Goal: Information Seeking & Learning: Check status

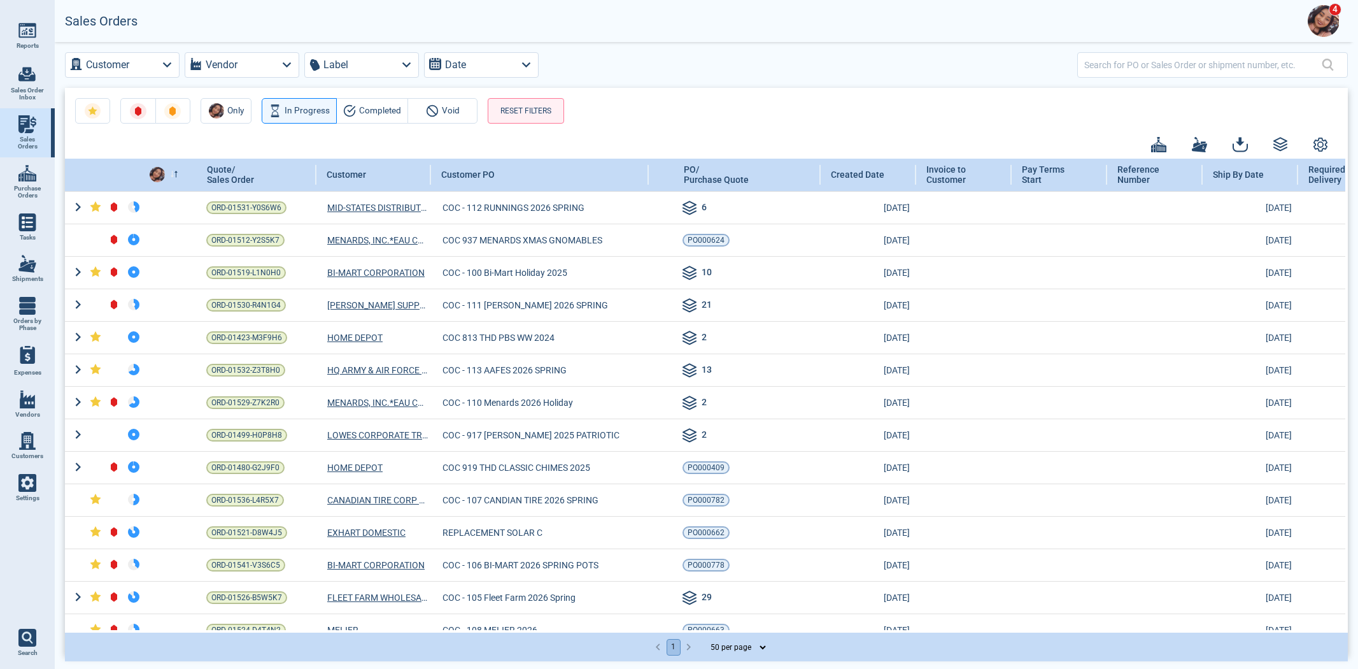
select select "50"
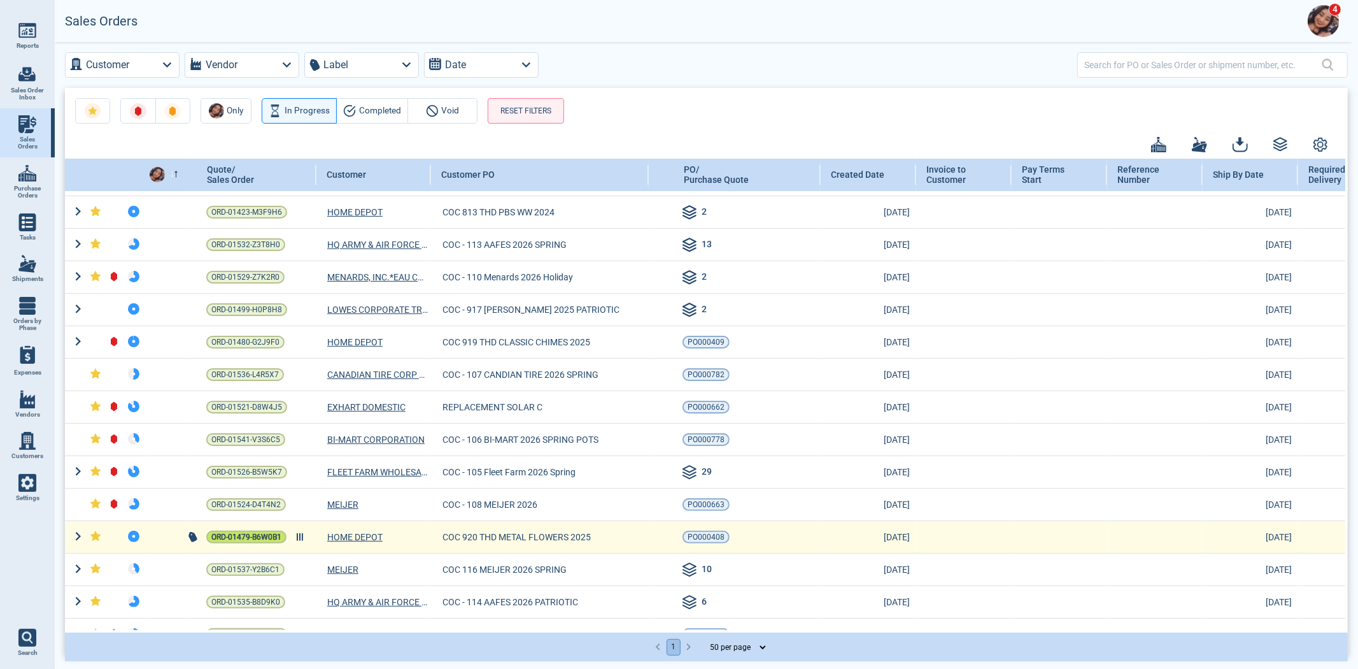
scroll to position [283, 0]
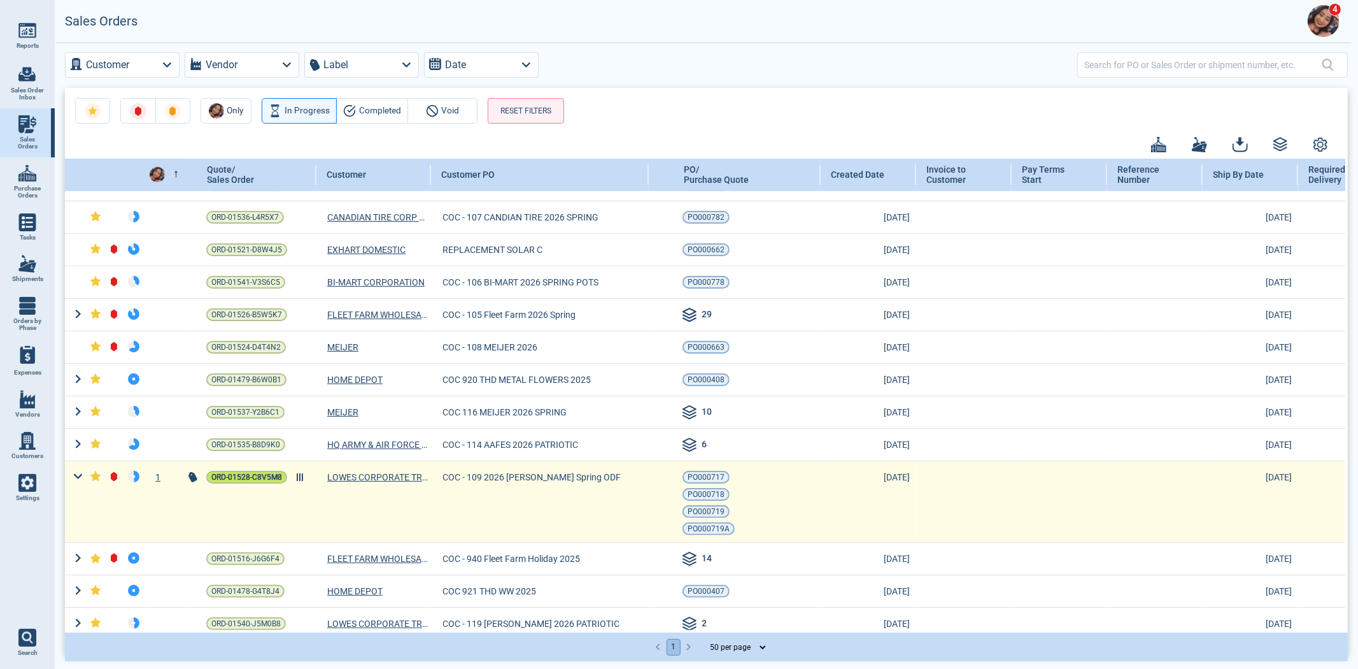
click at [238, 480] on span "ORD-01528-C8V5M8" at bounding box center [246, 477] width 71 height 13
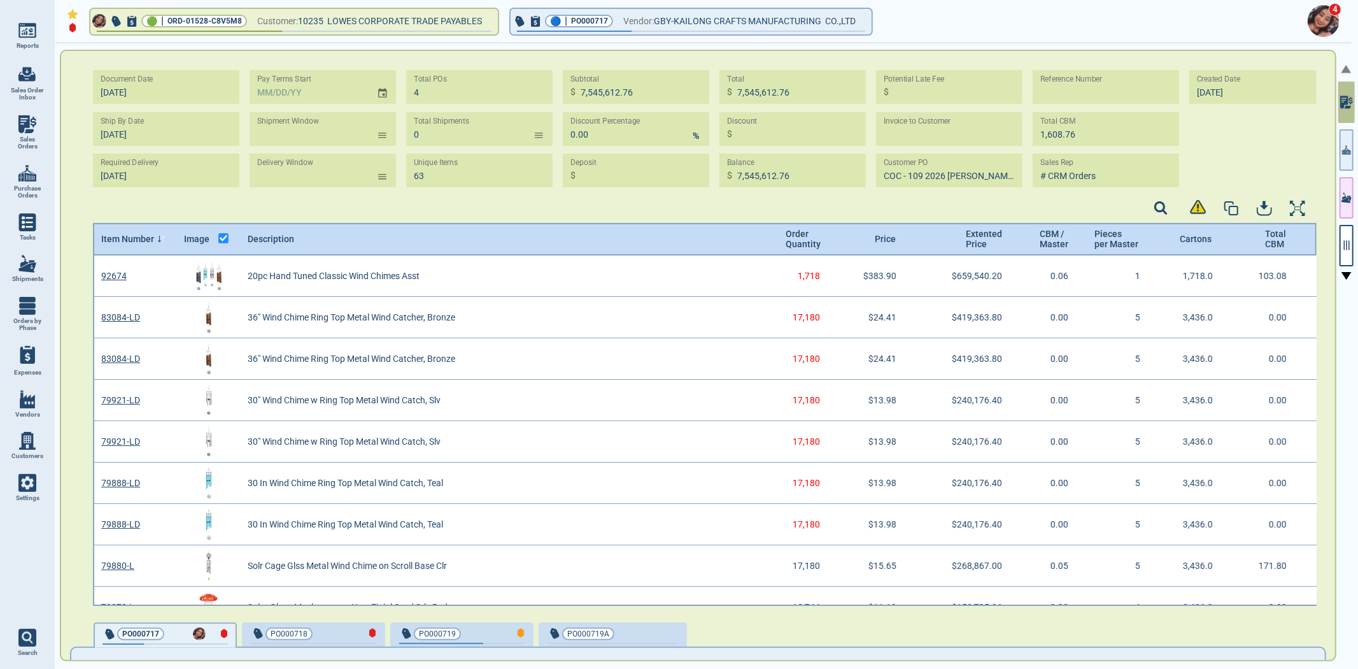
scroll to position [346, 1221]
click at [1349, 246] on icon "button" at bounding box center [1346, 244] width 11 height 11
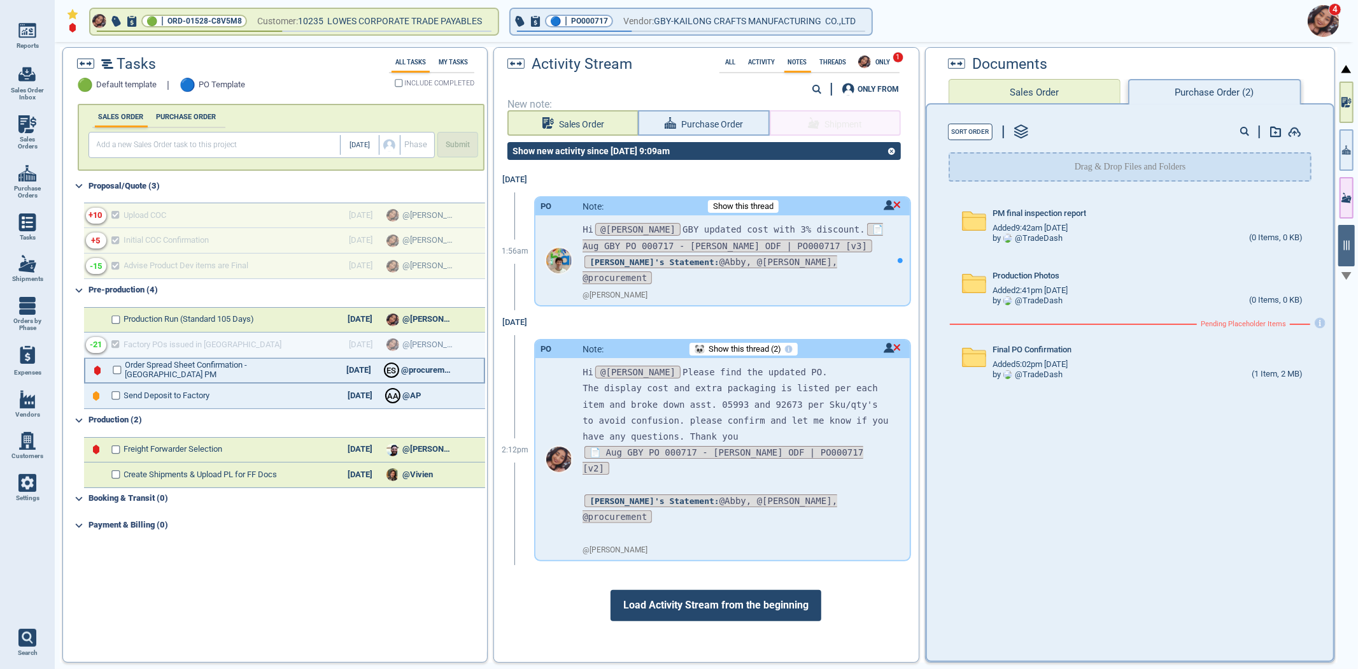
click at [128, 367] on div "Order Spread Sheet Confirmation - [GEOGRAPHIC_DATA] PM [DATE] E S @procurement" at bounding box center [284, 370] width 401 height 25
click at [896, 256] on div at bounding box center [900, 260] width 9 height 9
click at [1019, 348] on span "Final PO Confirmation" at bounding box center [1033, 350] width 80 height 10
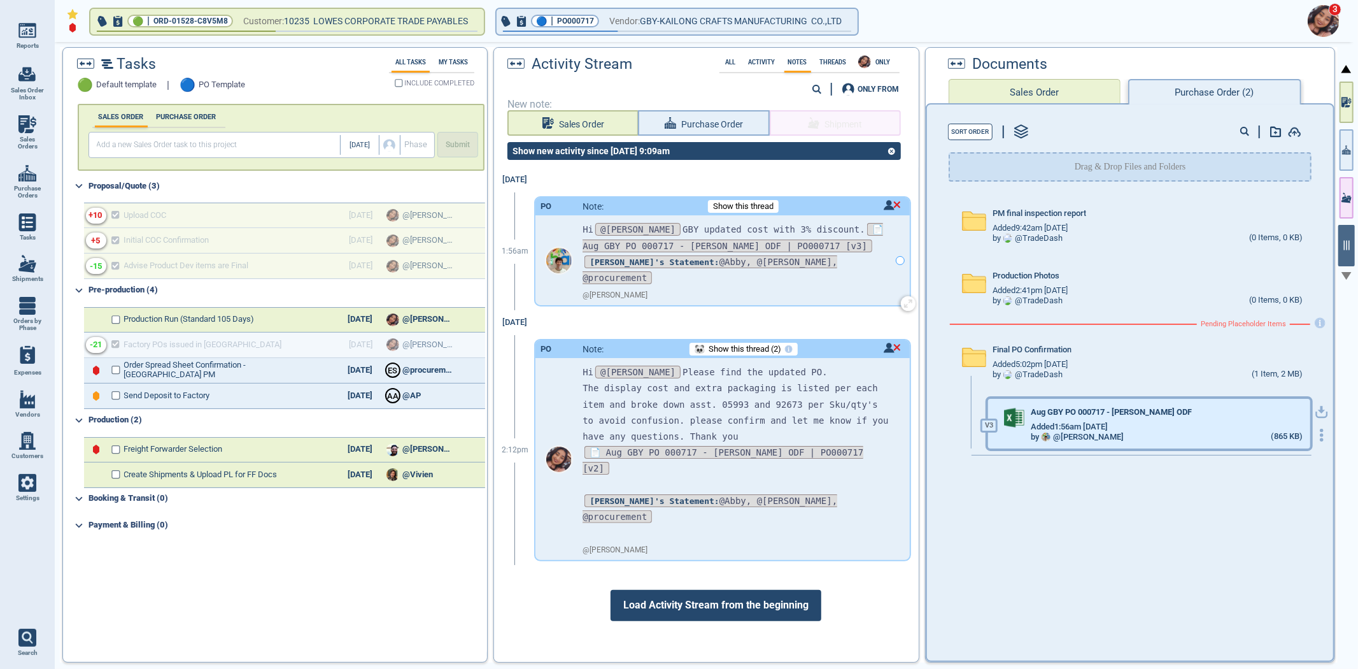
click at [1220, 414] on div "Aug GBY PO 000717 - [PERSON_NAME] ODF" at bounding box center [1167, 415] width 272 height 14
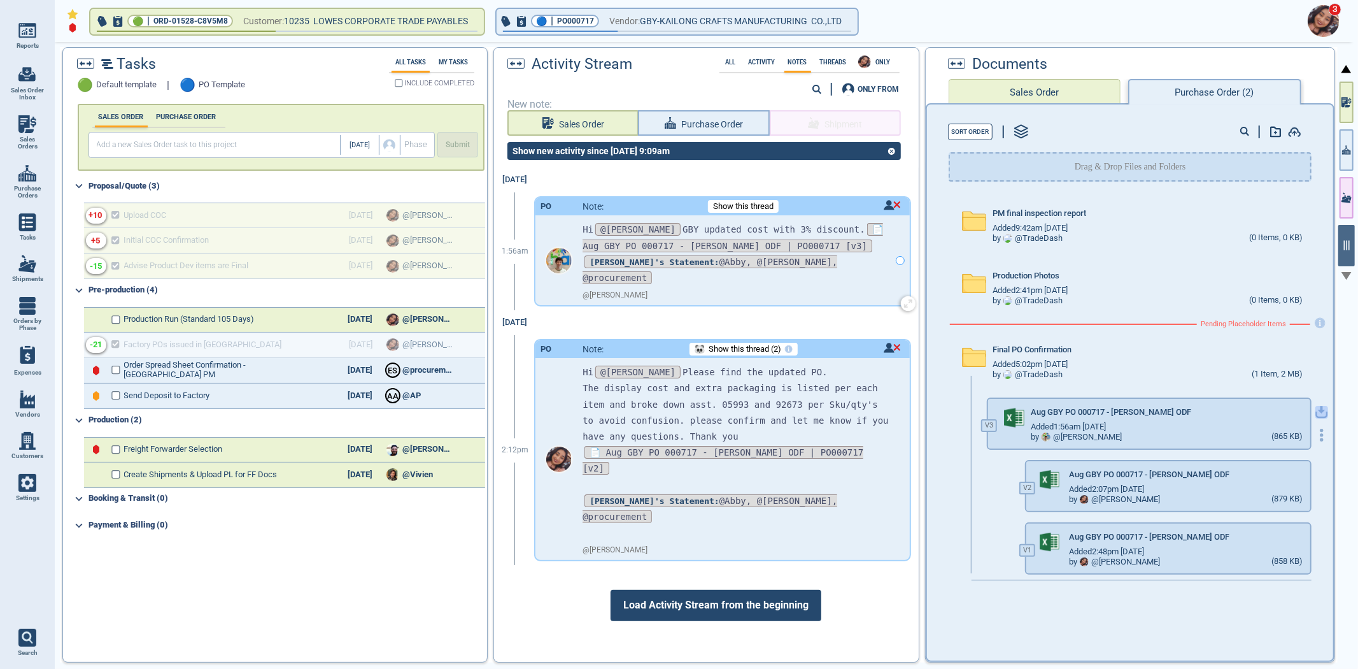
click at [1316, 409] on icon "button" at bounding box center [1322, 412] width 13 height 13
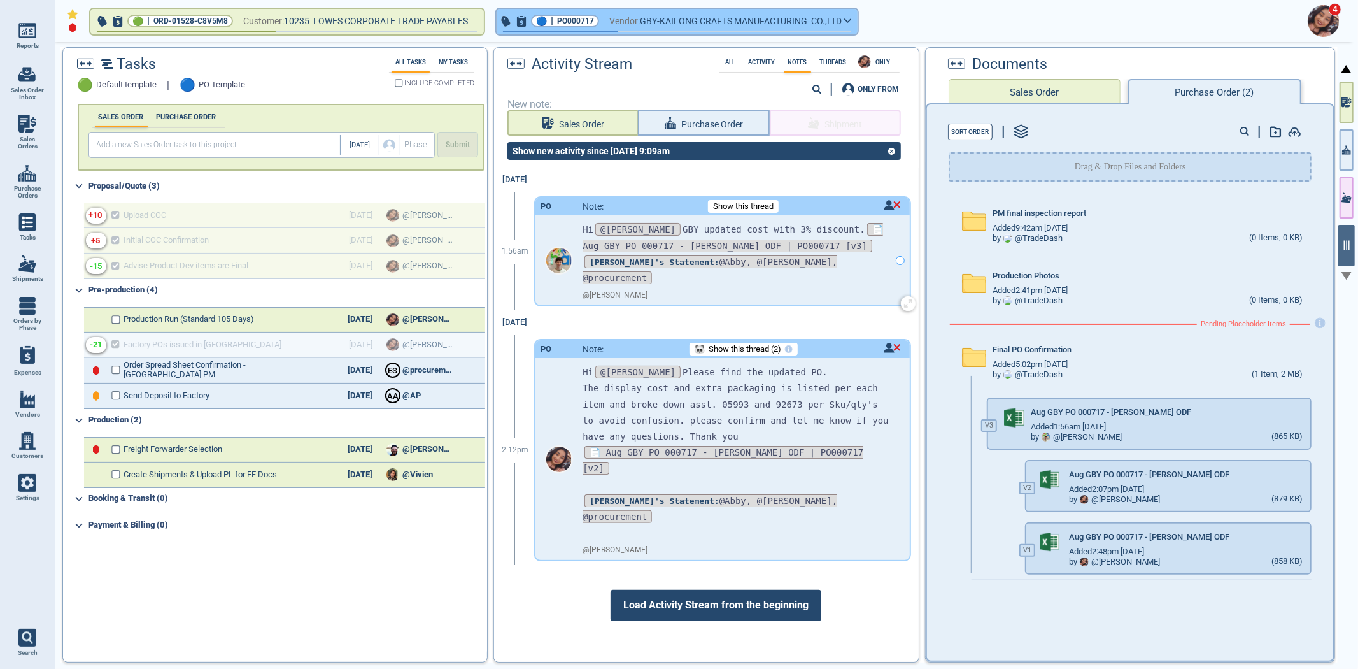
click at [695, 22] on span "GBY-KAILONG CRAFTS MANUFACTURING CO.,LTD" at bounding box center [741, 21] width 202 height 16
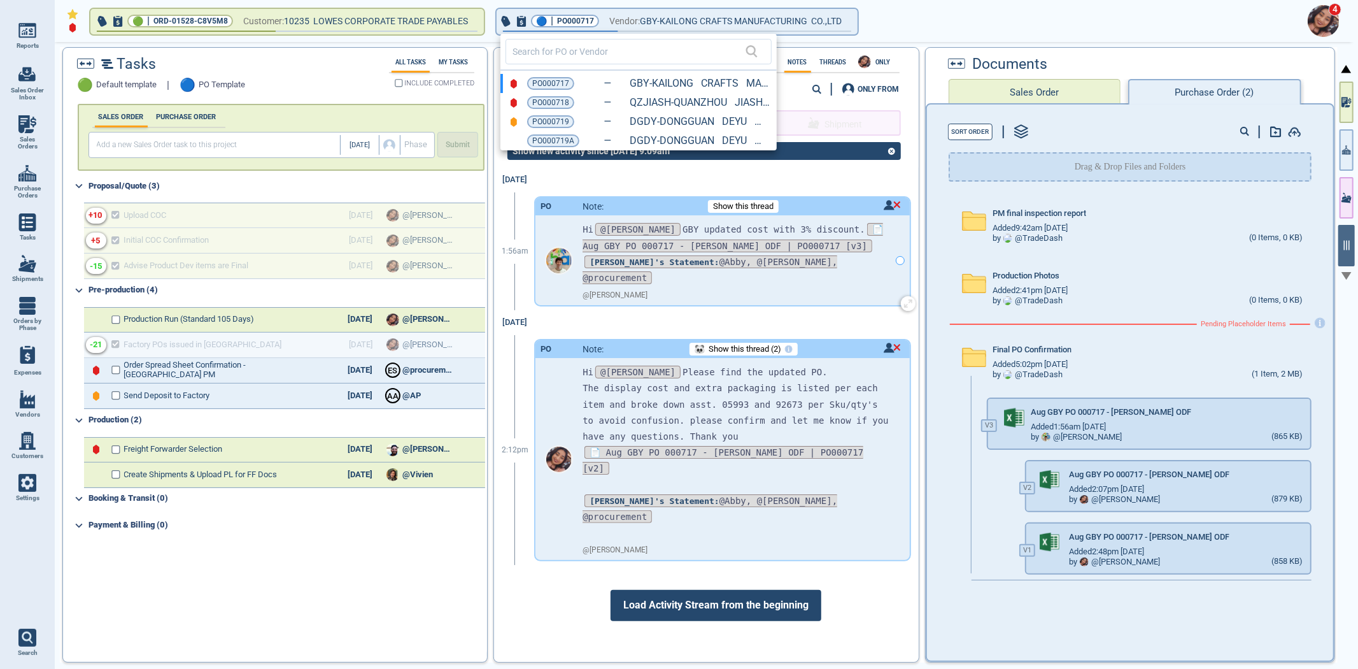
click at [396, 651] on div at bounding box center [679, 334] width 1358 height 669
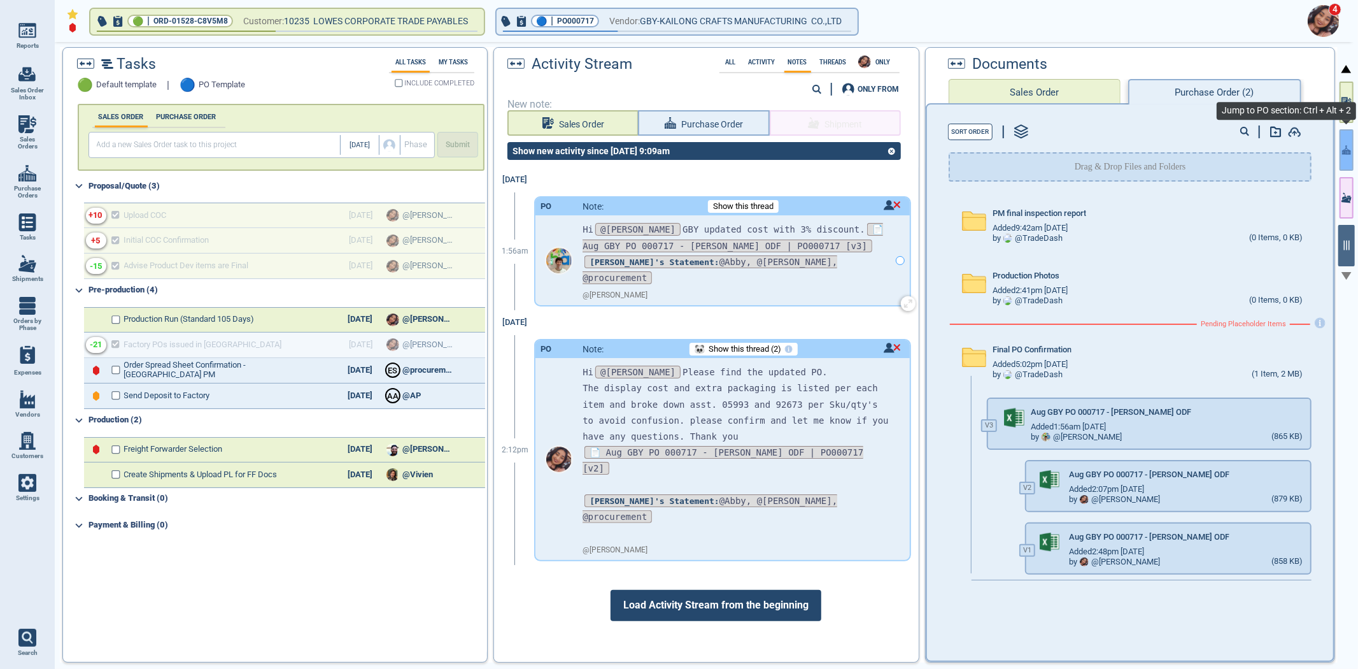
click at [1342, 149] on icon "button" at bounding box center [1346, 149] width 9 height 13
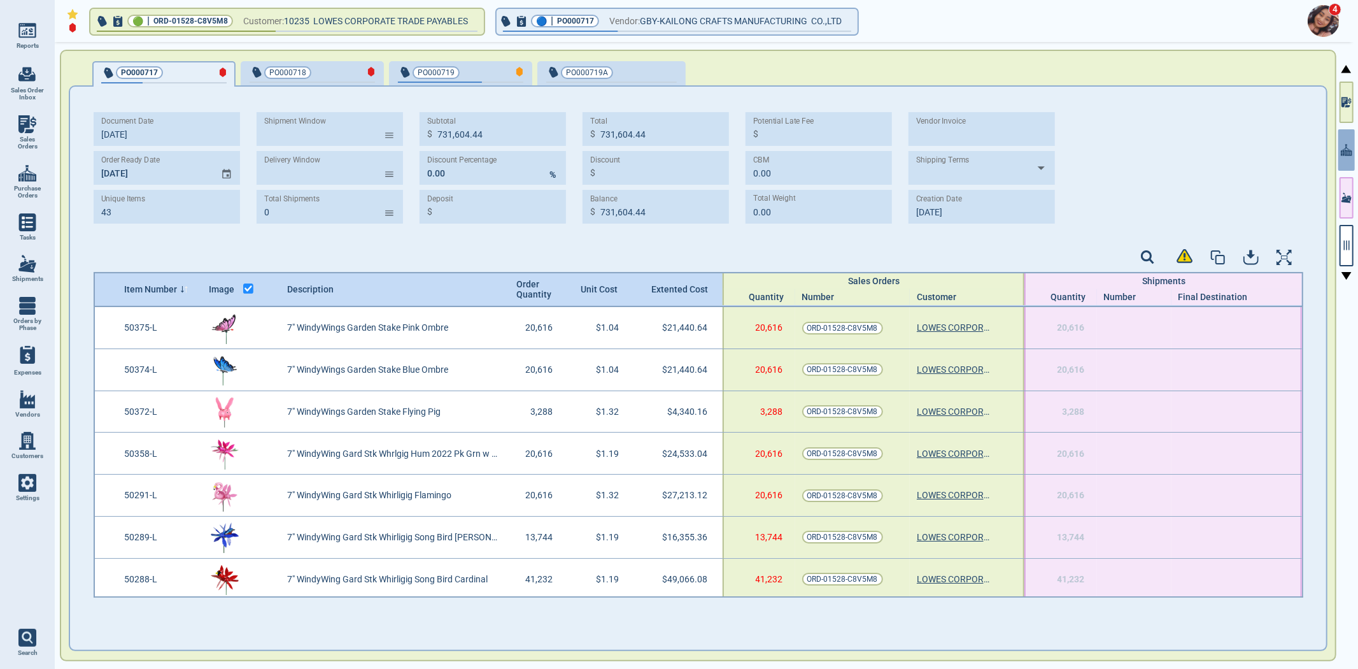
click at [466, 78] on span "PO000719" at bounding box center [439, 72] width 83 height 13
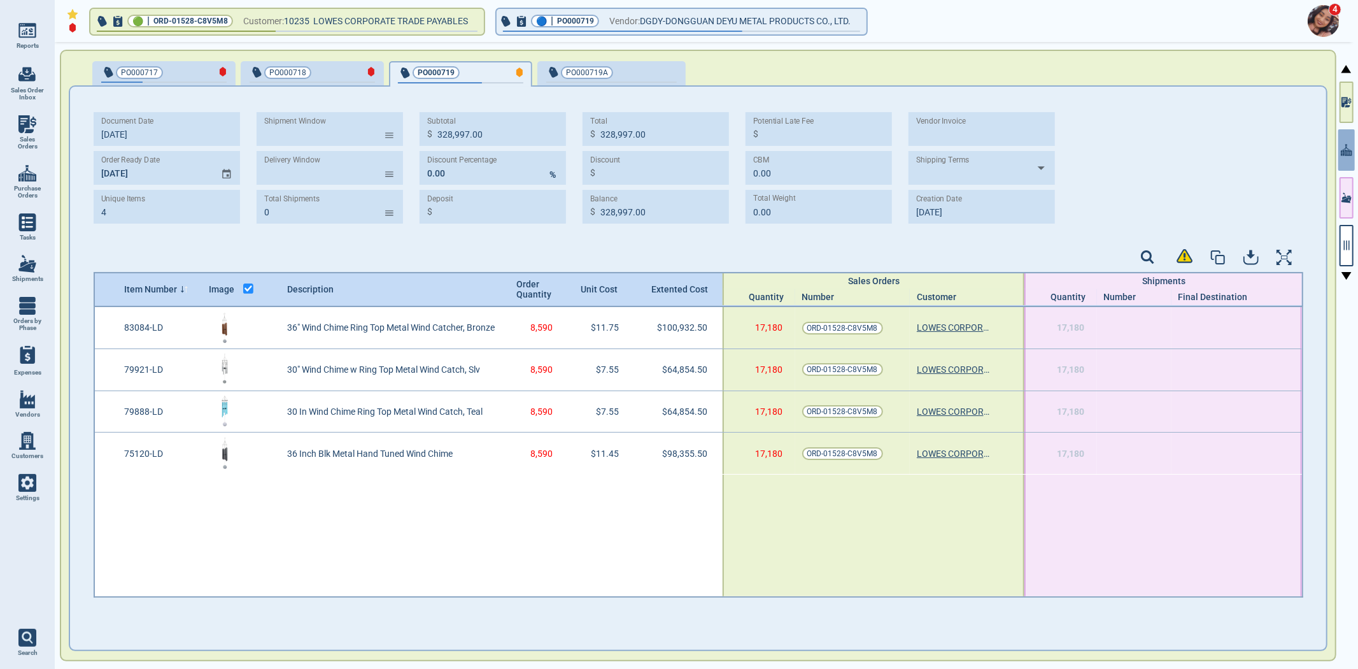
type input "4"
type input "328,997.00"
click at [603, 79] on div "PO000719A" at bounding box center [611, 74] width 131 height 18
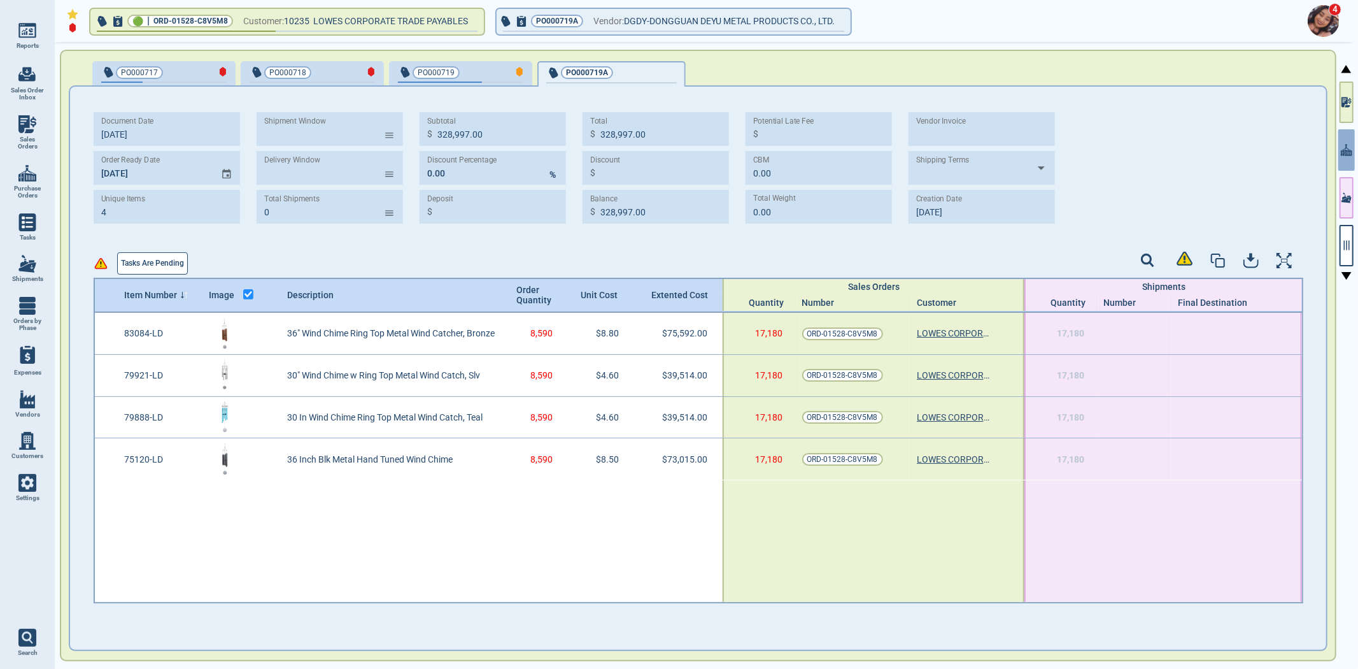
type input "227,635.00"
click at [466, 82] on div "button" at bounding box center [440, 82] width 84 height 1
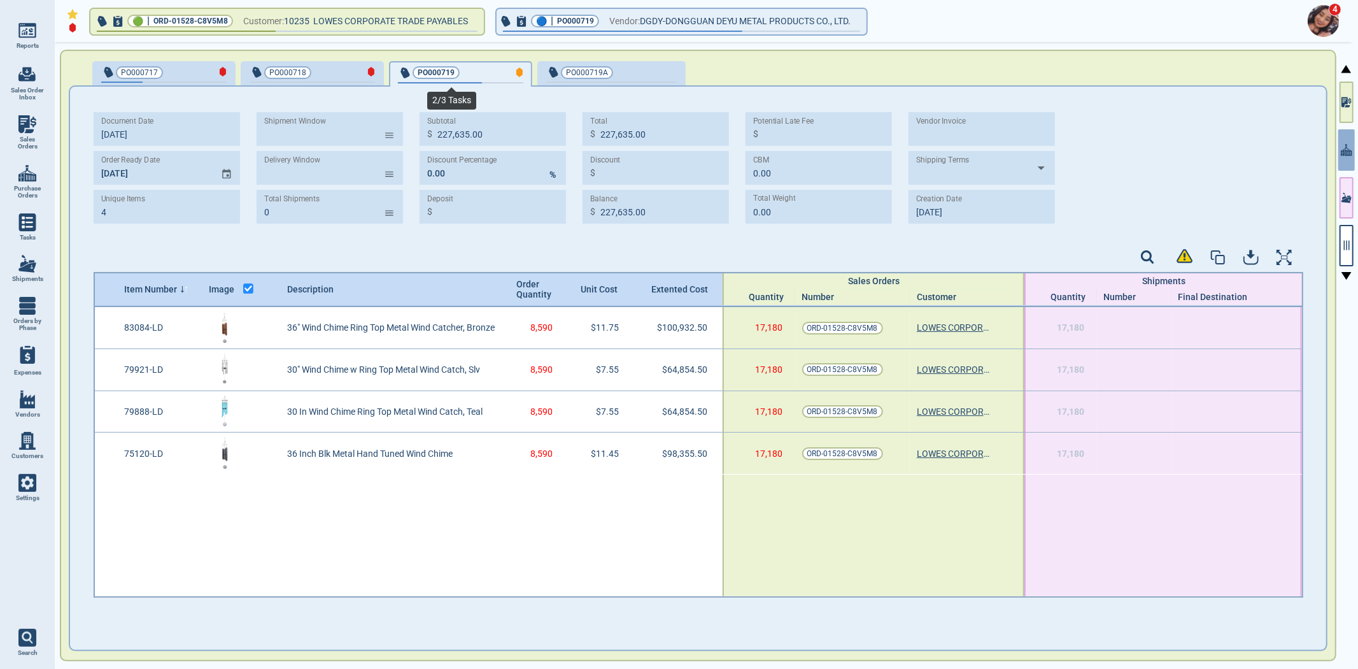
type input "328,997.00"
click at [602, 82] on span "button" at bounding box center [611, 82] width 131 height 1
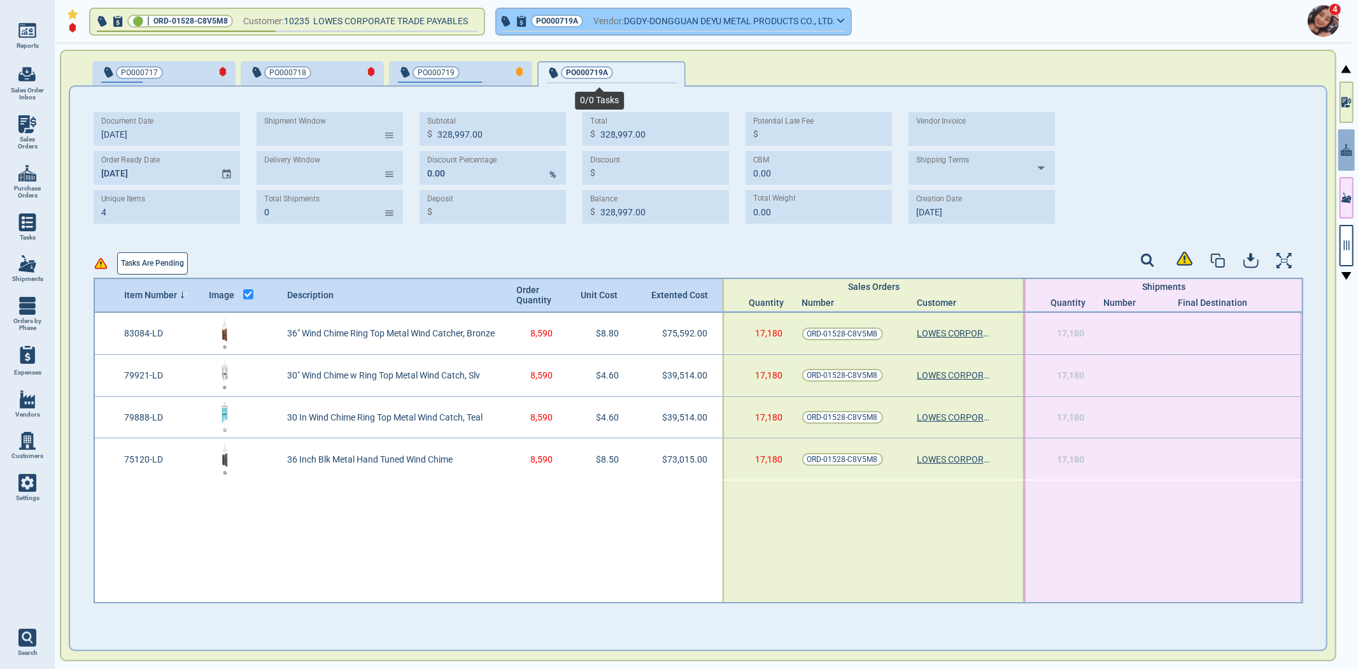
type input "227,635.00"
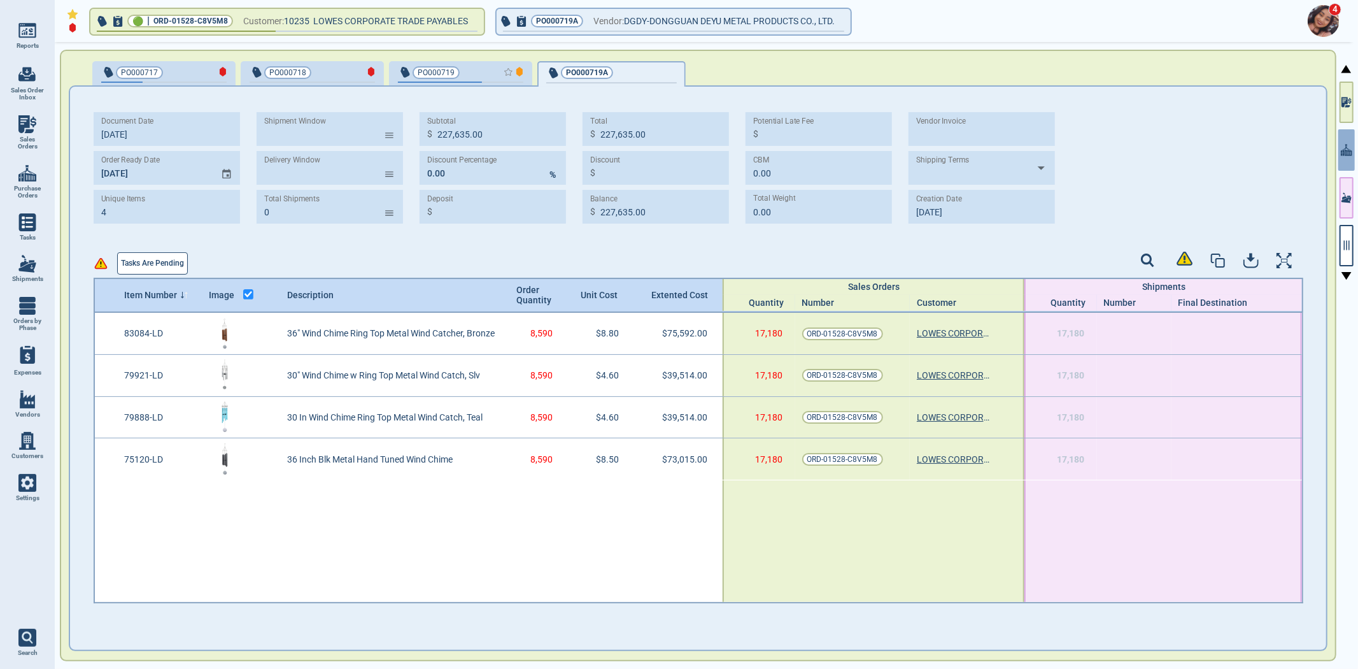
click at [481, 73] on div "button" at bounding box center [502, 71] width 42 height 13
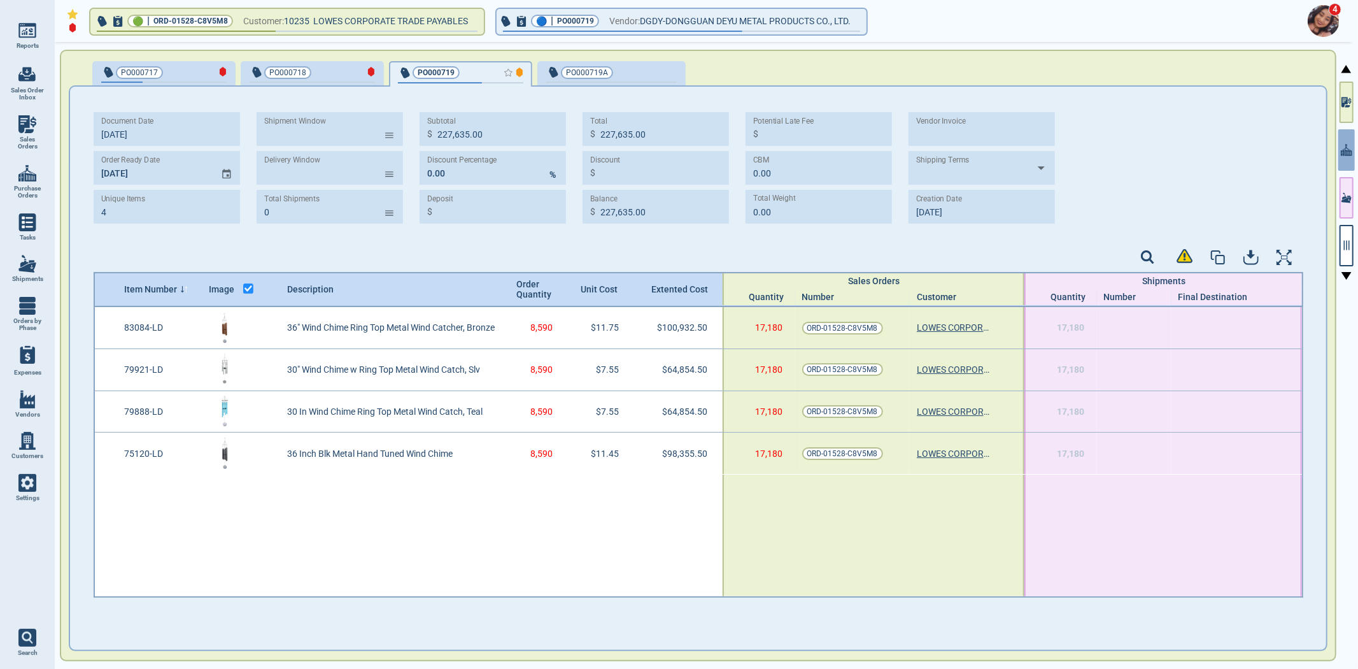
type input "328,997.00"
click at [608, 79] on div "PO000719A" at bounding box center [611, 74] width 131 height 18
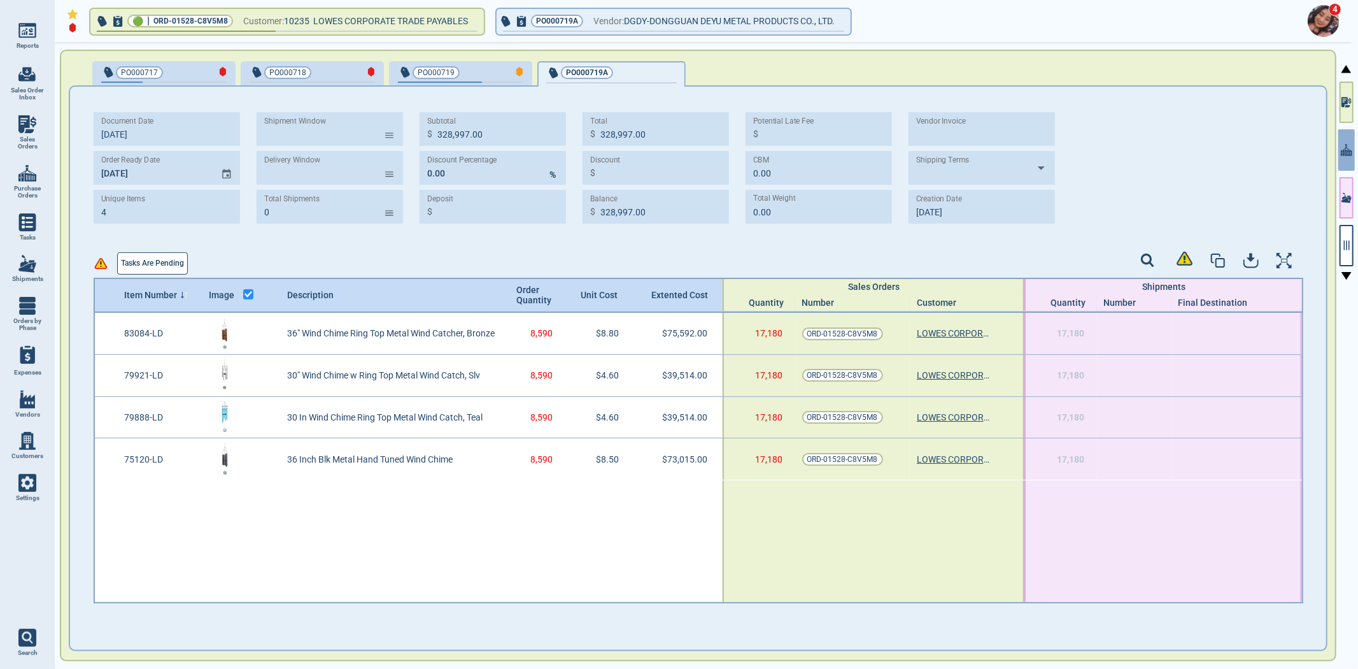
type input "227,635.00"
click at [1340, 237] on button "button" at bounding box center [1347, 245] width 14 height 41
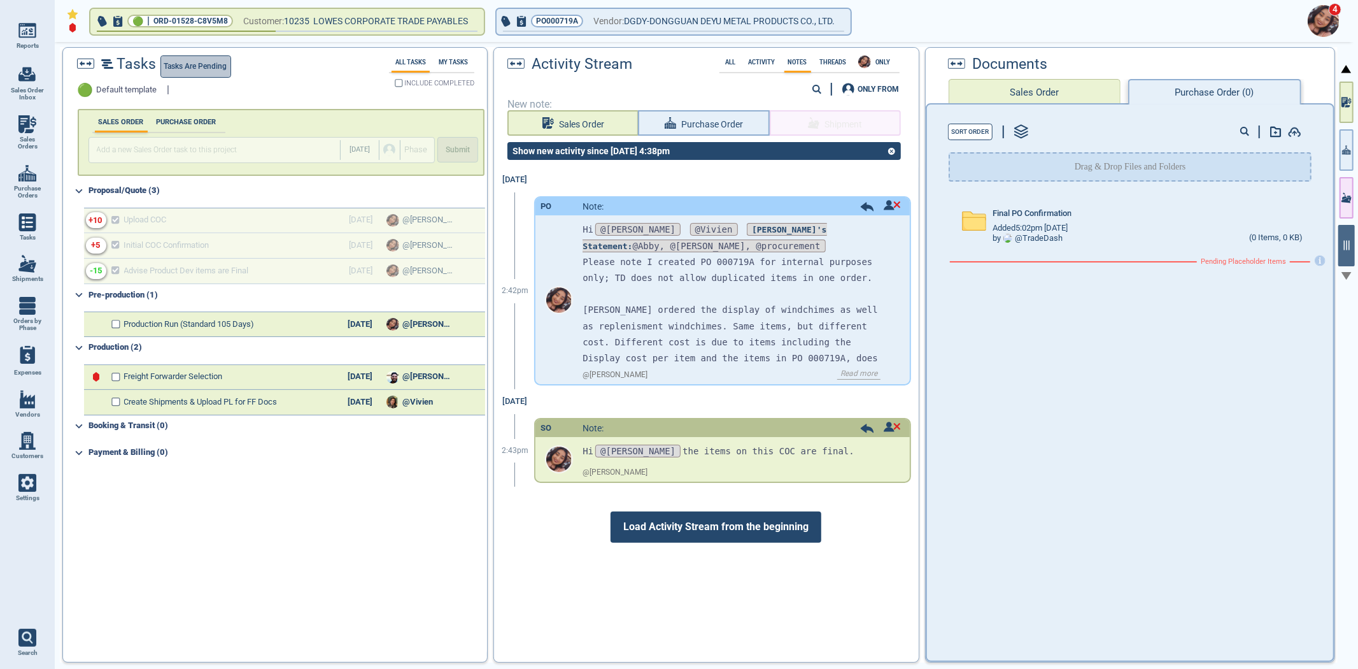
click at [217, 60] on span "Tasks are pending" at bounding box center [195, 66] width 63 height 13
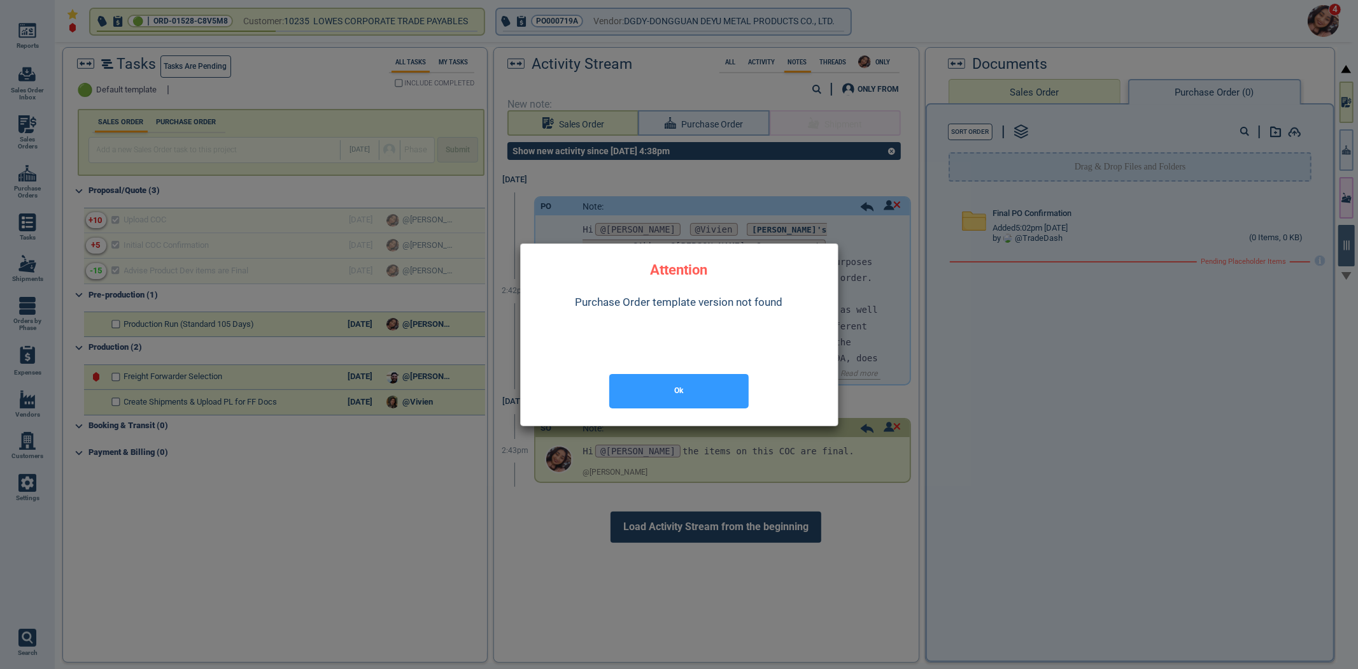
click at [704, 393] on button "Ok" at bounding box center [678, 391] width 139 height 34
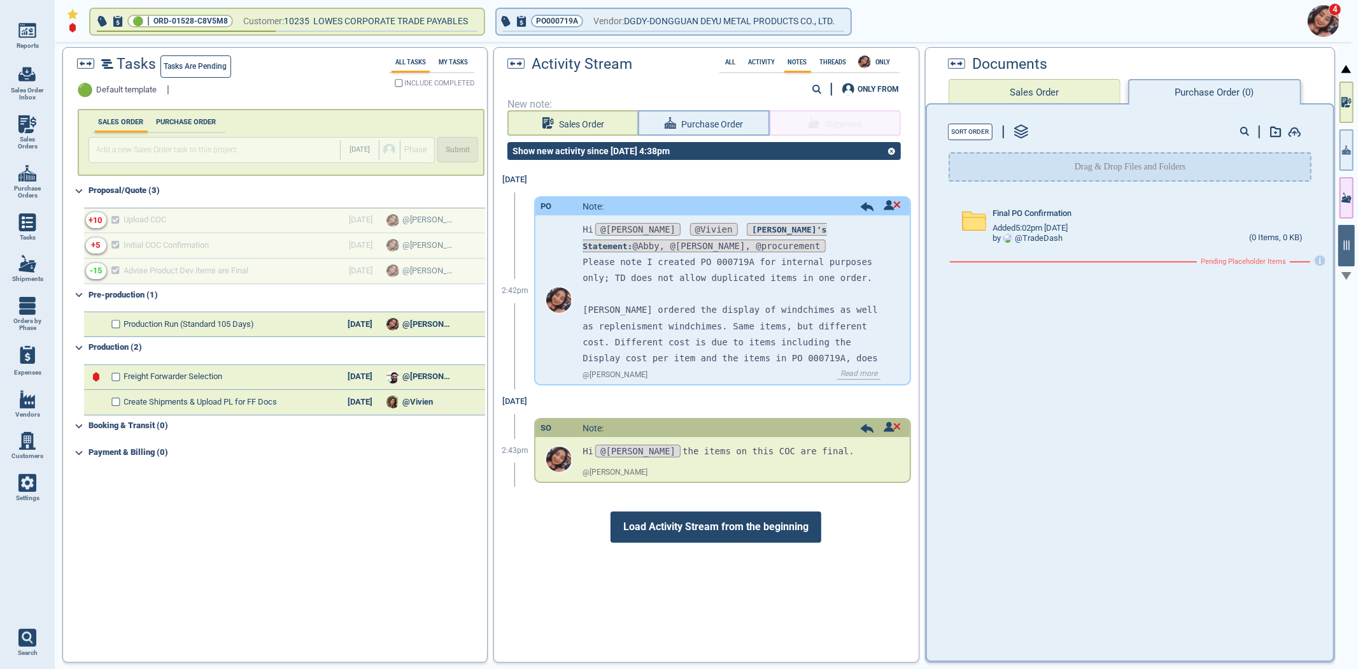
click at [28, 494] on span "Settings" at bounding box center [28, 498] width 24 height 8
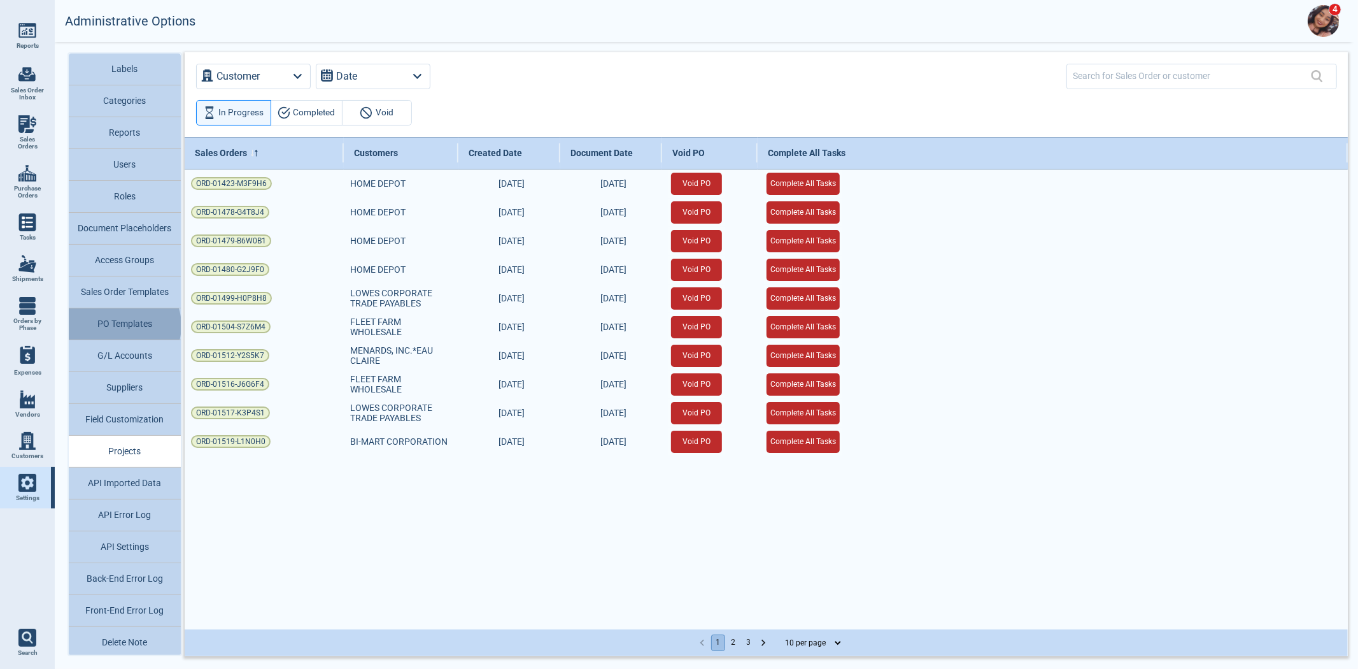
click at [122, 325] on button "PO Templates" at bounding box center [125, 324] width 112 height 32
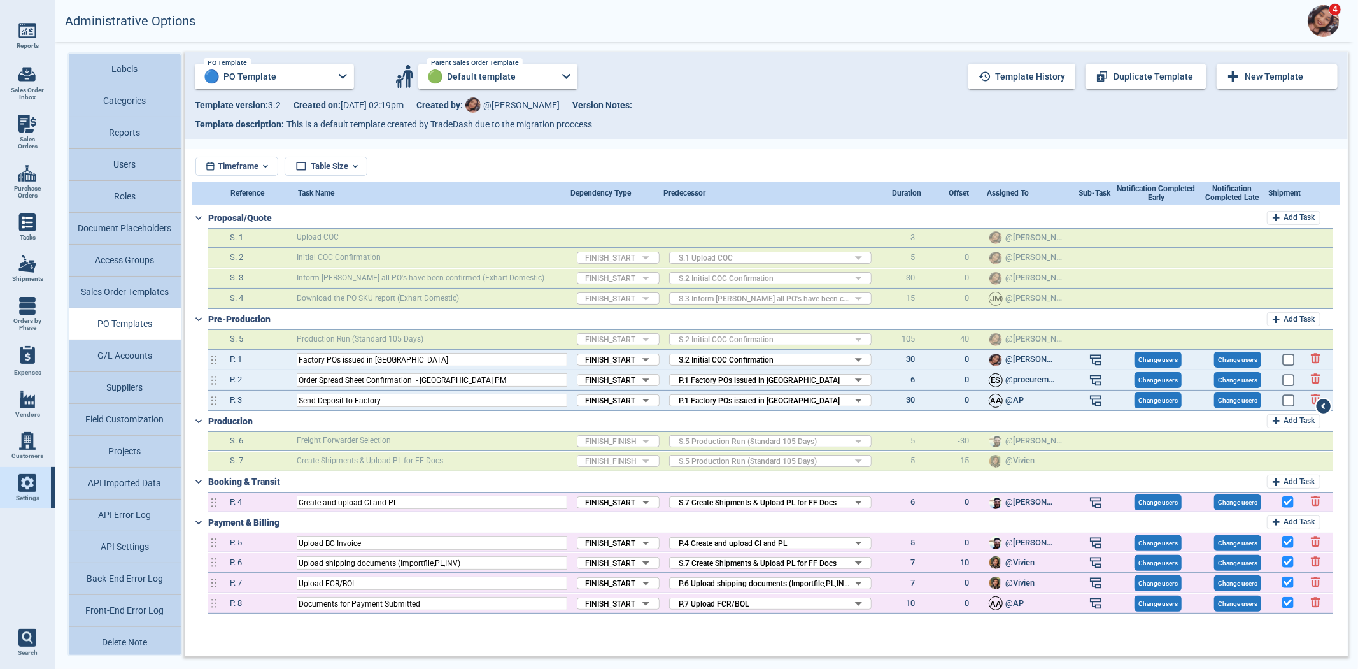
click at [271, 61] on div "PO Template 🔵 PO Template PO Template Parent Sales Order Template 🟢 Default tem…" at bounding box center [766, 76] width 1143 height 38
click at [270, 76] on input "PO Template" at bounding box center [275, 76] width 110 height 25
click at [536, 59] on div at bounding box center [679, 334] width 1358 height 669
click at [533, 68] on input "Default template" at bounding box center [498, 76] width 110 height 25
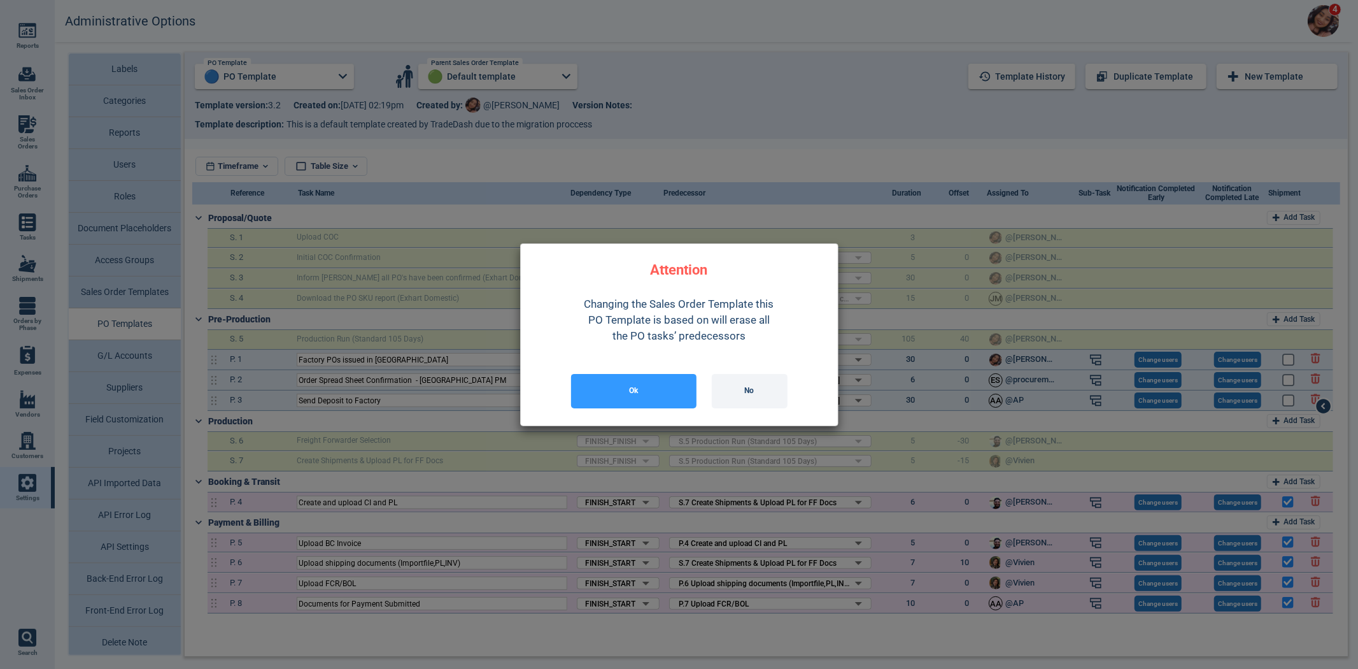
click at [763, 383] on button "No" at bounding box center [750, 391] width 76 height 34
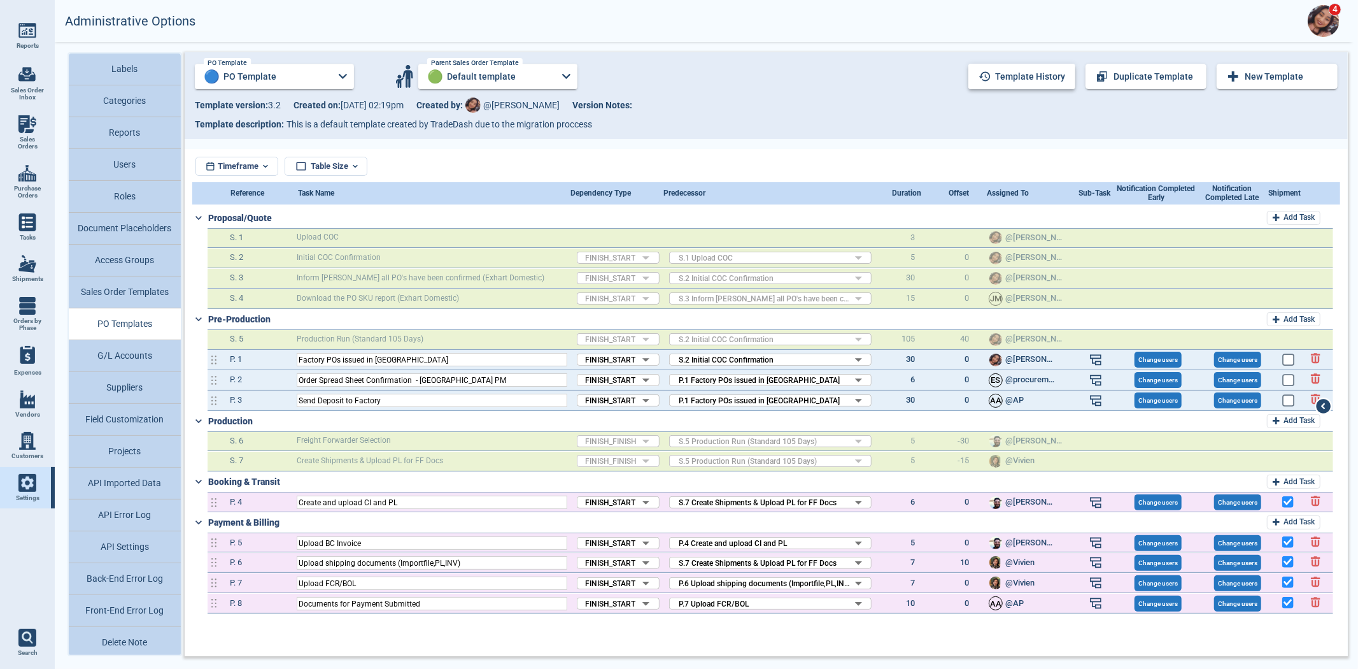
click at [1030, 87] on button "Template history" at bounding box center [1022, 76] width 107 height 25
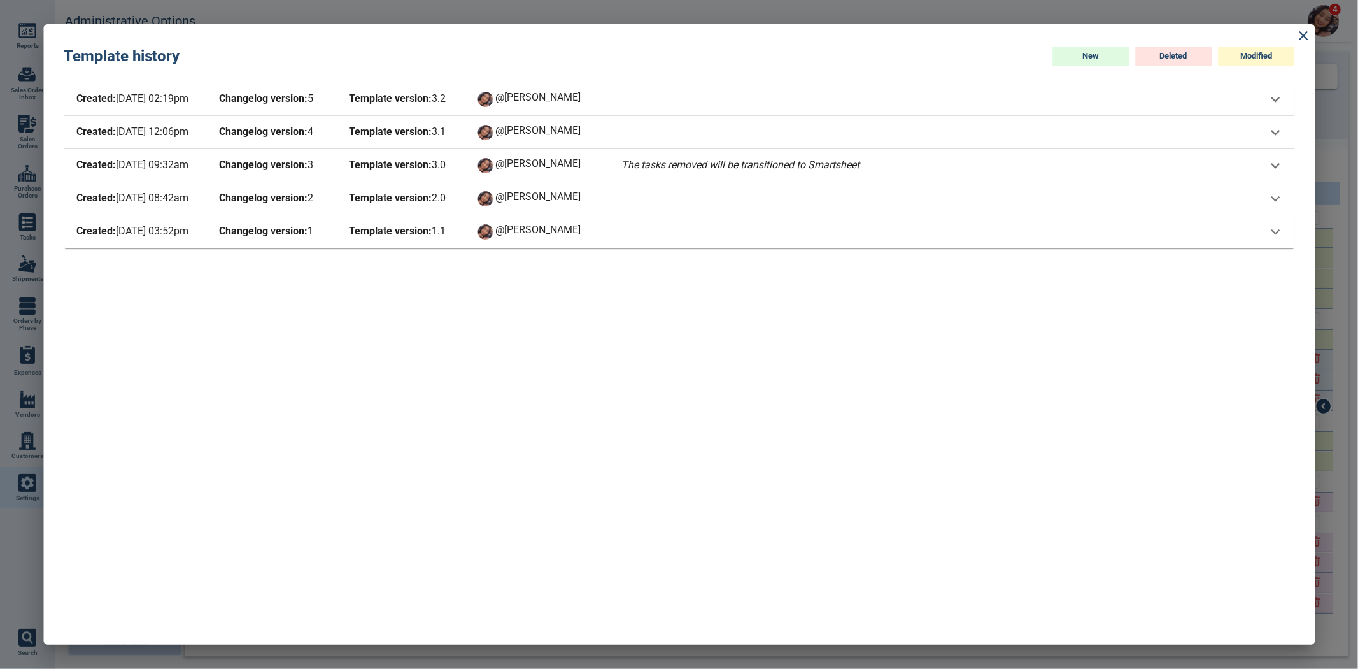
click at [1278, 109] on div "Created: [DATE] 02:19pm Changelog version: 5 Template version: 3 . 2 @[PERSON_N…" at bounding box center [679, 99] width 1231 height 33
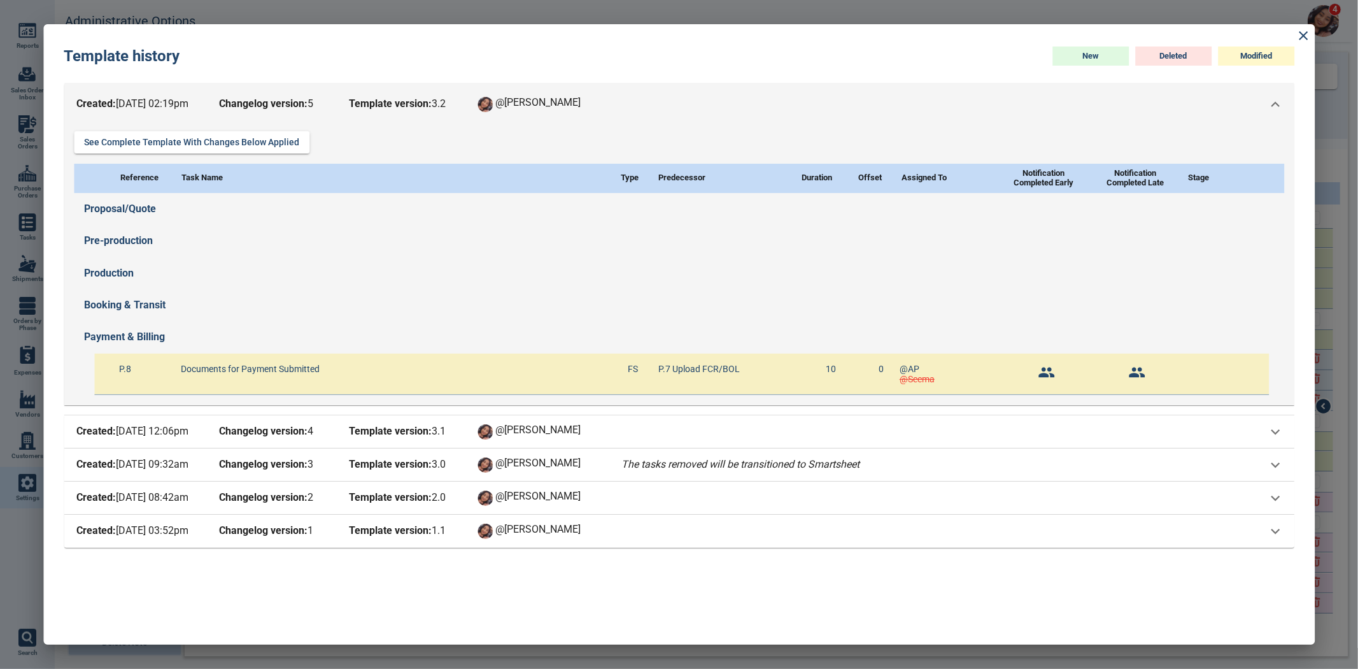
click at [1016, 454] on div "Created: [DATE] 09:32am Changelog version: 3 Template version: 3 . 0 @[PERSON_N…" at bounding box center [679, 464] width 1231 height 33
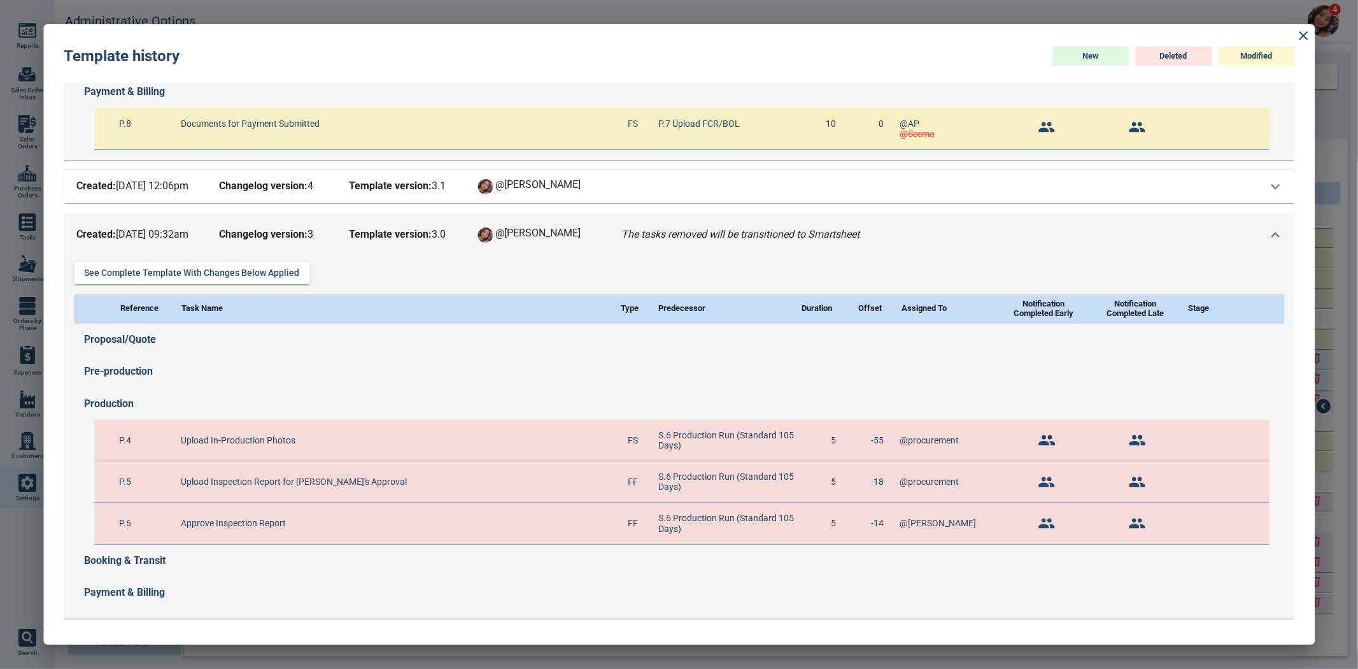
scroll to position [283, 0]
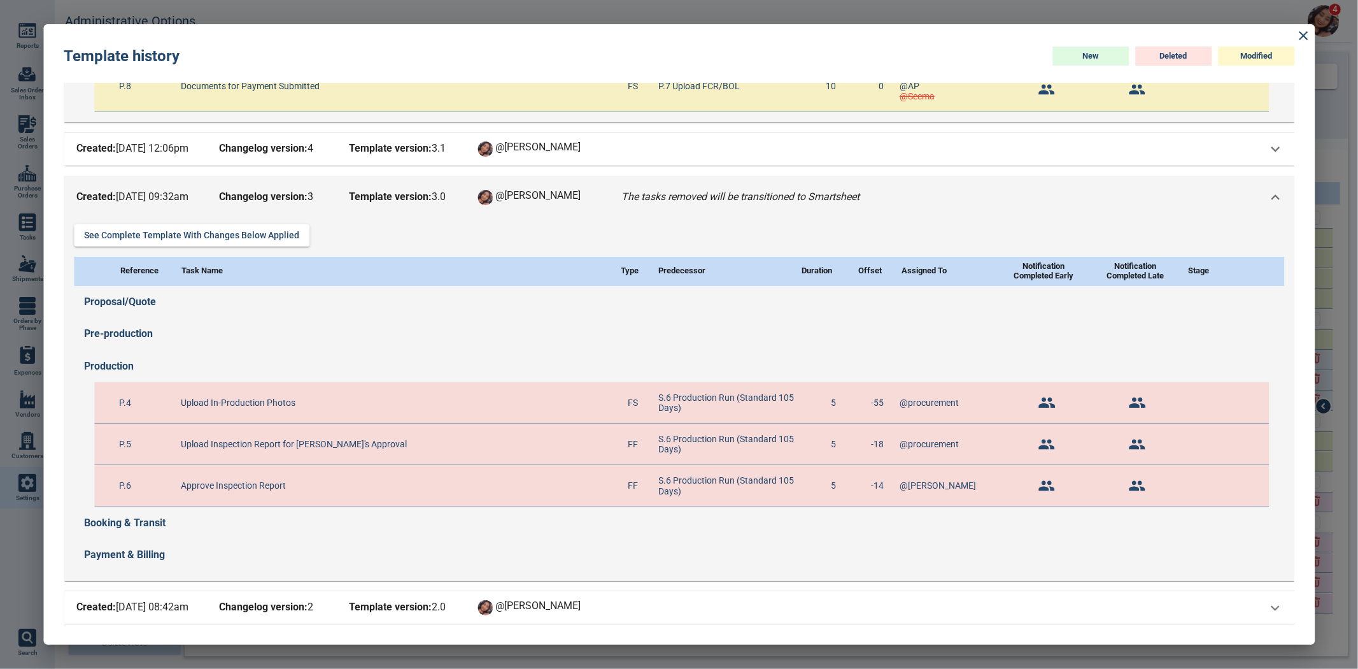
drag, startPoint x: 868, startPoint y: 244, endPoint x: 1221, endPoint y: 197, distance: 355.9
click at [1221, 197] on div "Created: [DATE] 09:32am Changelog version: 3 Template version: 3 . 0 @[PERSON_N…" at bounding box center [670, 198] width 1193 height 18
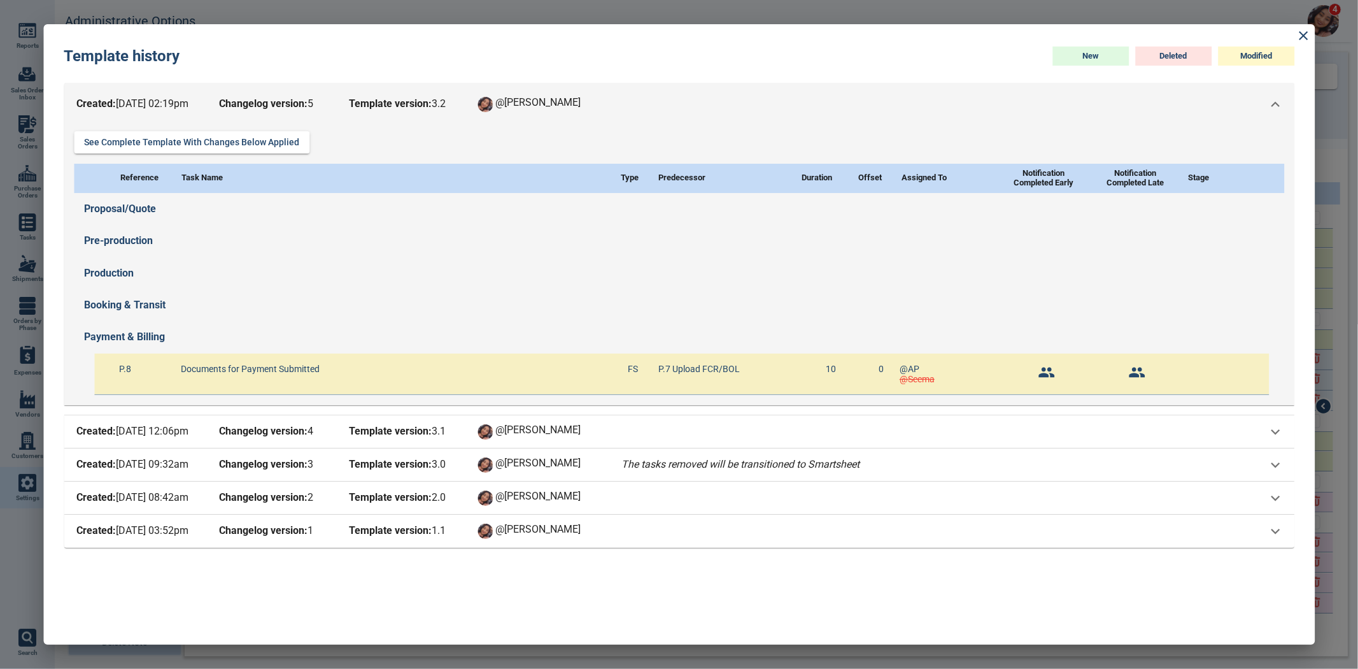
scroll to position [0, 0]
click at [1284, 441] on div "Created: [DATE] 12:06pm Changelog version: 4 Template version: 3 . 1 @[PERSON_N…" at bounding box center [679, 431] width 1231 height 33
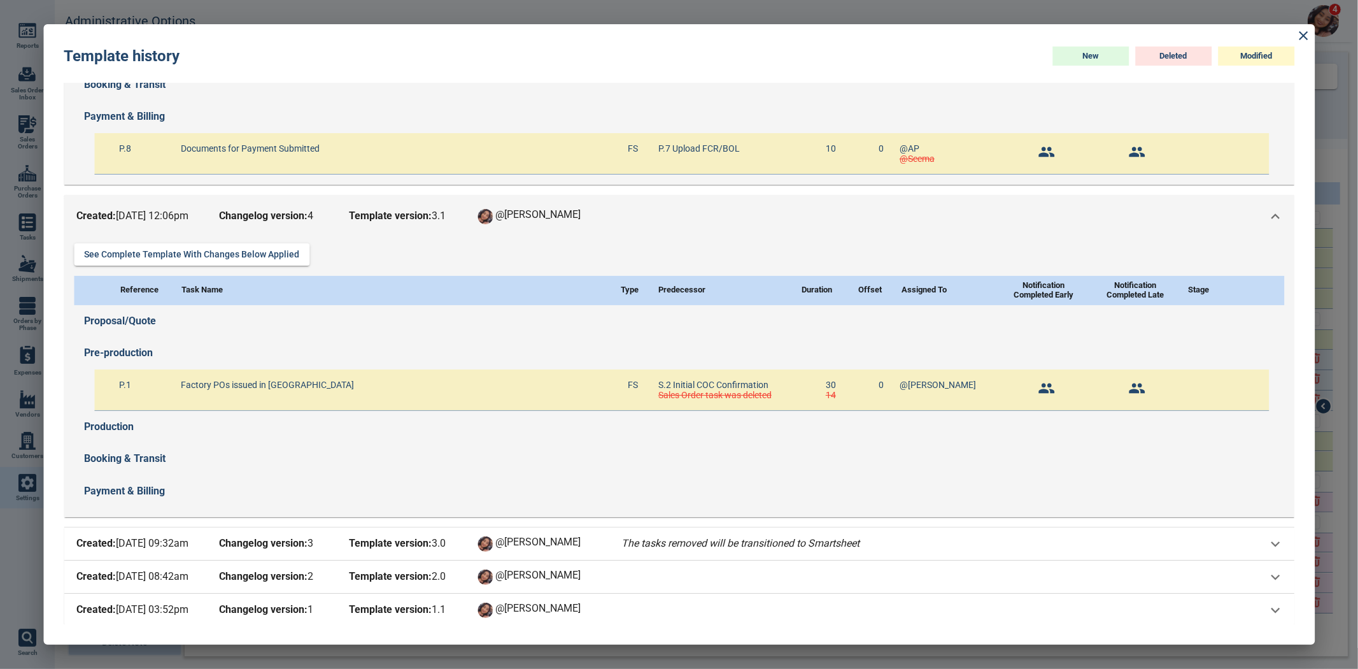
scroll to position [223, 0]
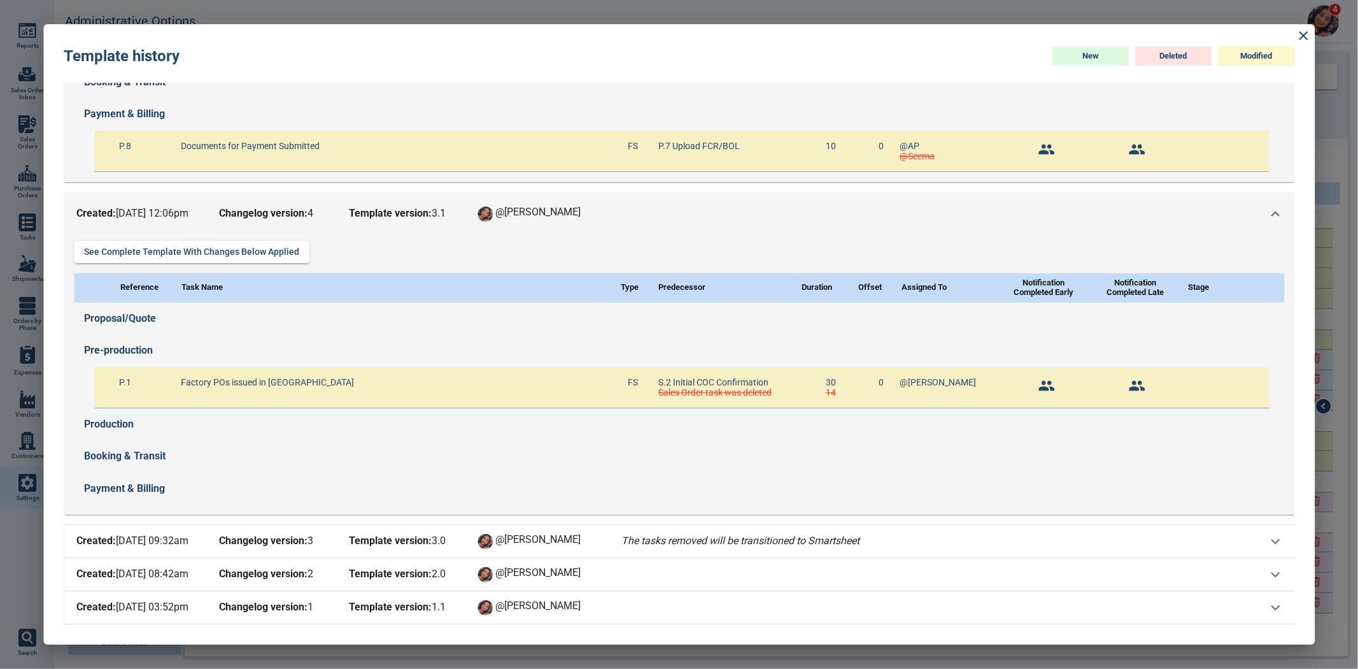
click at [1274, 539] on icon at bounding box center [1275, 540] width 17 height 17
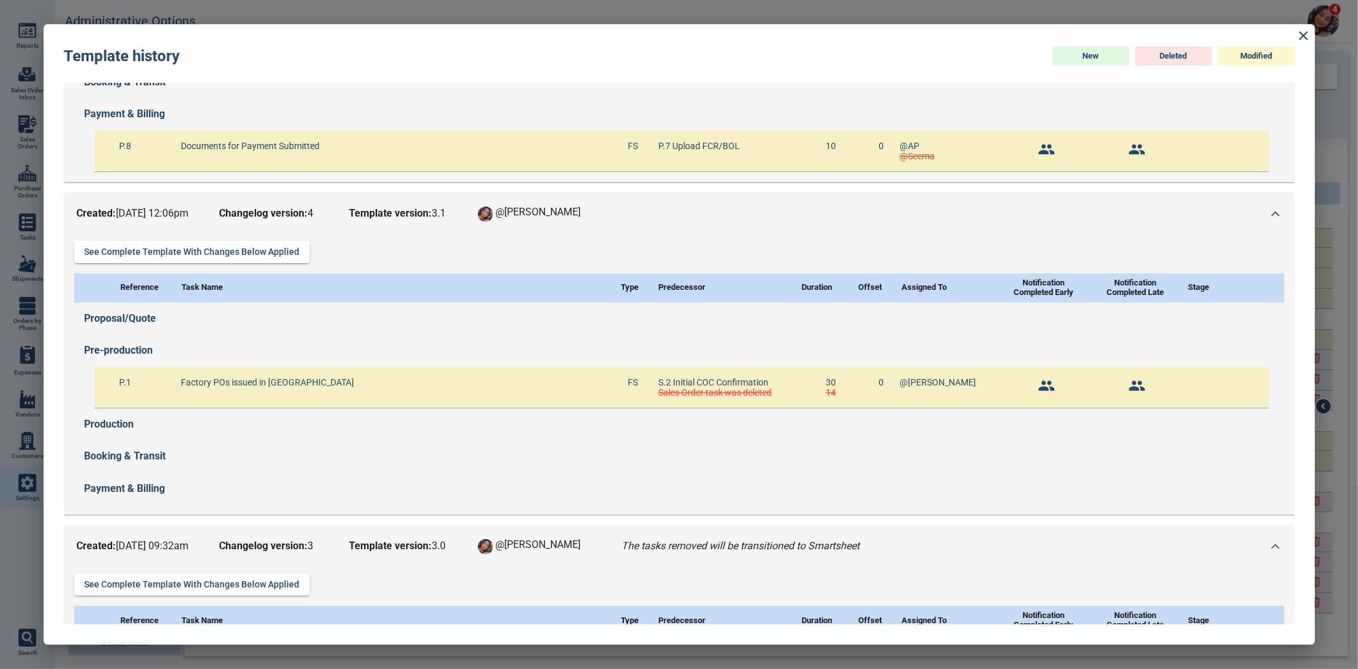
click at [1272, 215] on icon at bounding box center [1275, 213] width 17 height 17
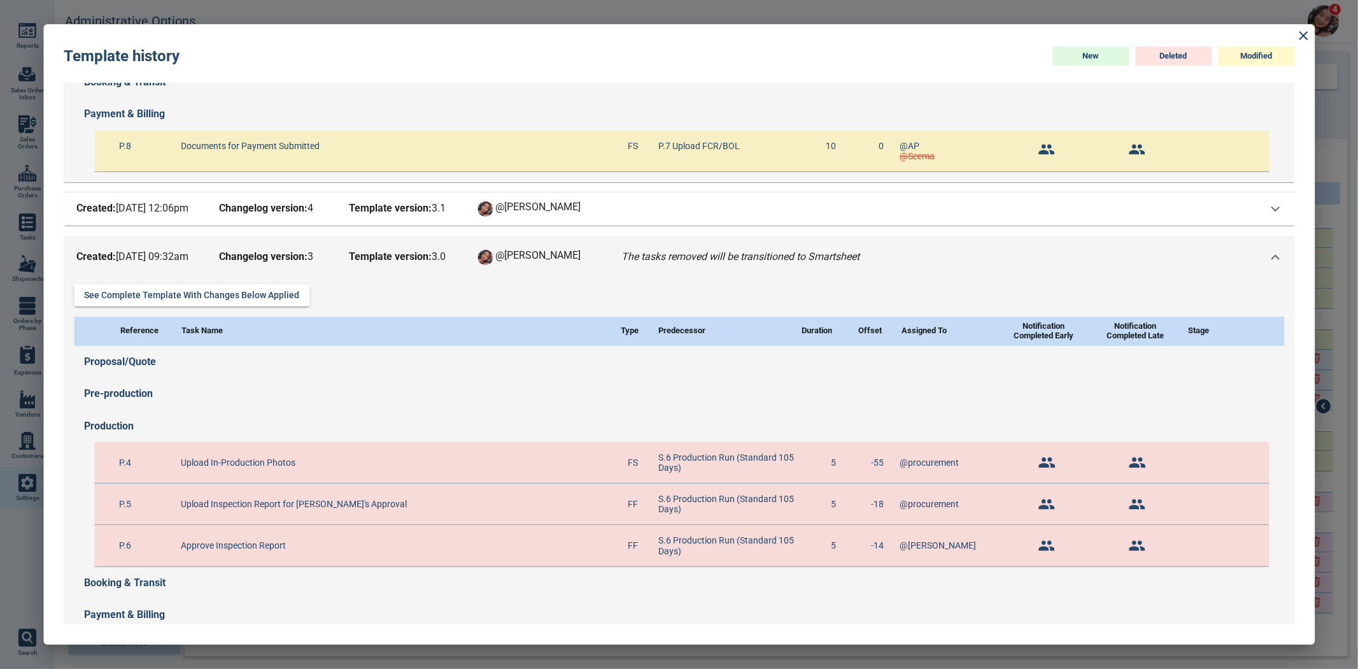
drag, startPoint x: 414, startPoint y: 397, endPoint x: 681, endPoint y: 404, distance: 267.6
click at [657, 406] on div "Pre-production" at bounding box center [684, 394] width 1200 height 32
drag, startPoint x: 106, startPoint y: 263, endPoint x: 192, endPoint y: 261, distance: 85.4
click at [190, 261] on span "Created: [DATE] 09:32am" at bounding box center [137, 257] width 127 height 18
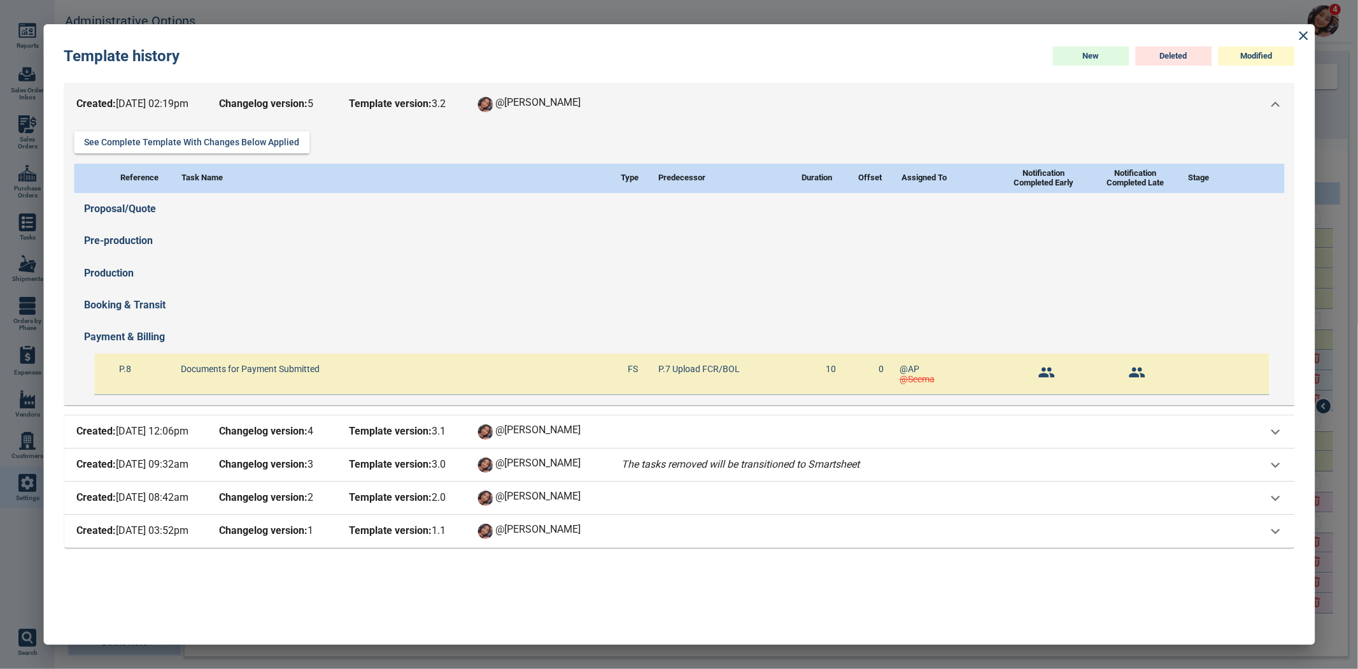
scroll to position [0, 0]
click at [1281, 438] on icon at bounding box center [1275, 431] width 17 height 17
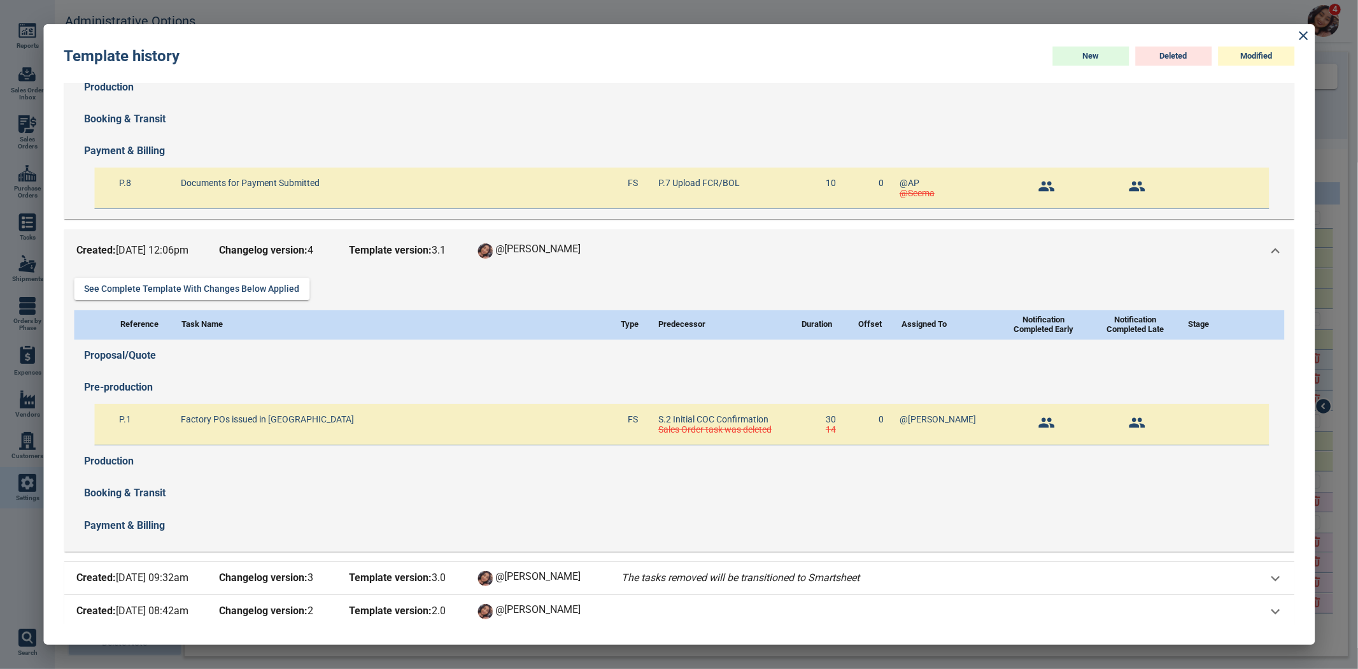
scroll to position [223, 0]
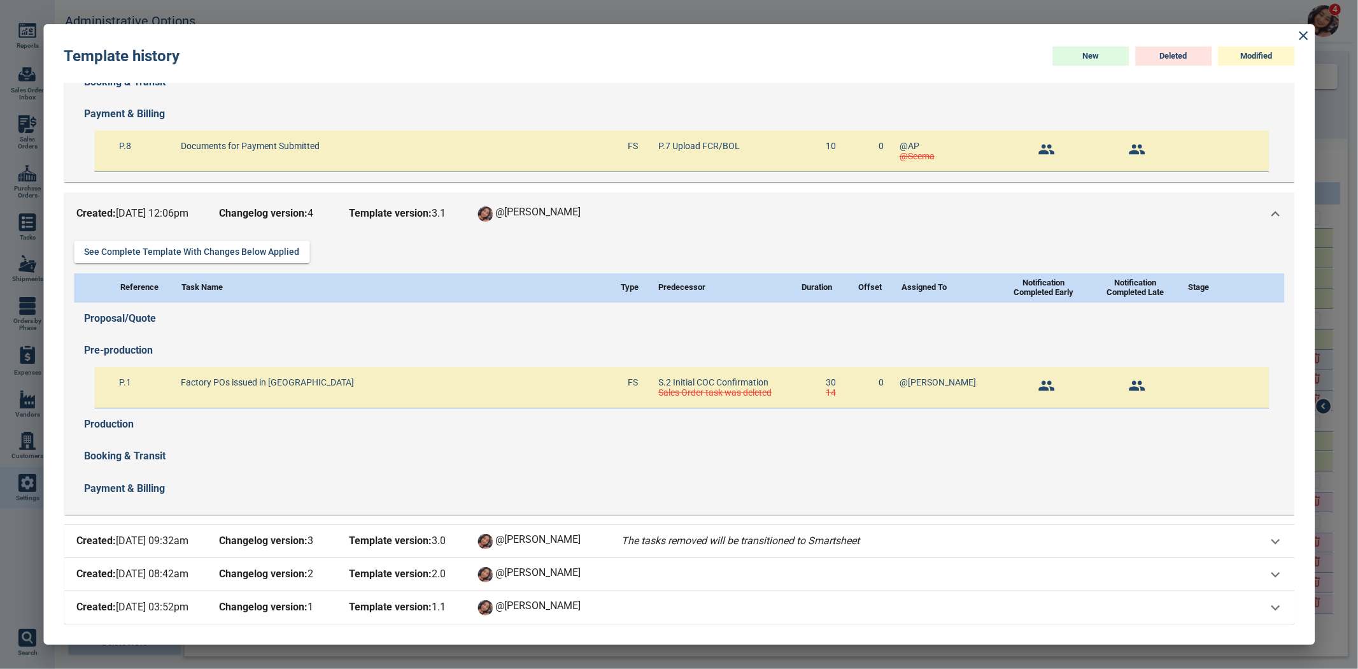
click at [1269, 543] on icon at bounding box center [1275, 540] width 17 height 17
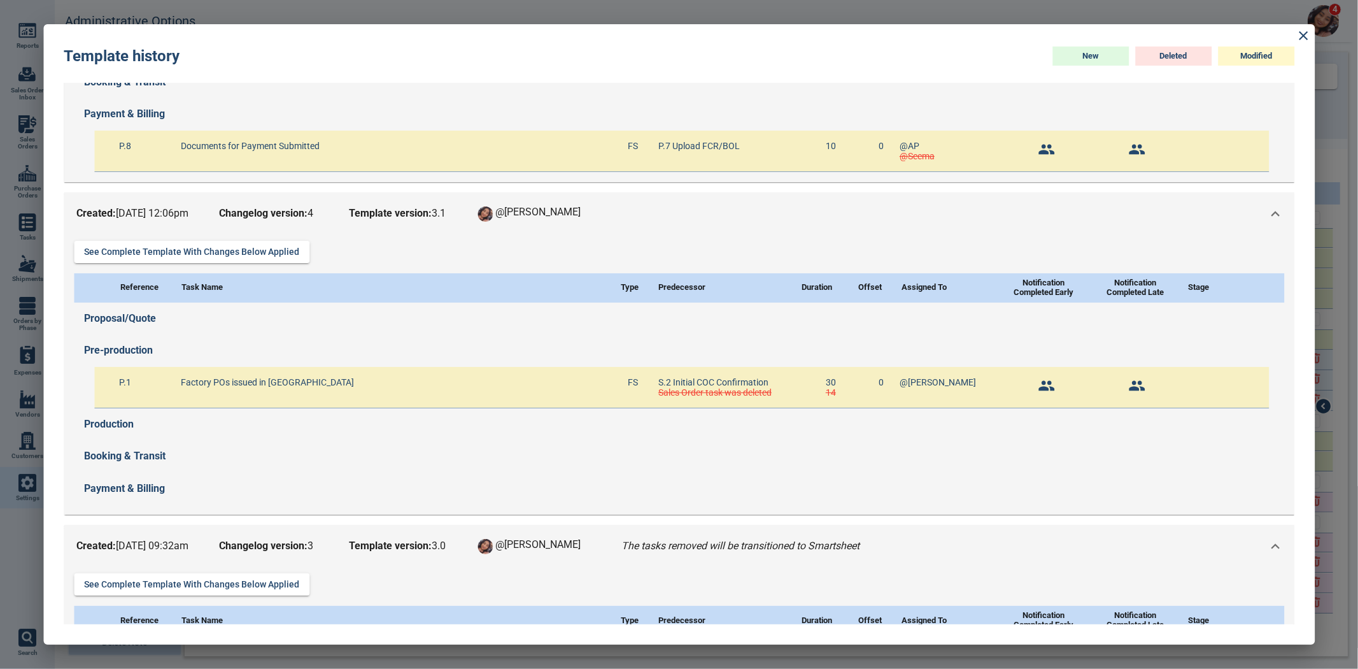
click at [1274, 217] on icon at bounding box center [1275, 213] width 17 height 17
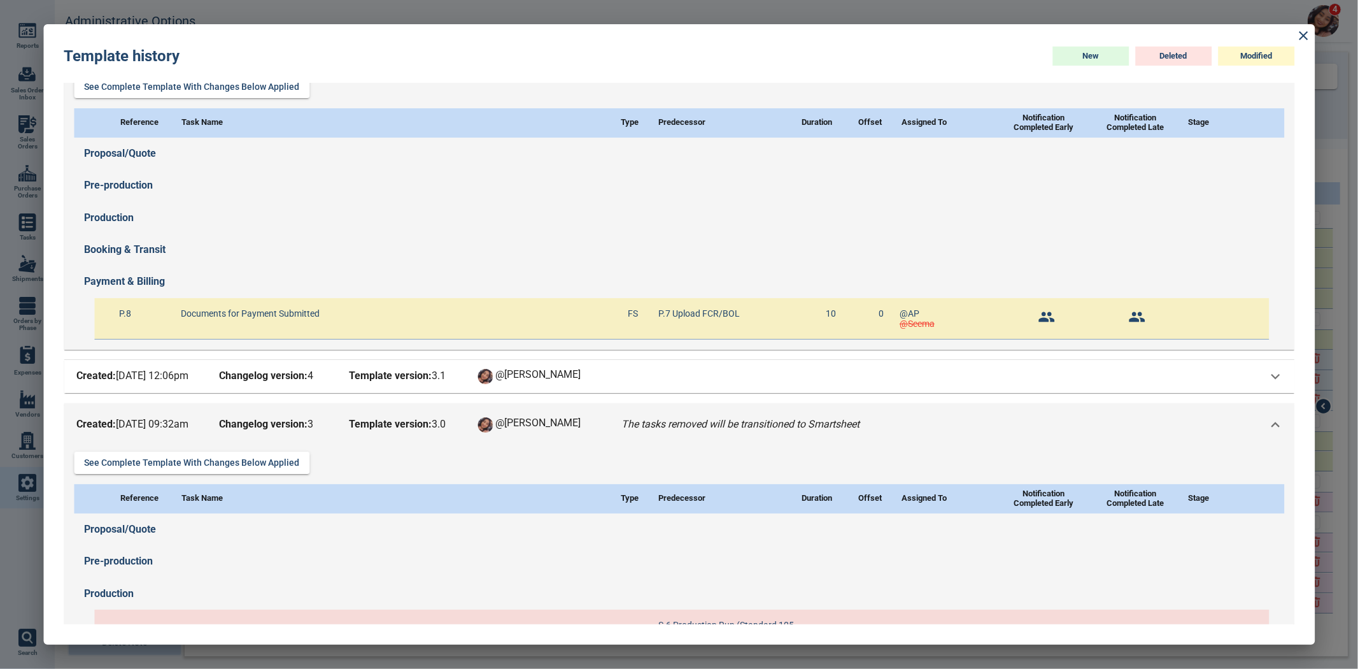
scroll to position [0, 0]
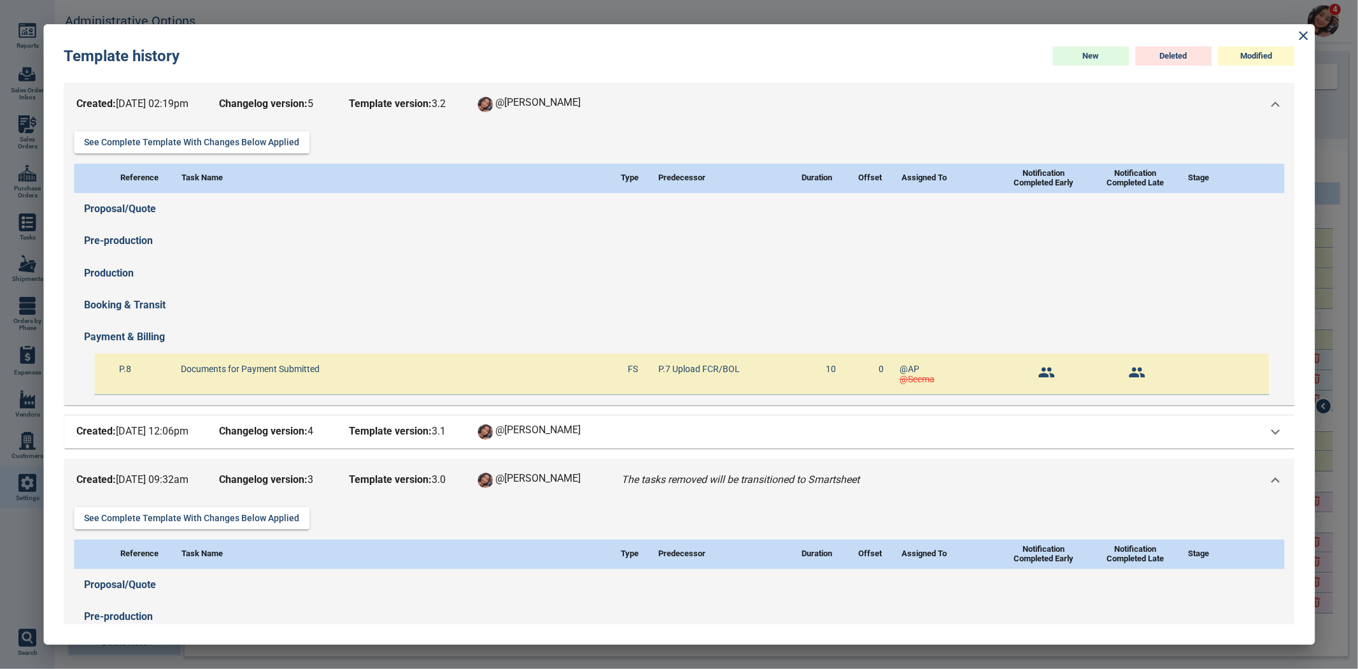
click at [1271, 106] on icon at bounding box center [1275, 104] width 17 height 17
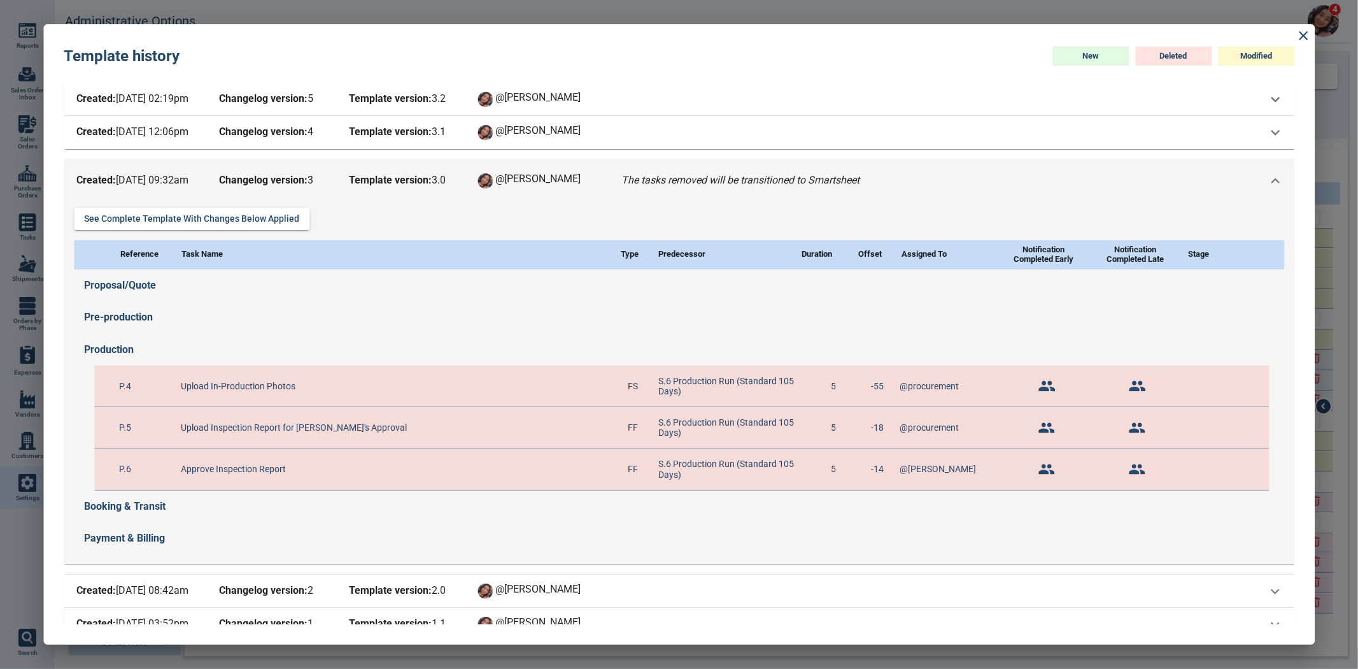
click at [1268, 183] on icon at bounding box center [1275, 180] width 17 height 17
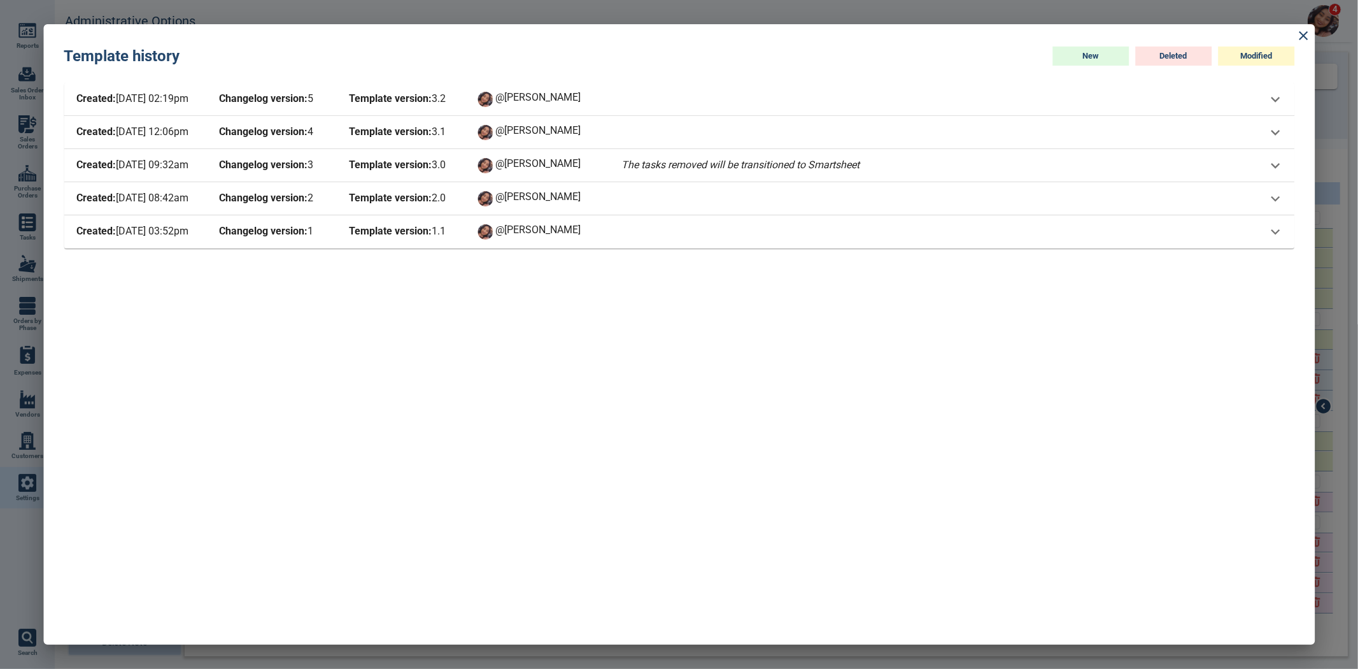
click at [1181, 157] on div "Created: [DATE] 09:32am Changelog version: 3 Template version: 3 . 0 @[PERSON_N…" at bounding box center [670, 166] width 1193 height 18
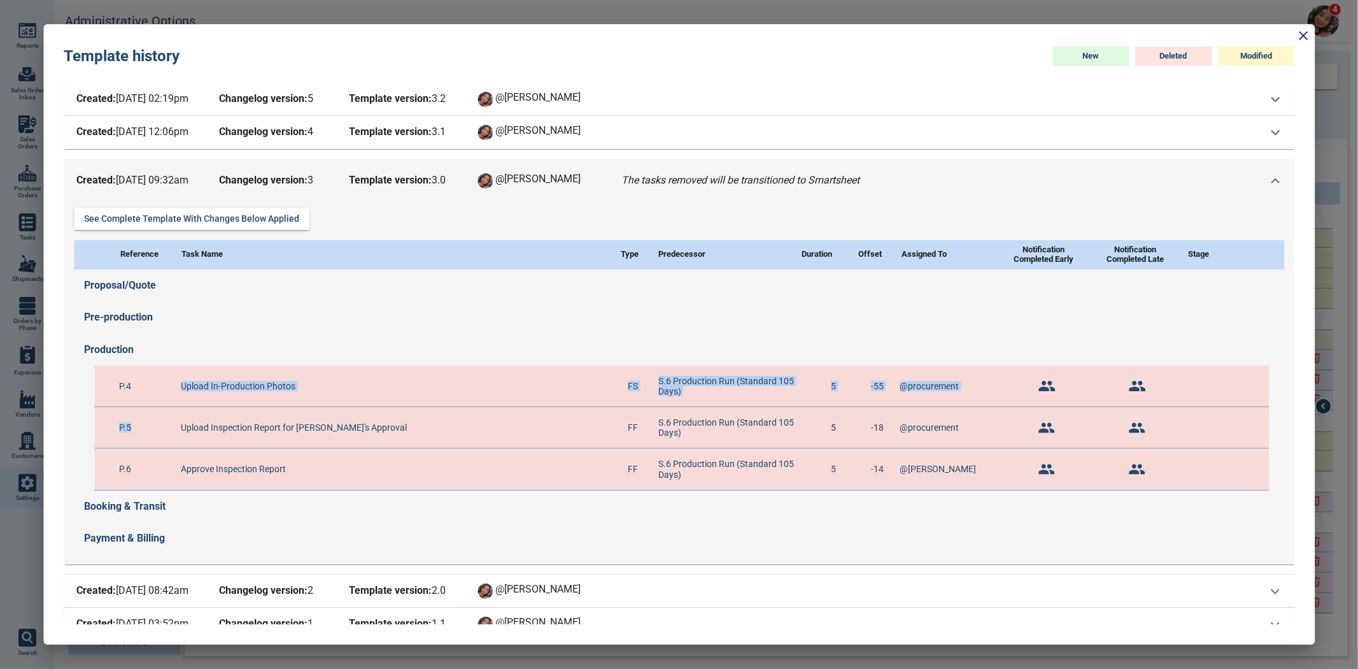
drag, startPoint x: 145, startPoint y: 399, endPoint x: 155, endPoint y: 418, distance: 21.4
click at [155, 415] on div "P.4 Upload In-Production Photos FS S.6 Production Run (Standard 105 Days) 5 -55…" at bounding box center [681, 428] width 1175 height 125
click at [264, 313] on div "Pre-production" at bounding box center [684, 317] width 1200 height 32
click at [1272, 183] on icon at bounding box center [1275, 180] width 17 height 17
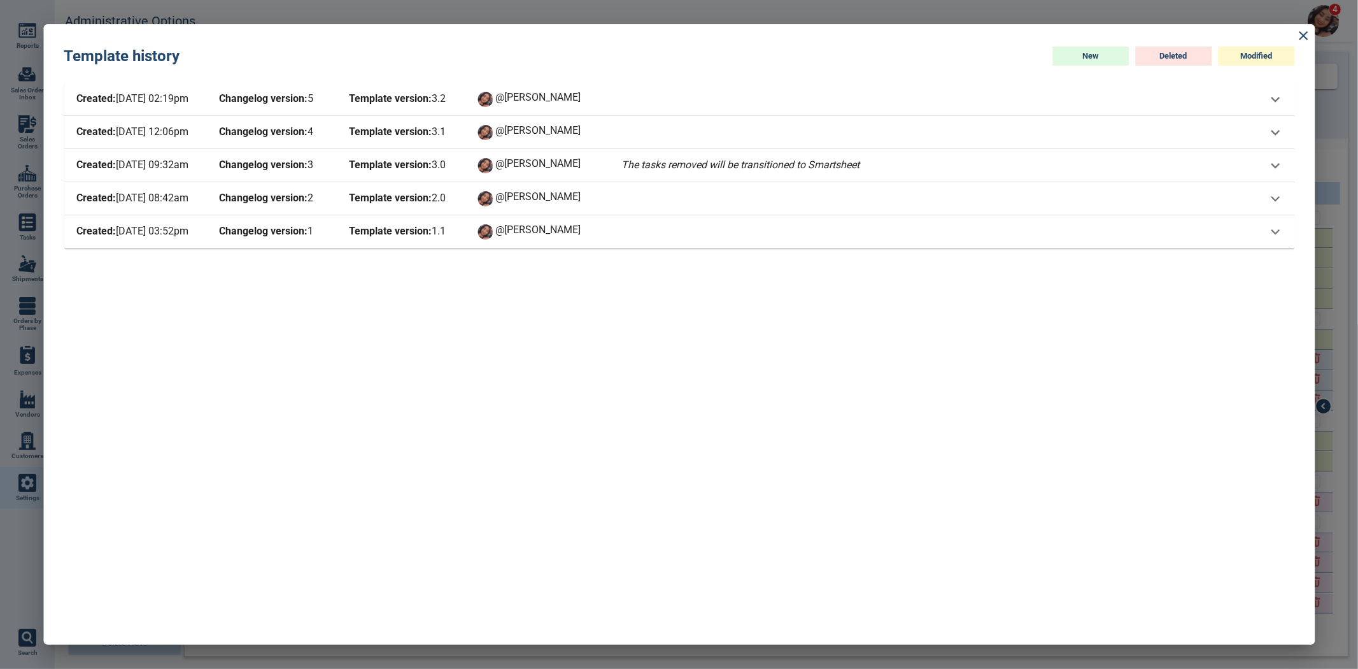
click at [266, 127] on b "Changelog version:" at bounding box center [263, 131] width 89 height 12
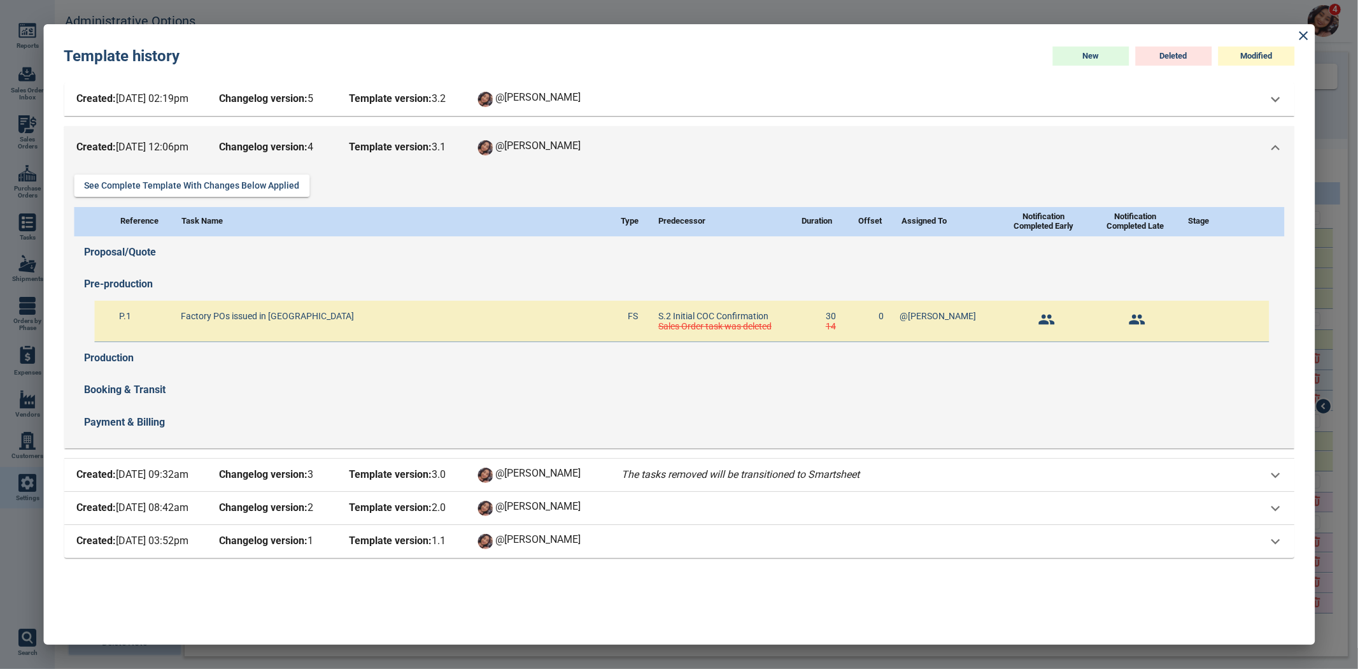
click at [508, 381] on div "Booking & Transit" at bounding box center [684, 390] width 1200 height 32
click at [1269, 157] on div "Created: [DATE] 12:06pm Changelog version: 4 Template version: 3 . 1 @[PERSON_N…" at bounding box center [679, 147] width 1231 height 43
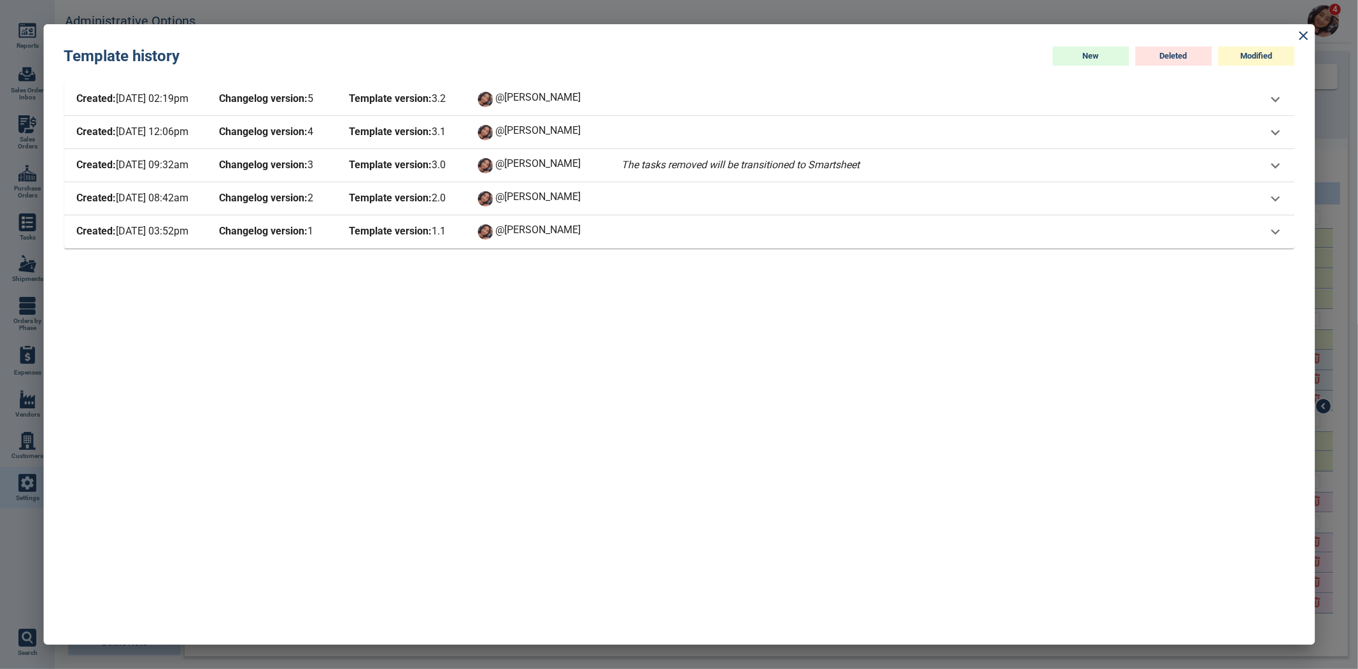
click at [785, 97] on div "Created: [DATE] 02:19pm Changelog version: 5 Template version: 3 . 2 @[PERSON_N…" at bounding box center [670, 99] width 1193 height 18
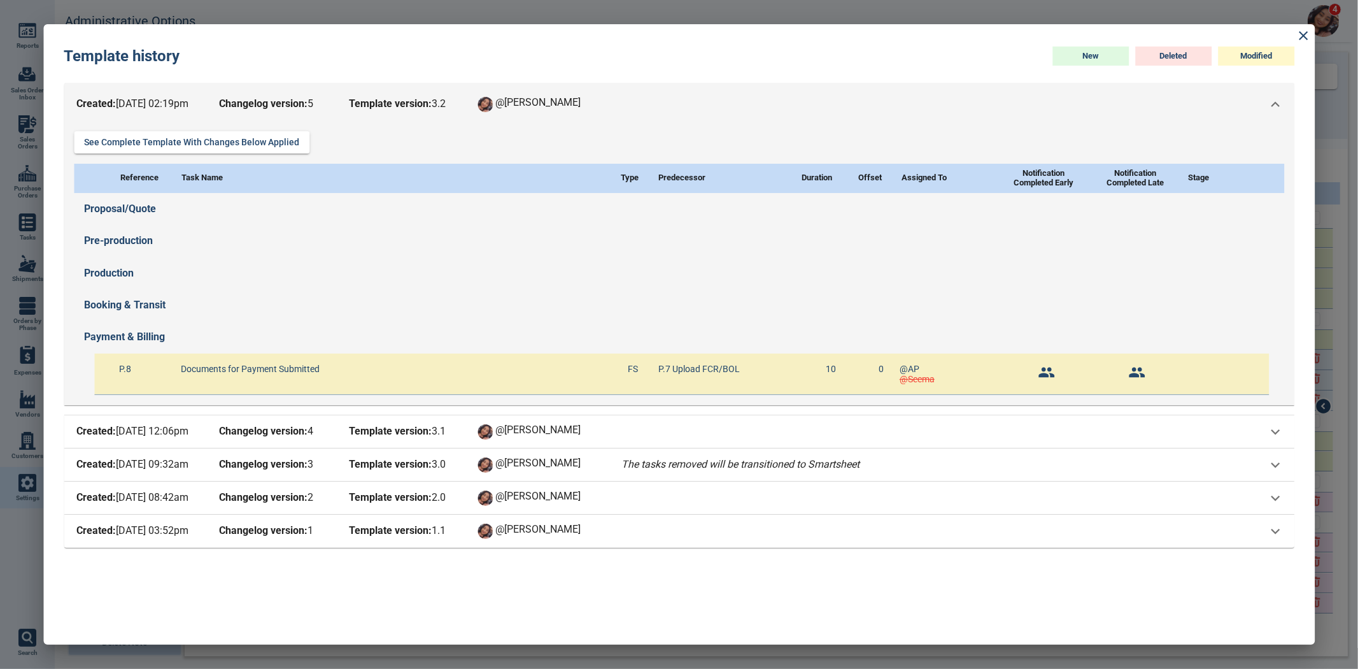
click at [1280, 104] on icon at bounding box center [1275, 104] width 17 height 17
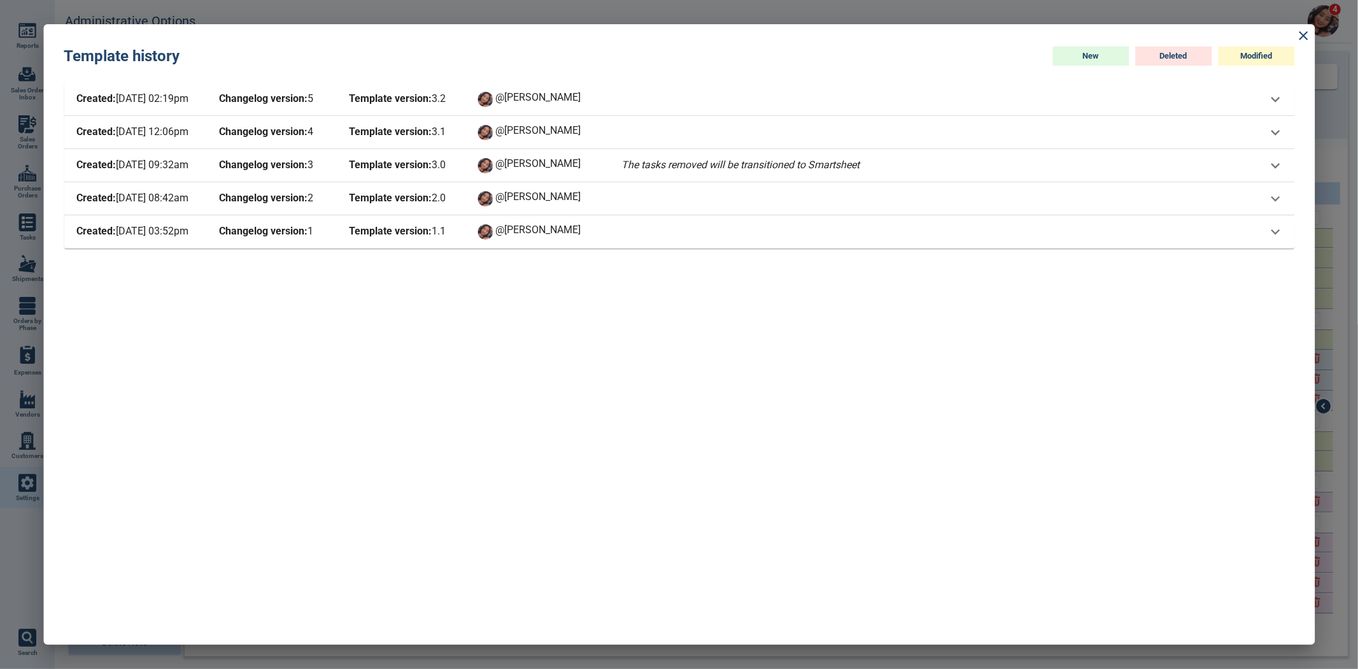
click at [1276, 132] on icon at bounding box center [1275, 132] width 17 height 17
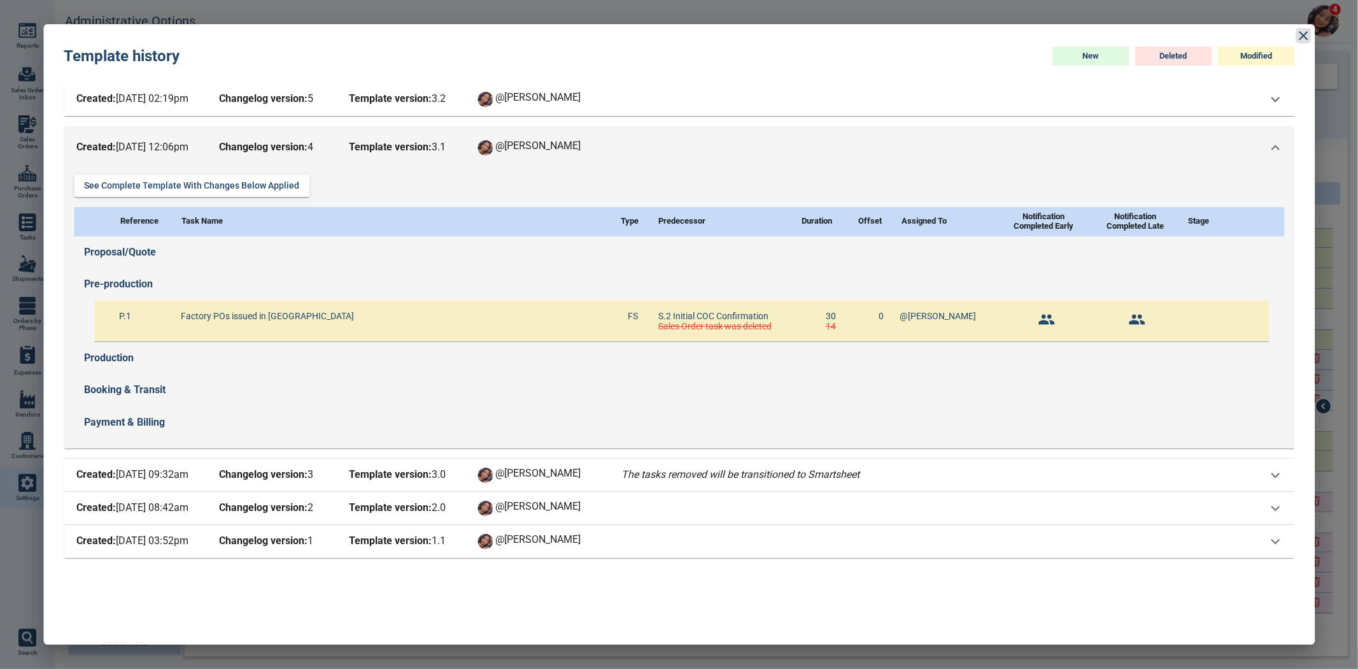
click at [1308, 37] on icon at bounding box center [1303, 35] width 15 height 15
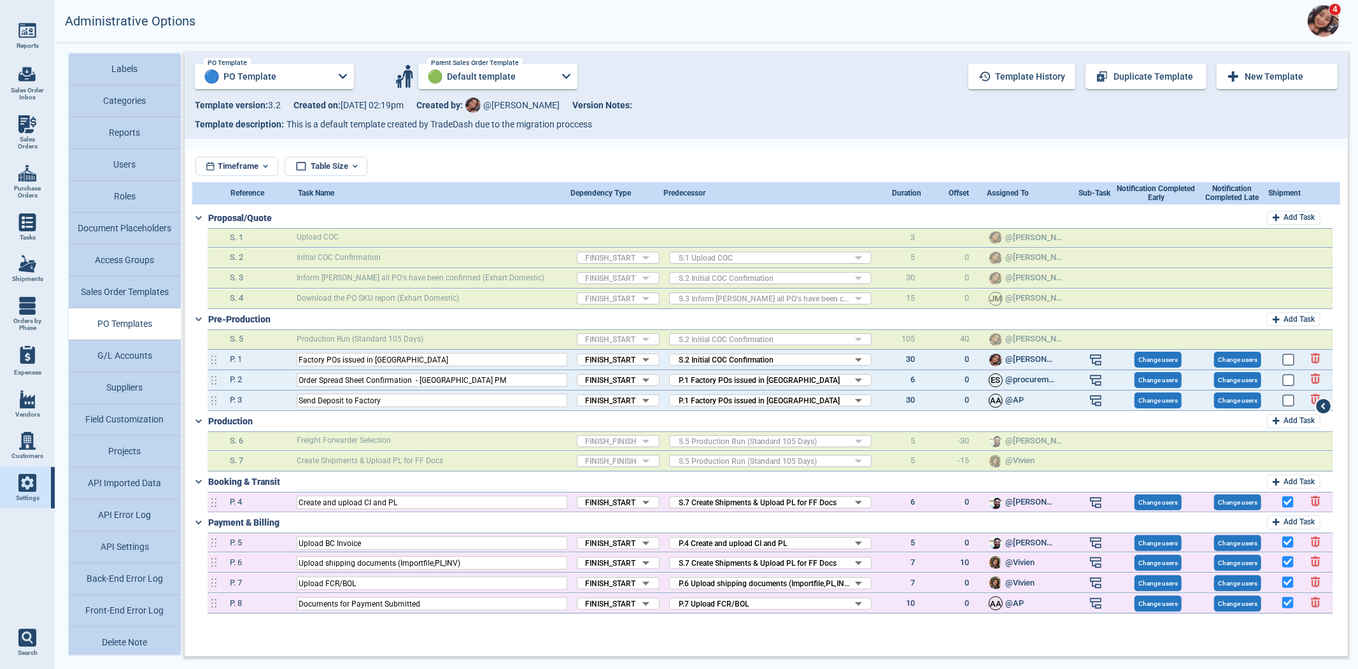
drag, startPoint x: 148, startPoint y: 301, endPoint x: 141, endPoint y: 304, distance: 7.1
click at [146, 303] on button "Sales Order Templates" at bounding box center [125, 292] width 112 height 32
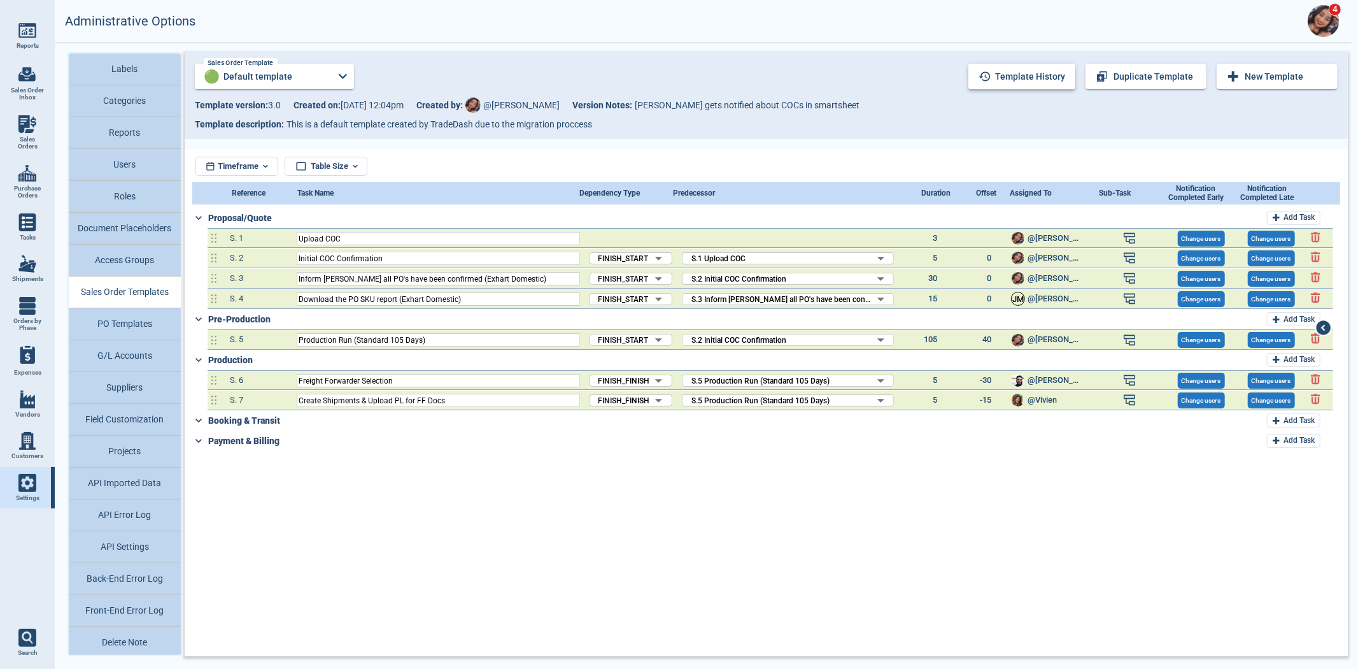
click at [1008, 75] on button "Template history" at bounding box center [1022, 76] width 107 height 25
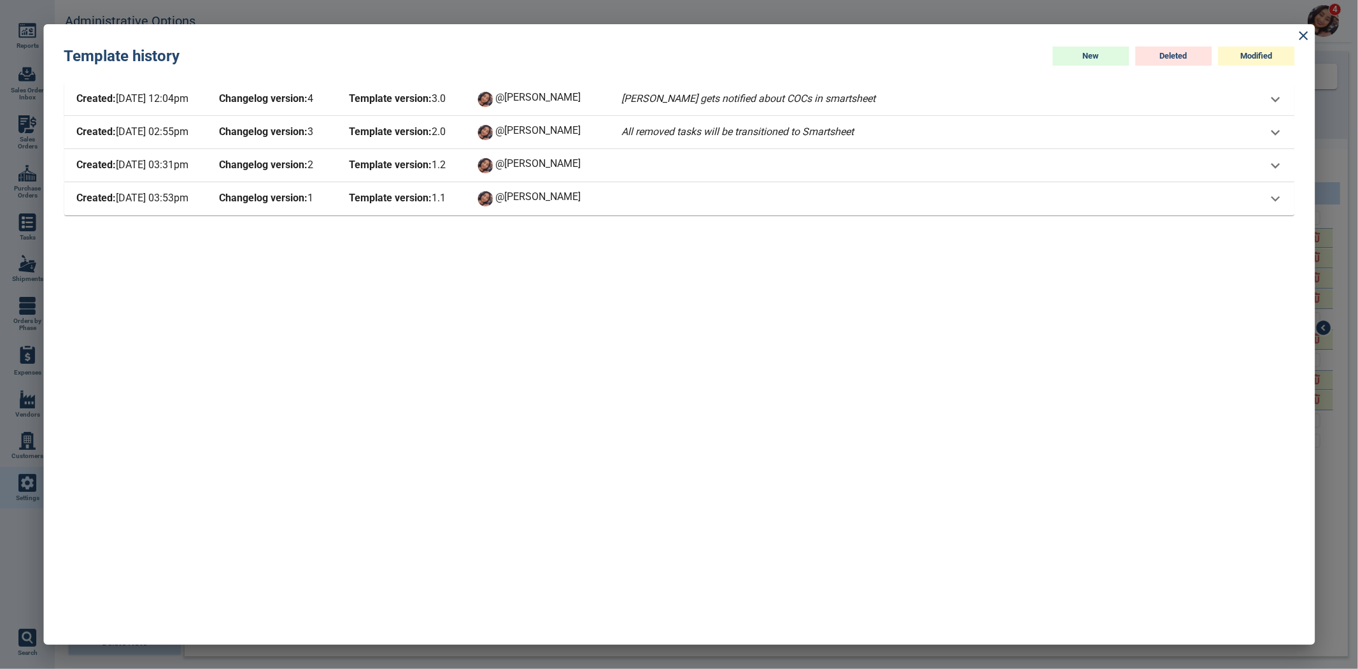
click at [1281, 129] on icon at bounding box center [1275, 132] width 17 height 17
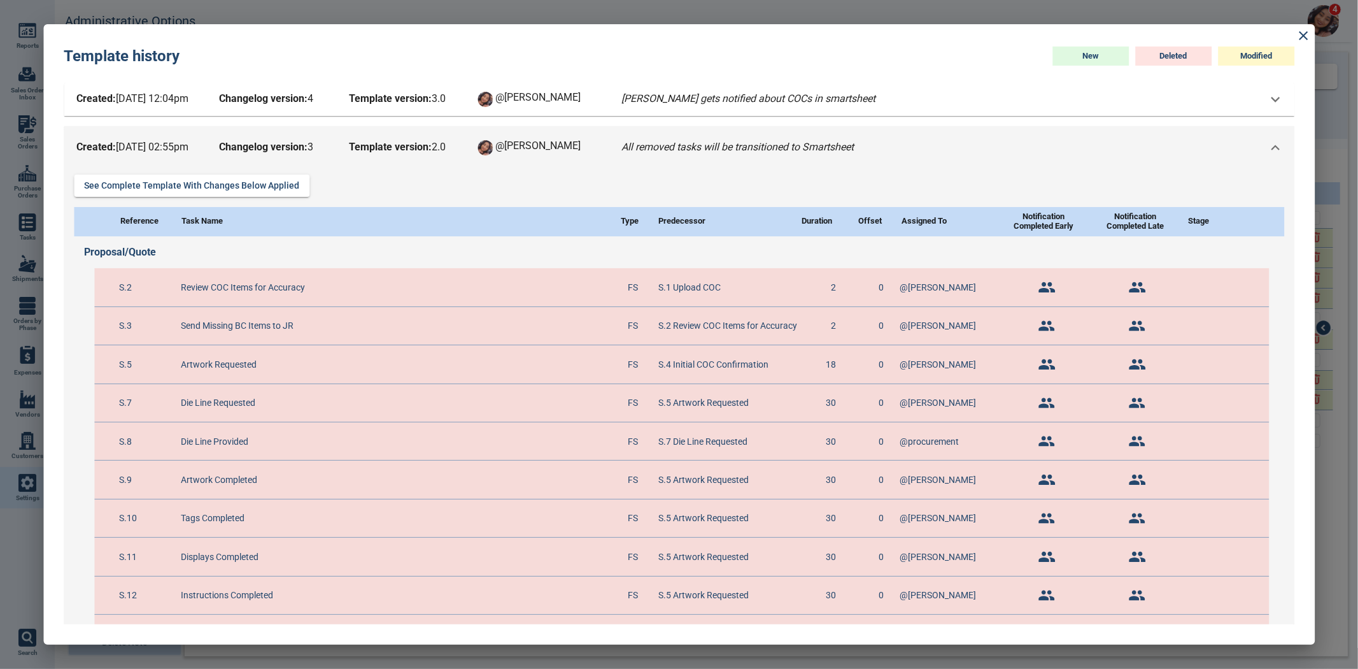
click at [1271, 150] on icon at bounding box center [1275, 147] width 17 height 17
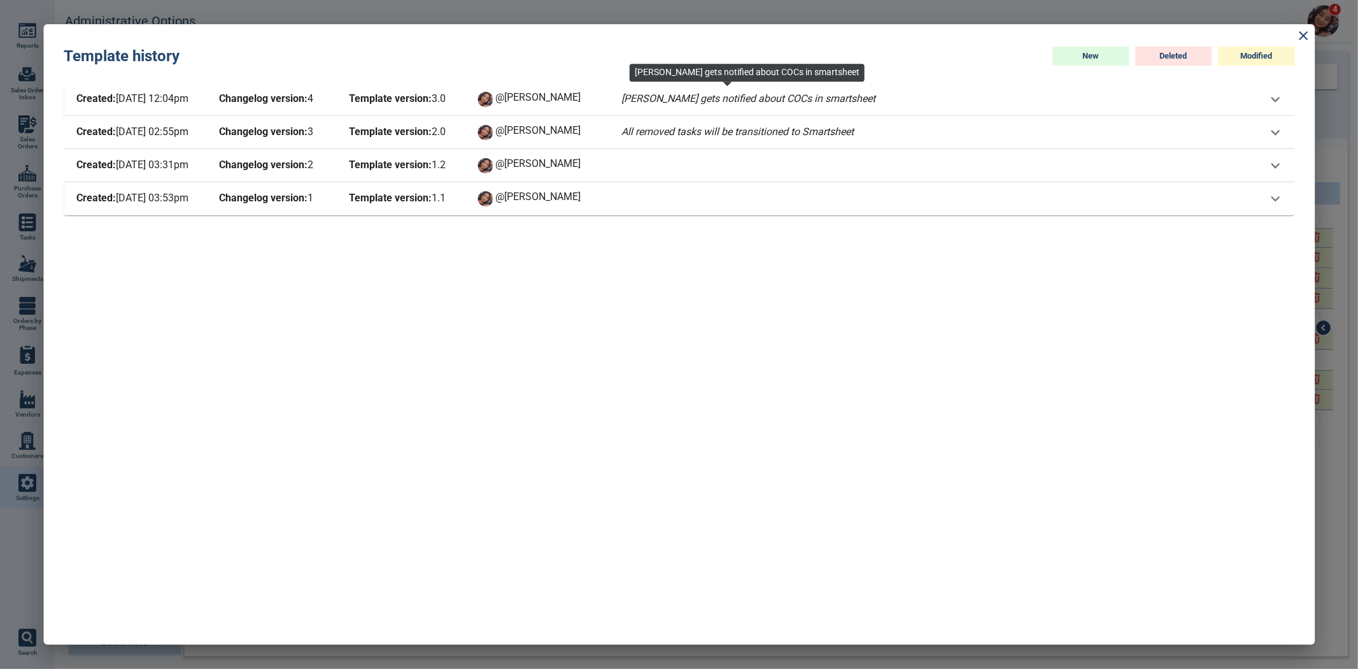
click at [644, 99] on span "[PERSON_NAME] gets notified about COCs in smartsheet" at bounding box center [748, 99] width 259 height 18
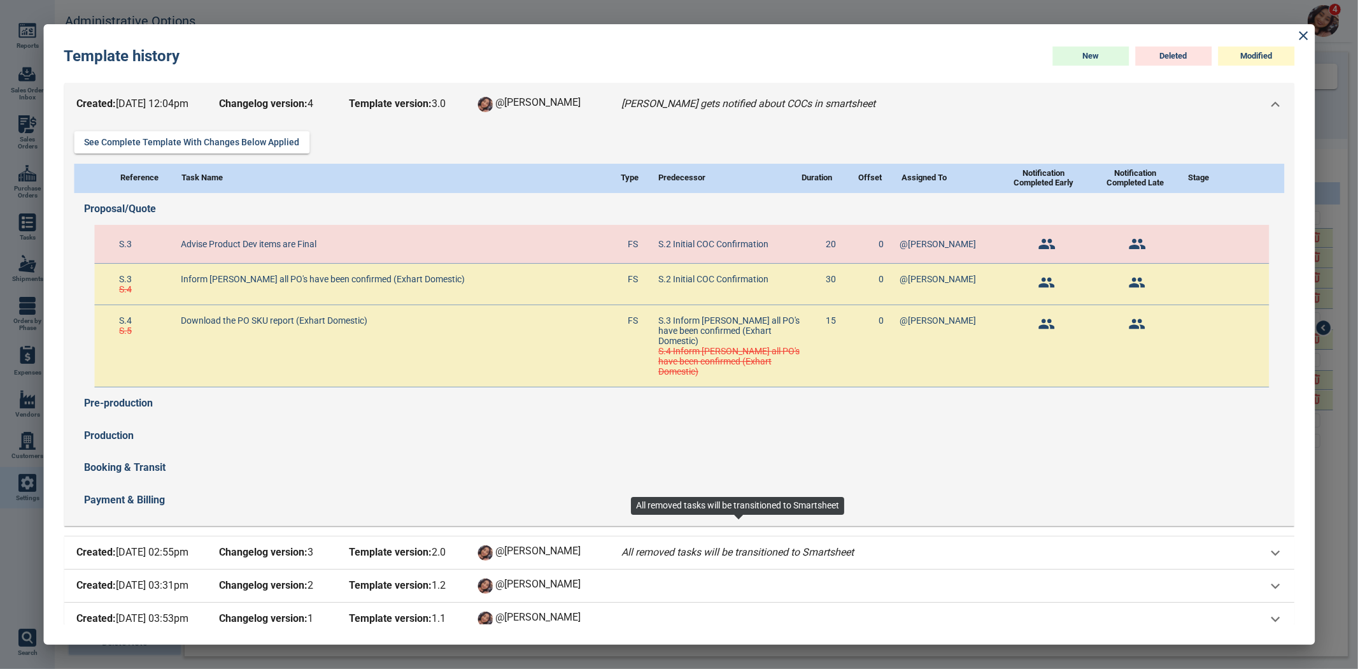
click at [644, 544] on span "All removed tasks will be transitioned to Smartsheet" at bounding box center [738, 553] width 238 height 18
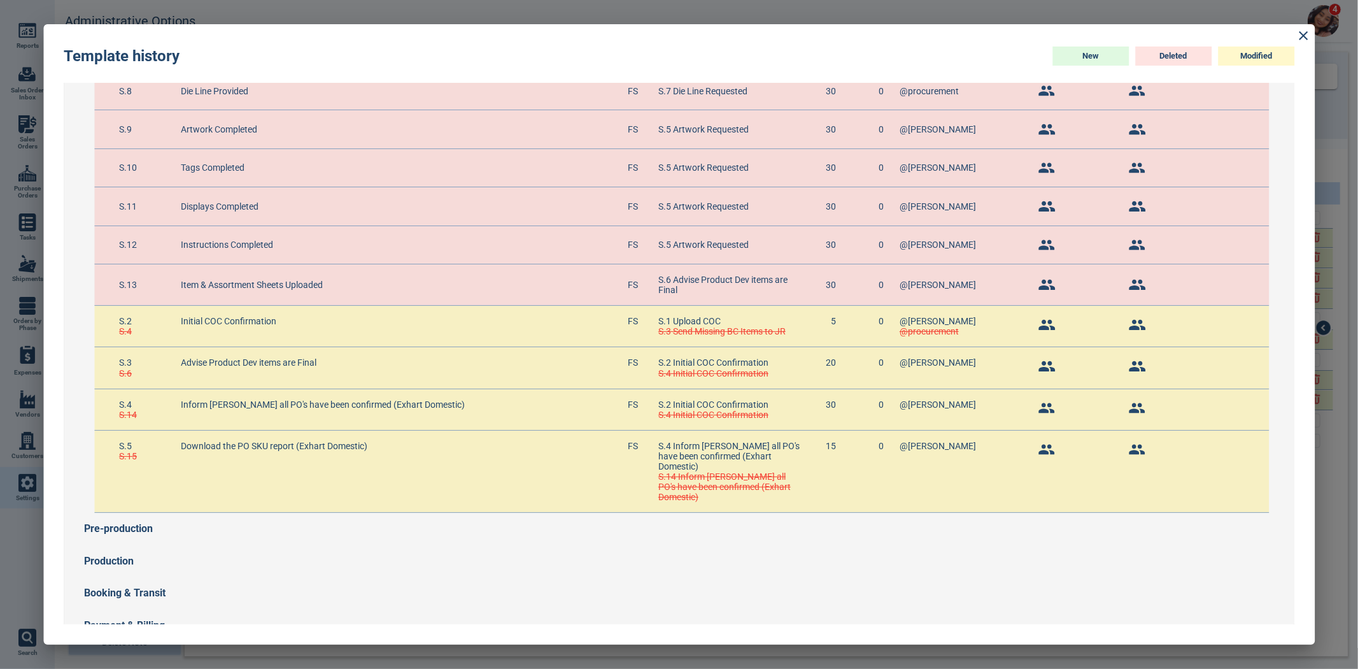
scroll to position [823, 0]
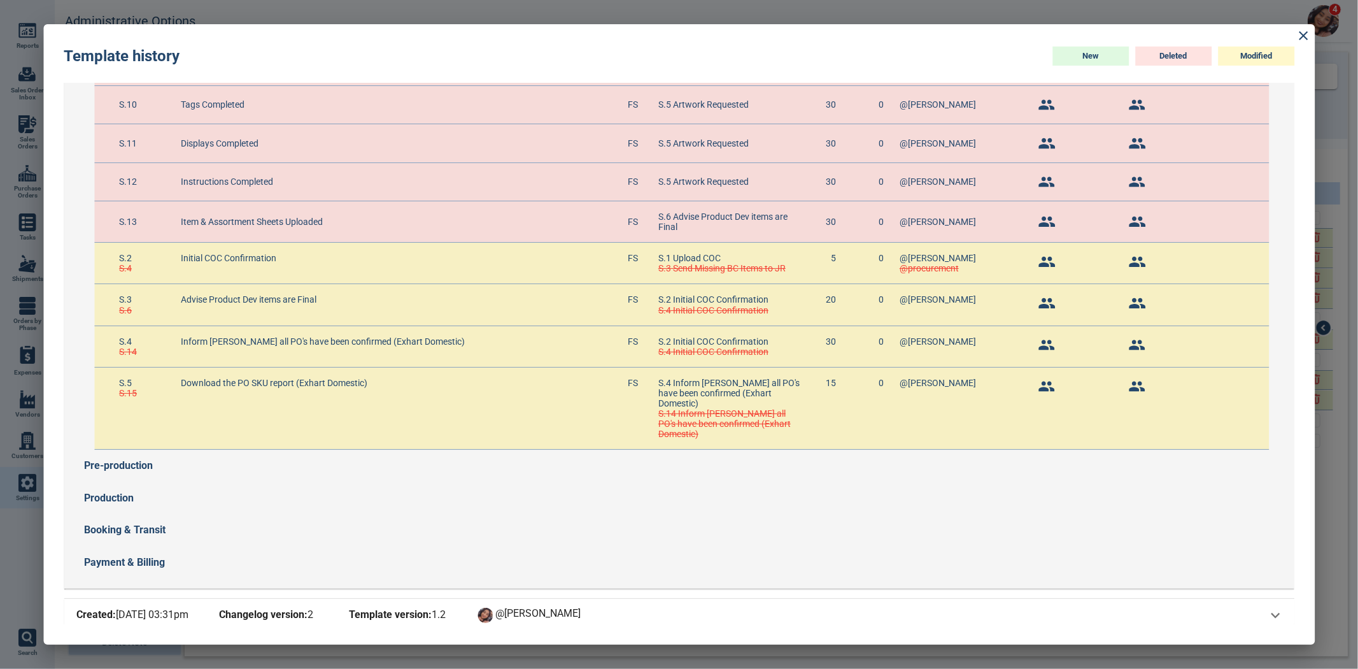
click at [415, 608] on b "Template version:" at bounding box center [390, 614] width 83 height 12
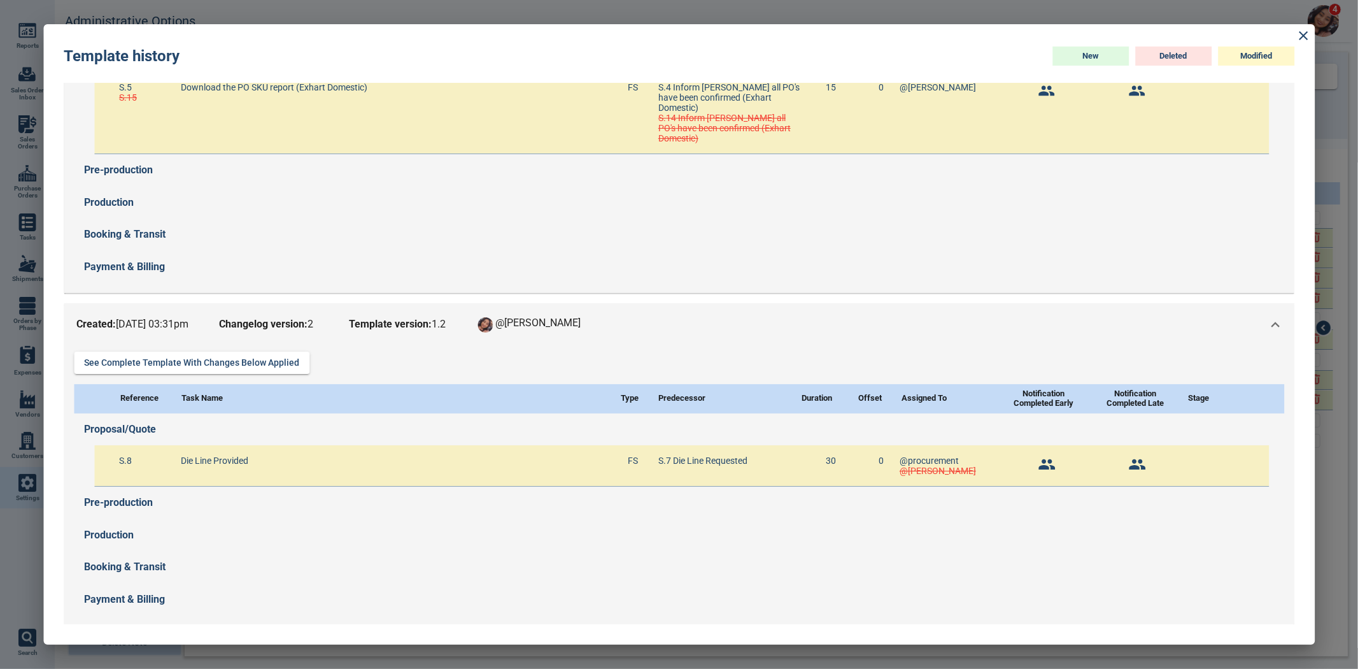
scroll to position [1123, 0]
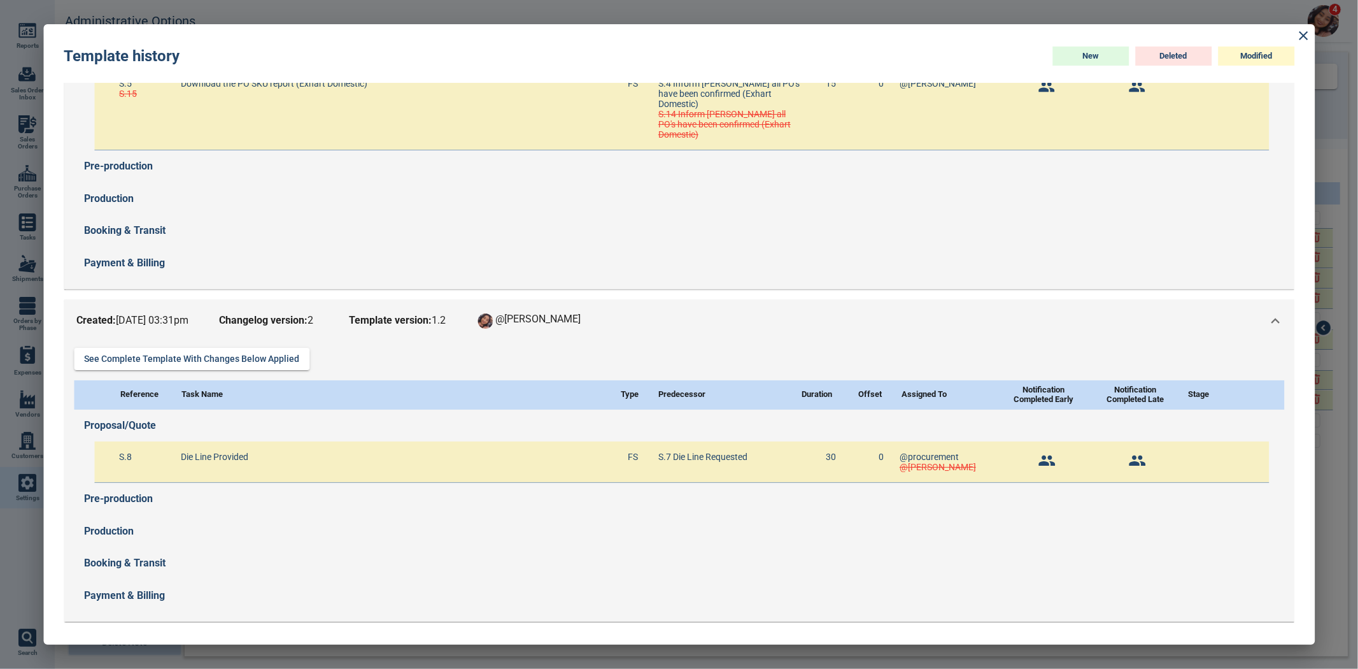
click at [201, 639] on div "Created: [DATE] 03:53pm Changelog version: 1 Template version: 1 . 1 @[PERSON_N…" at bounding box center [349, 648] width 550 height 18
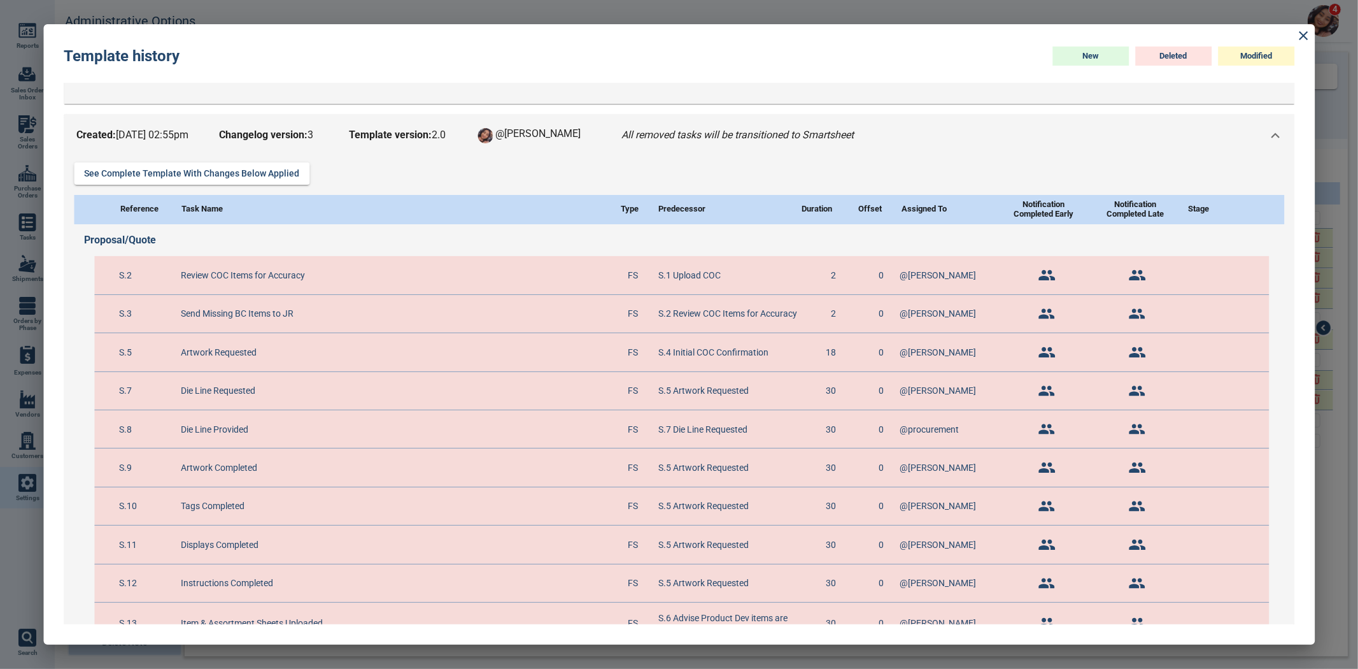
scroll to position [422, 0]
click at [1309, 33] on icon at bounding box center [1303, 35] width 15 height 15
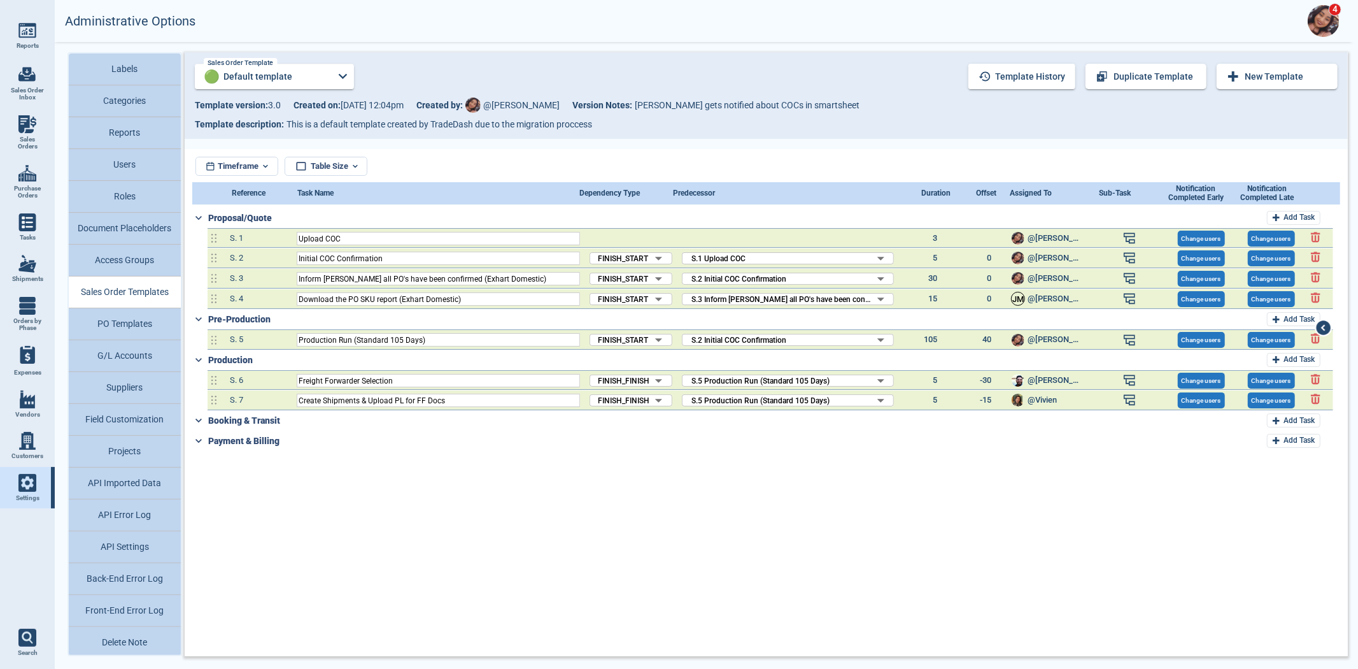
drag, startPoint x: 960, startPoint y: 243, endPoint x: 818, endPoint y: 143, distance: 173.3
click at [818, 143] on div at bounding box center [767, 144] width 1164 height 10
click at [118, 259] on button "Access Groups" at bounding box center [125, 261] width 112 height 32
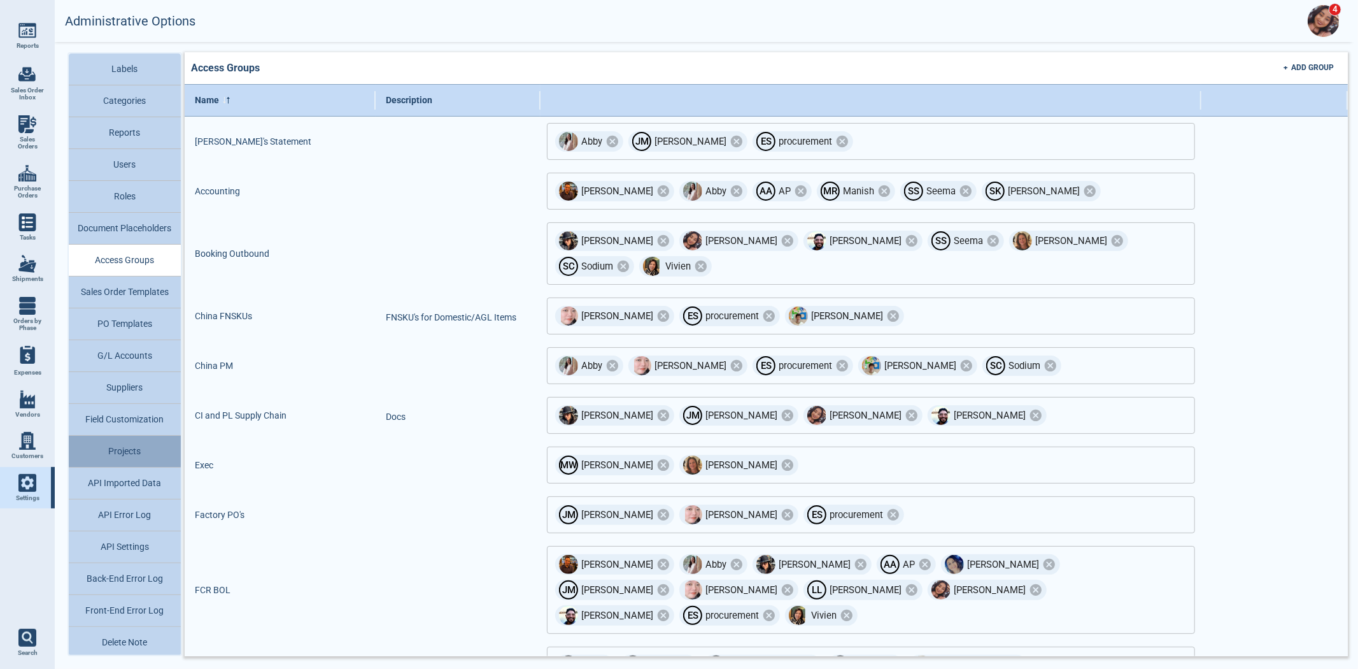
click at [131, 445] on button "Projects" at bounding box center [125, 452] width 112 height 32
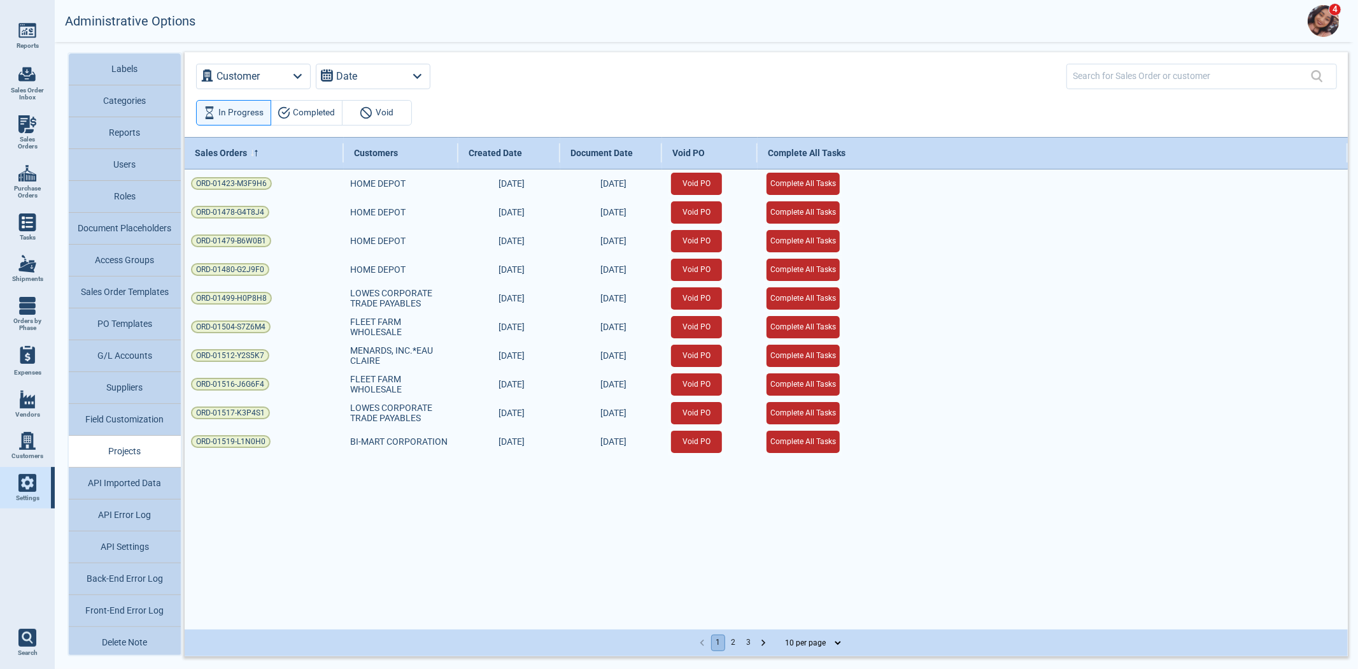
click at [137, 329] on button "PO Templates" at bounding box center [125, 324] width 112 height 32
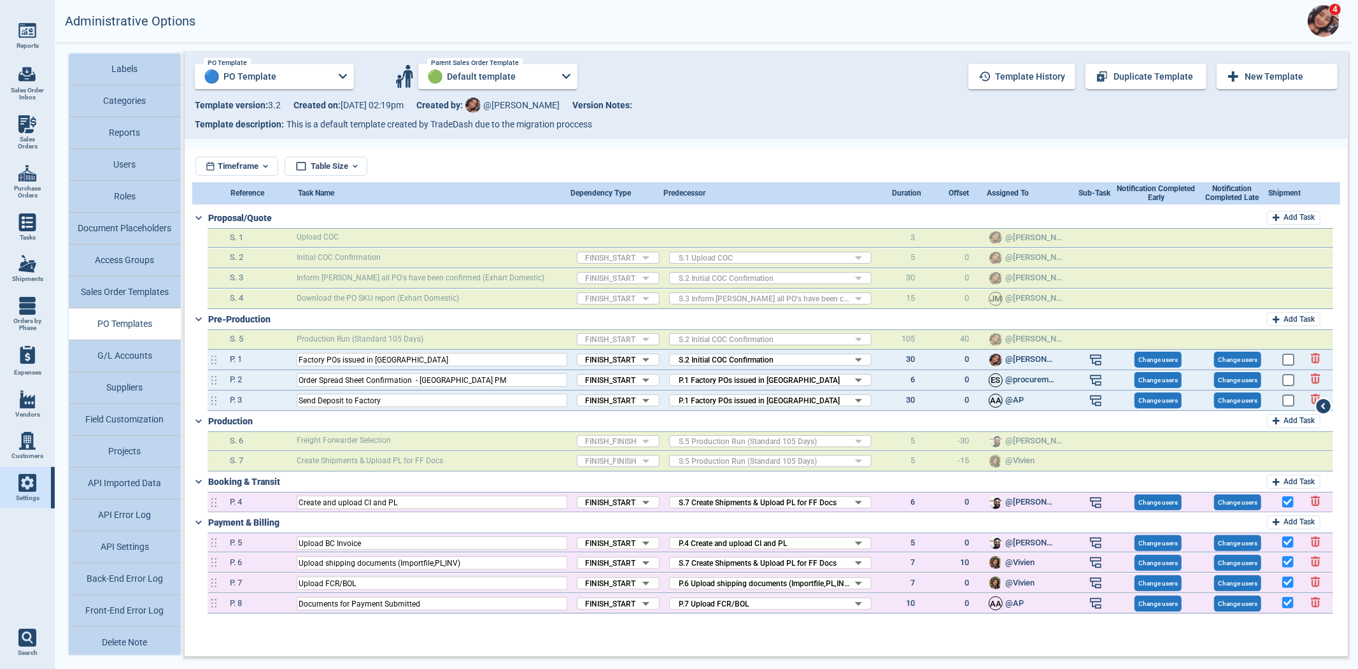
scroll to position [3, 0]
click at [126, 388] on button "Suppliers" at bounding box center [125, 385] width 112 height 32
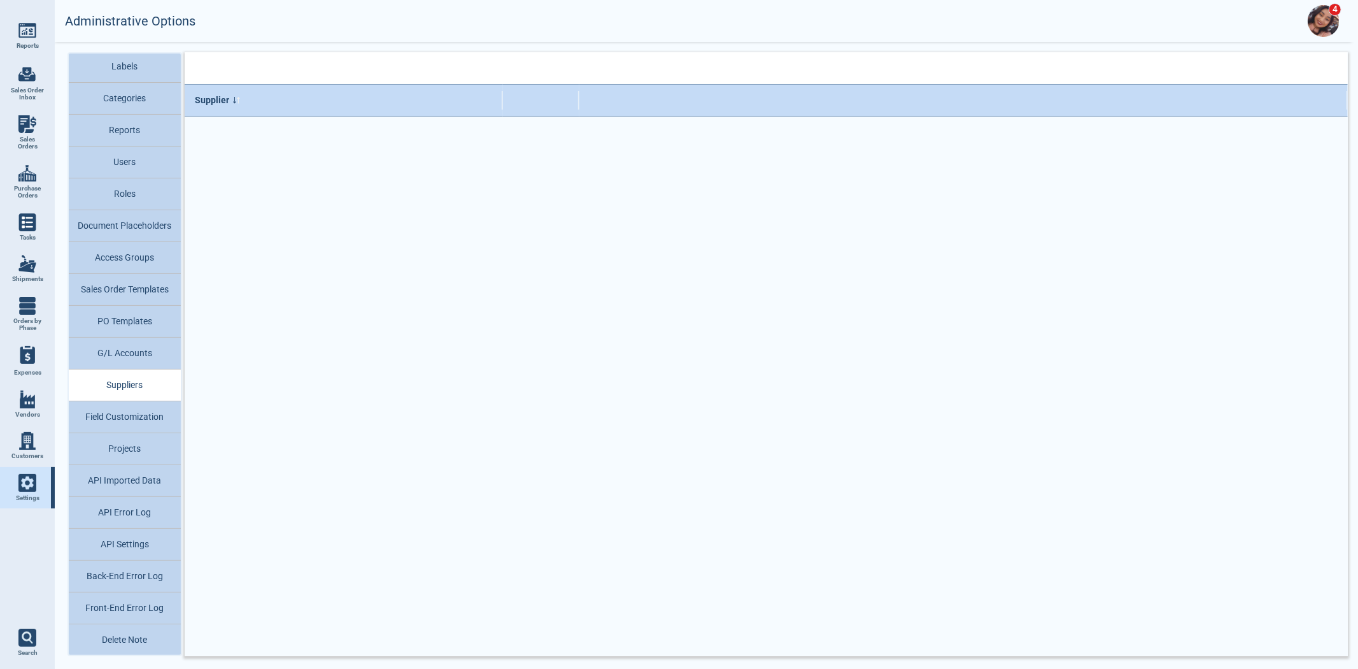
click at [126, 452] on button "Projects" at bounding box center [125, 449] width 112 height 32
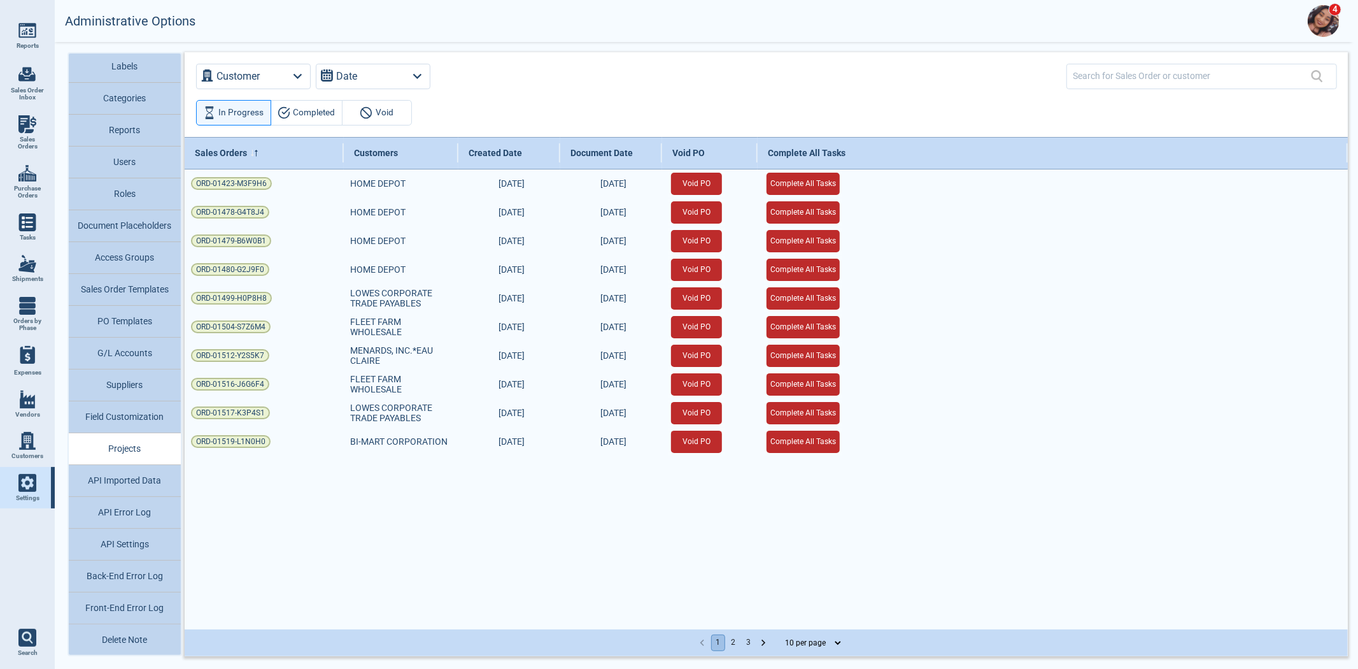
click at [126, 385] on button "Suppliers" at bounding box center [125, 385] width 112 height 32
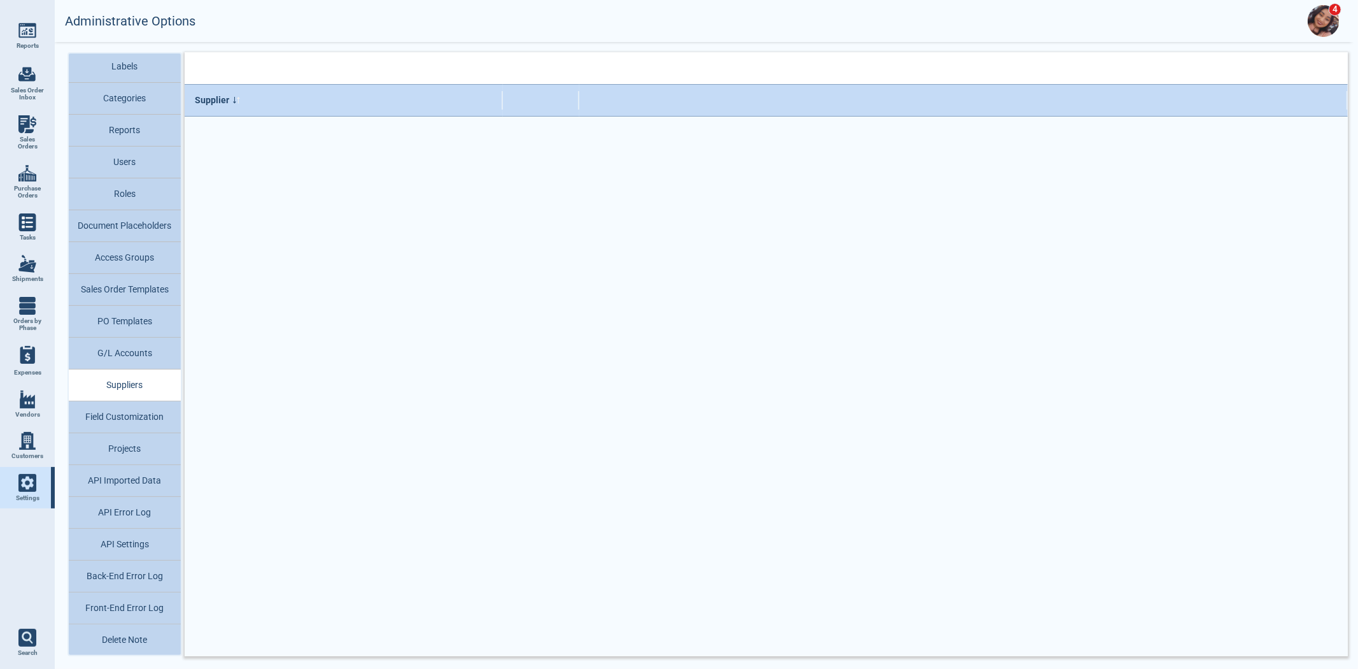
click at [34, 403] on img at bounding box center [27, 399] width 18 height 18
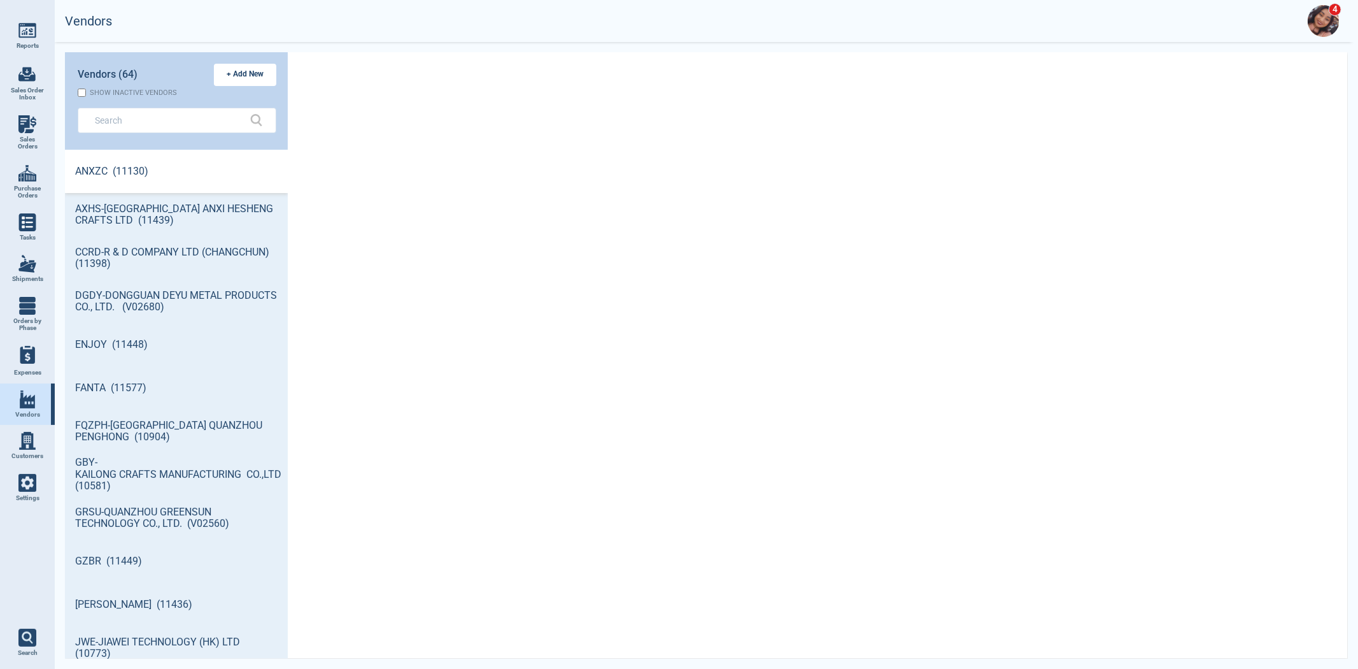
scroll to position [4, 4]
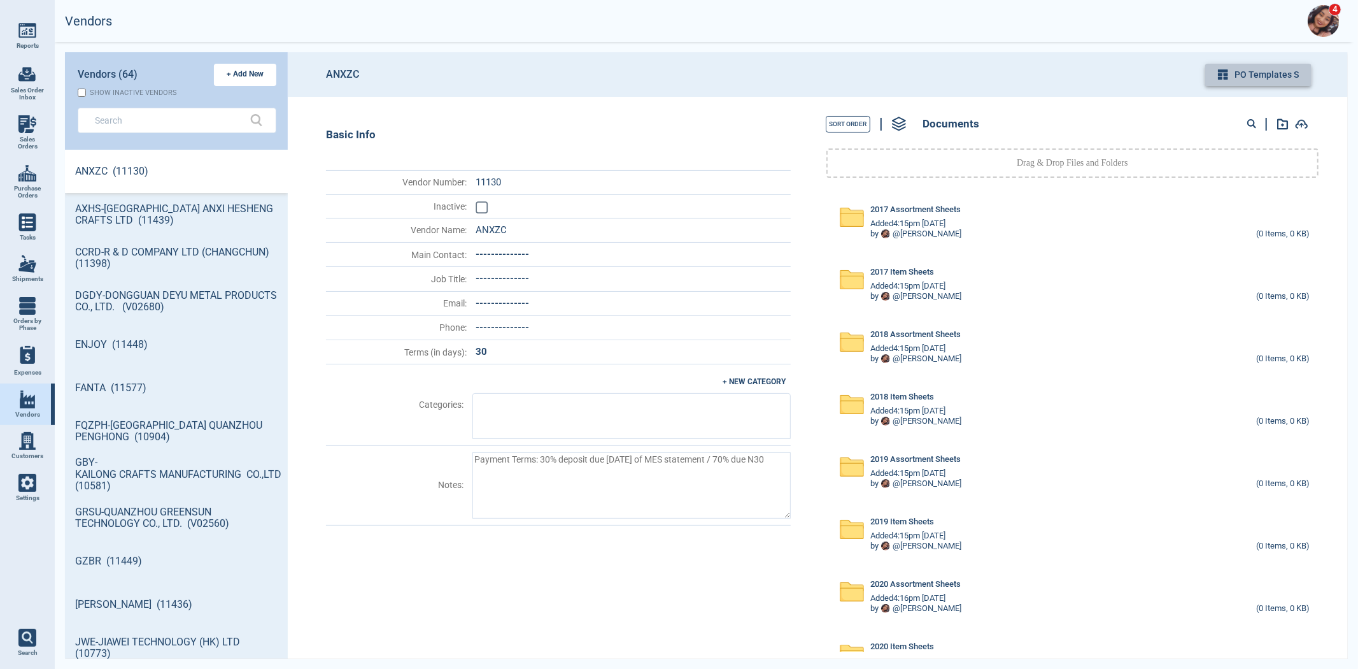
click at [1238, 79] on button "PO Templates s" at bounding box center [1259, 75] width 106 height 22
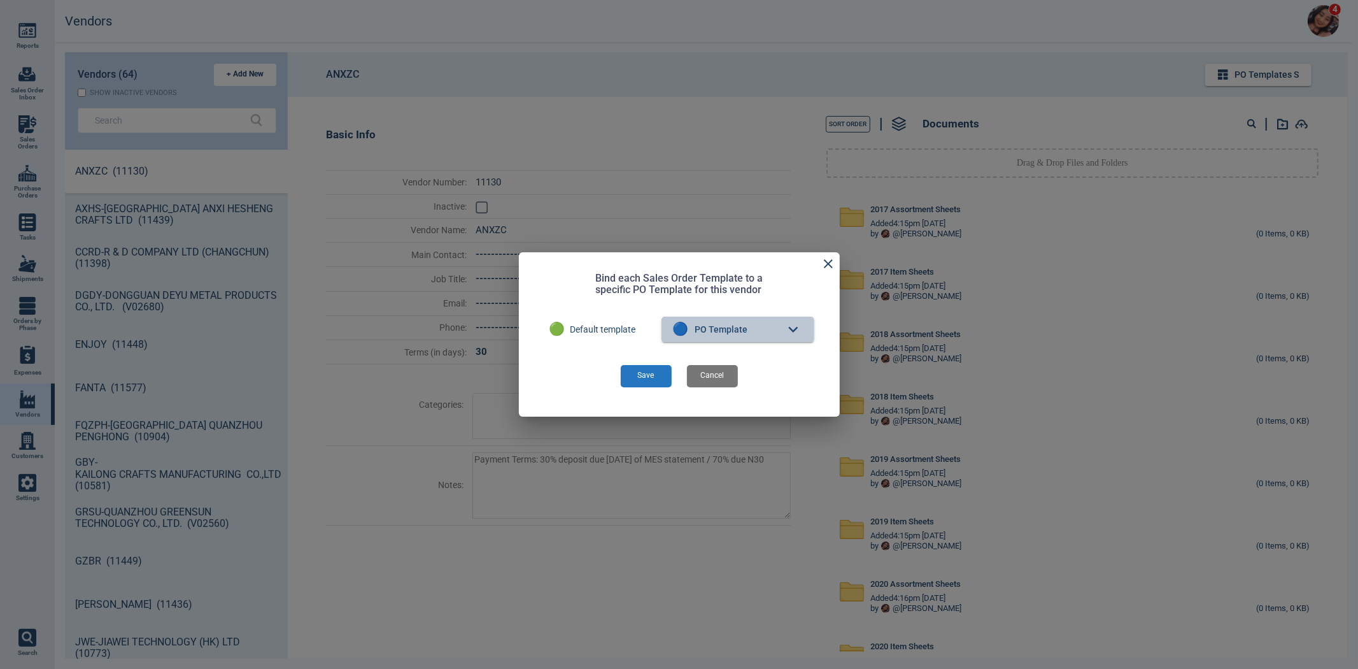
click at [748, 329] on button "🔵 PO Template" at bounding box center [738, 329] width 153 height 25
click at [772, 315] on div at bounding box center [679, 334] width 1358 height 669
click at [825, 265] on icon at bounding box center [828, 263] width 15 height 15
type textarea "x"
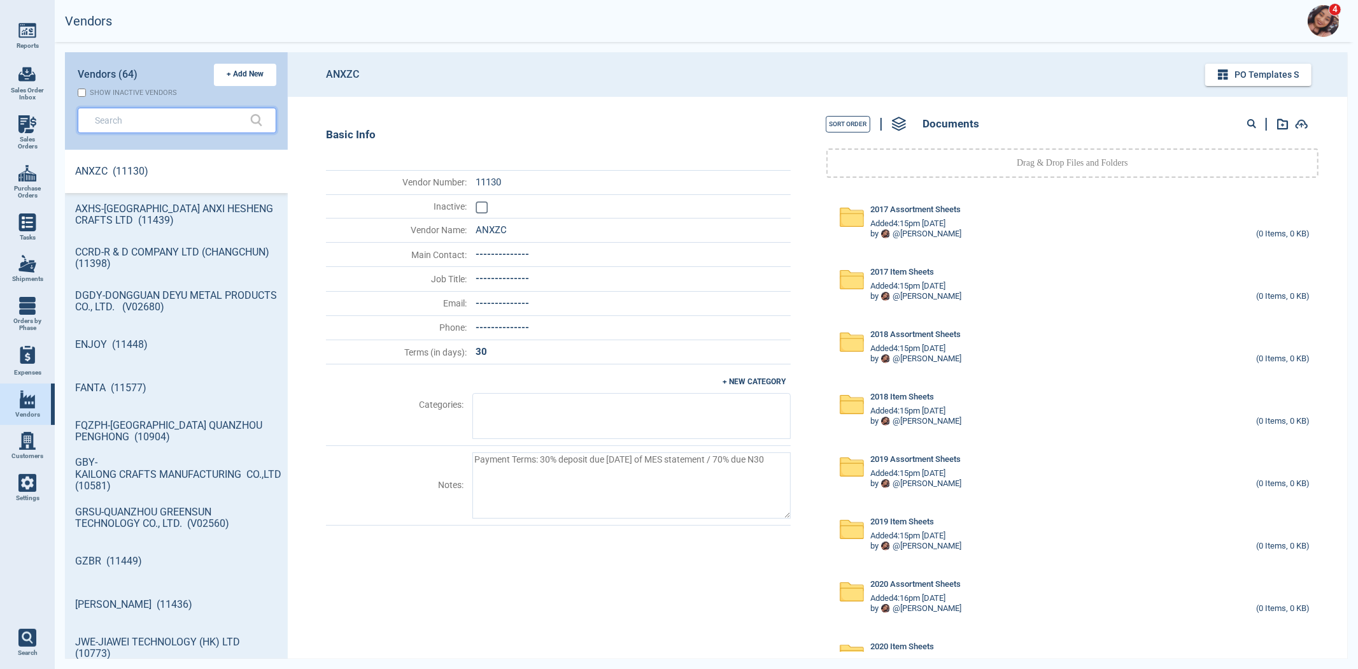
click at [153, 117] on input "text" at bounding box center [167, 120] width 145 height 18
type textarea "x"
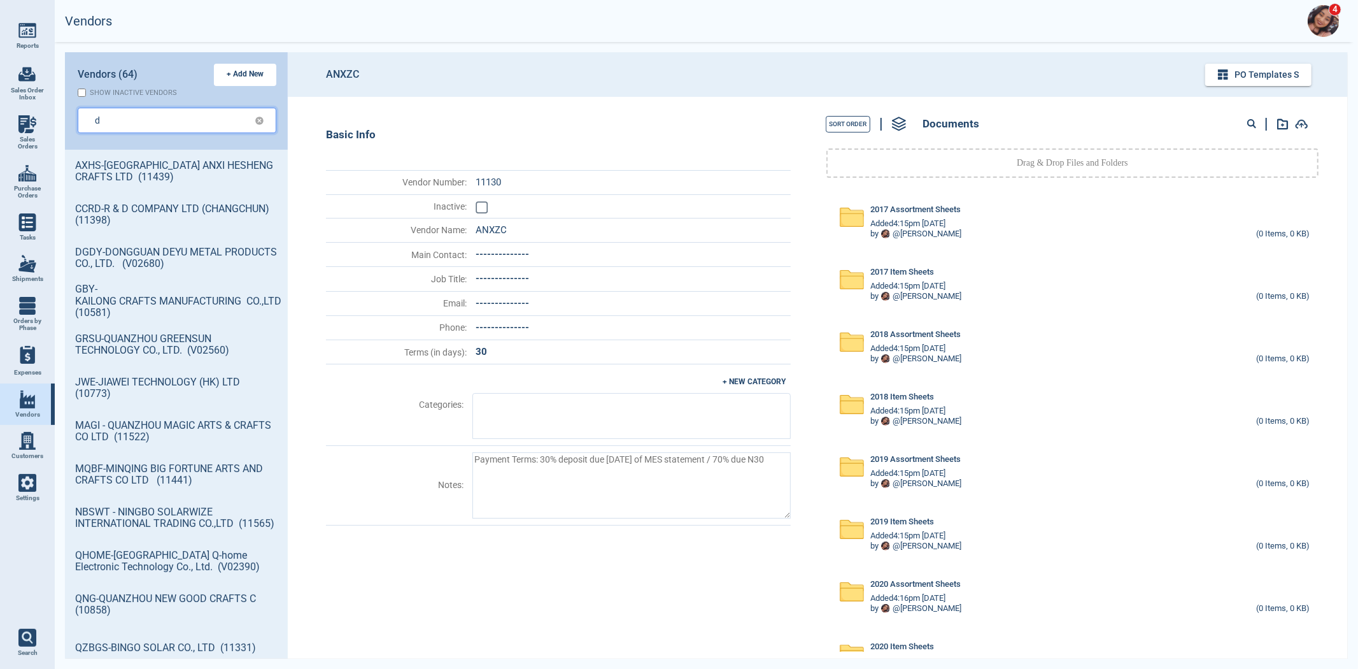
type input "d"
type textarea "x"
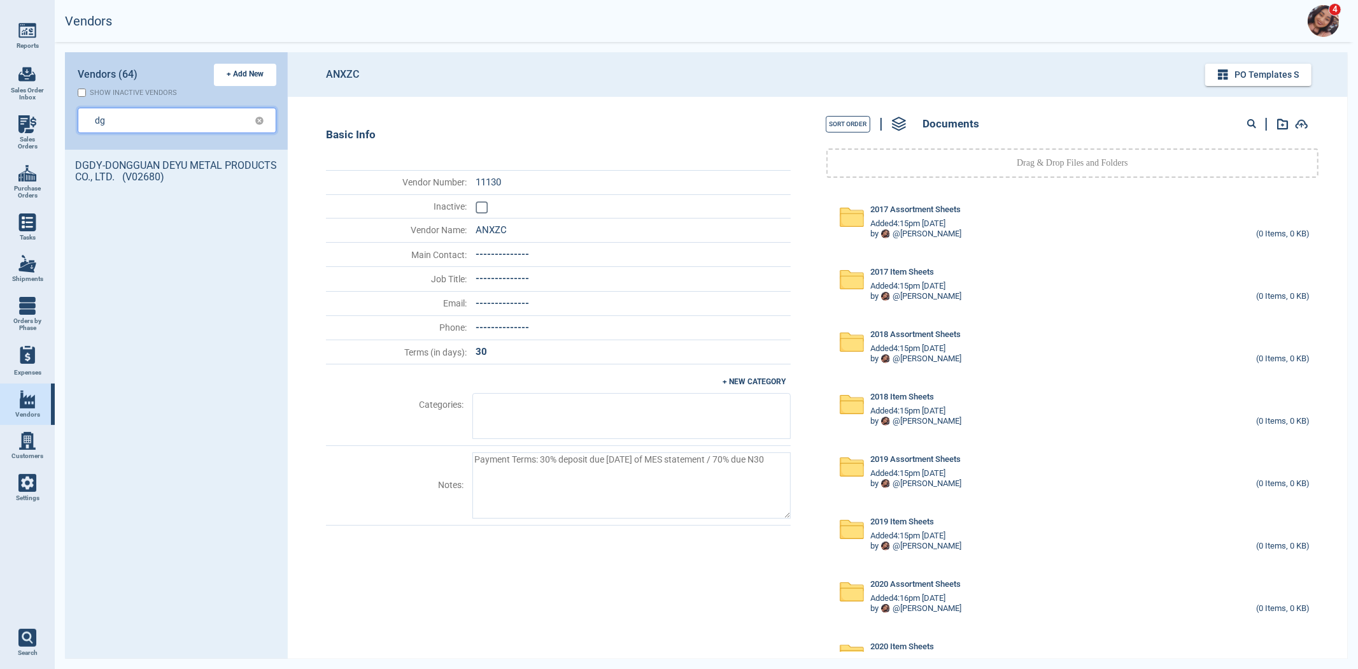
type input "dg"
type textarea "x"
type input "dgd"
type textarea "x"
type input "dgdy"
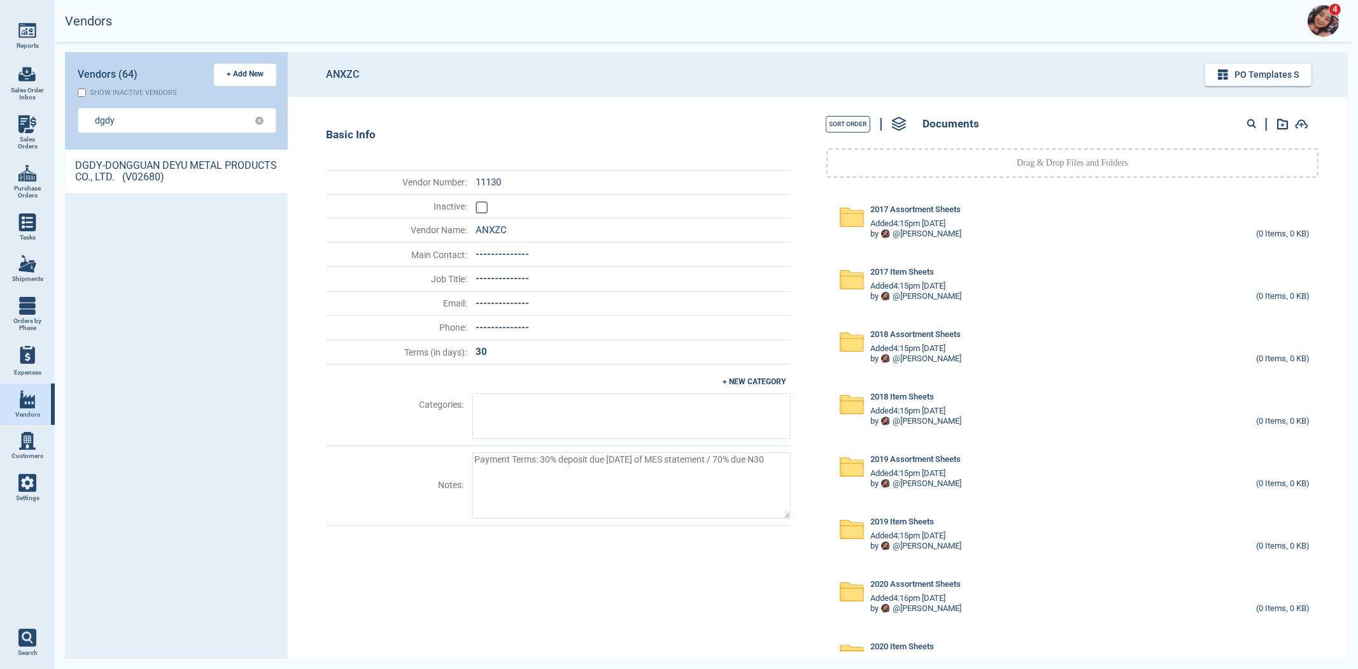
click at [103, 169] on link "DGDY-DONGGUAN DEYU METAL PRODUCTS CO., LTD. (V02680)" at bounding box center [176, 171] width 223 height 43
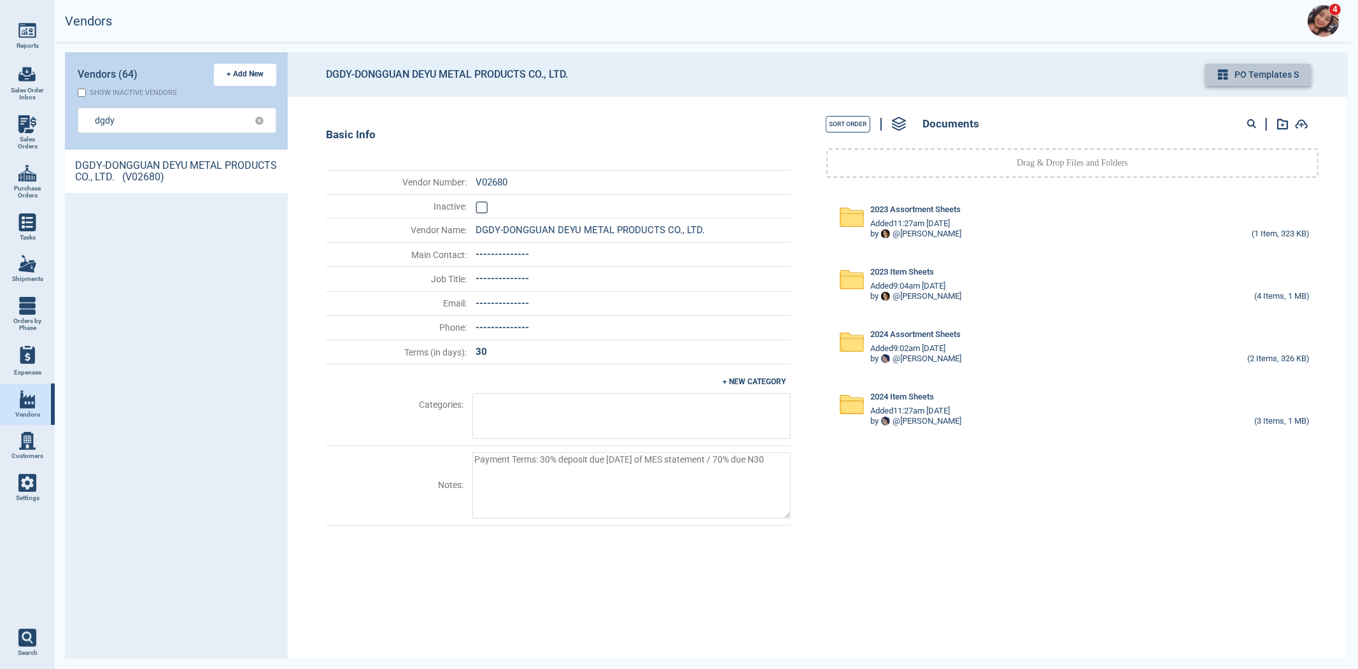
click at [1245, 74] on button "PO Templates s" at bounding box center [1259, 75] width 106 height 22
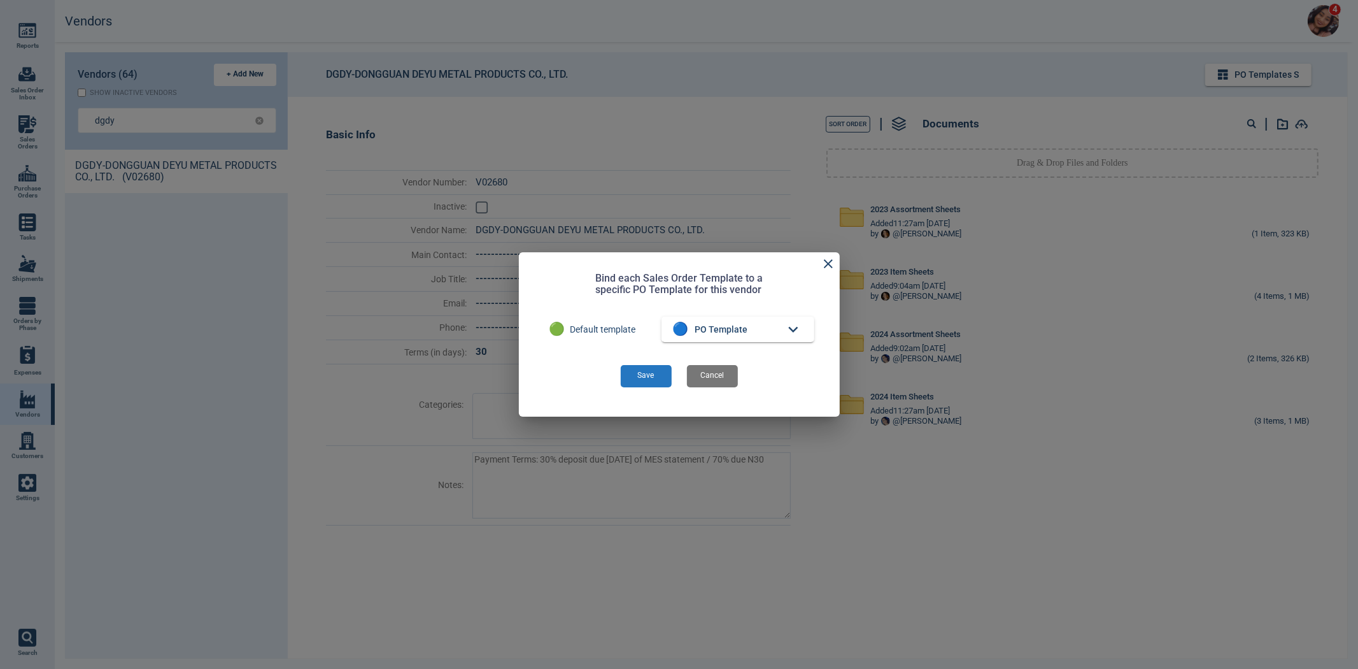
click at [317, 336] on div at bounding box center [679, 334] width 1358 height 669
type textarea "x"
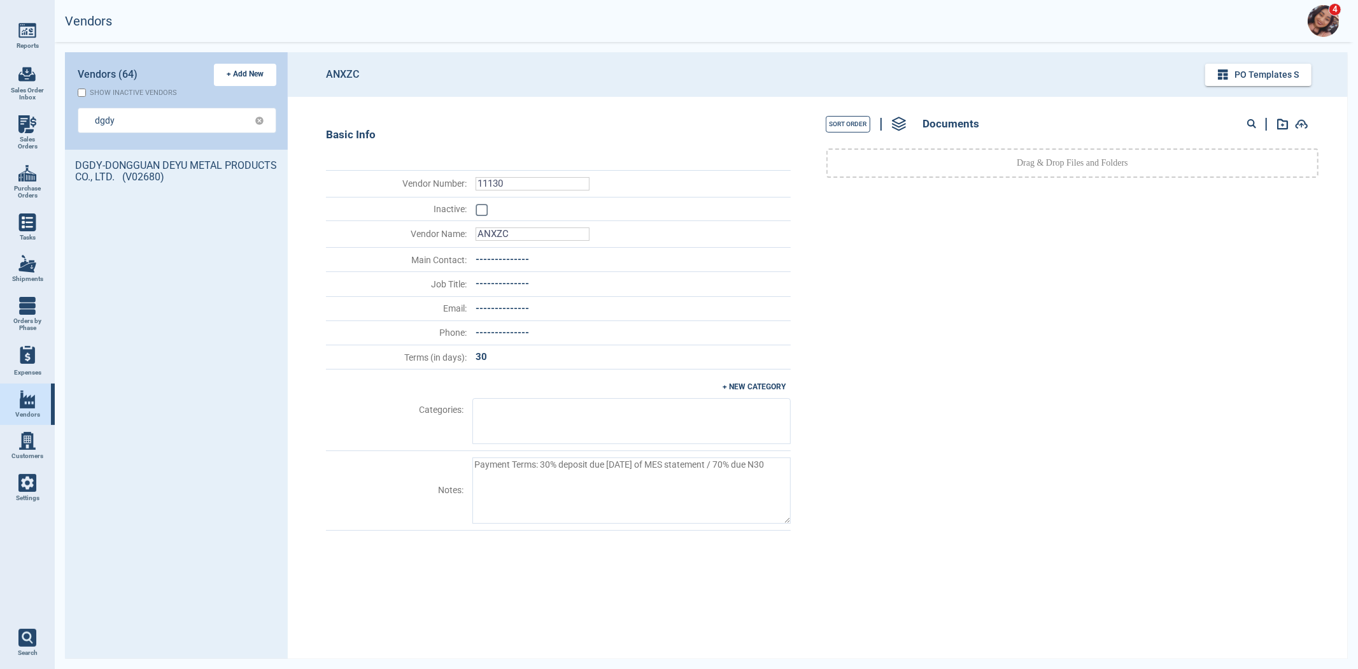
type textarea "x"
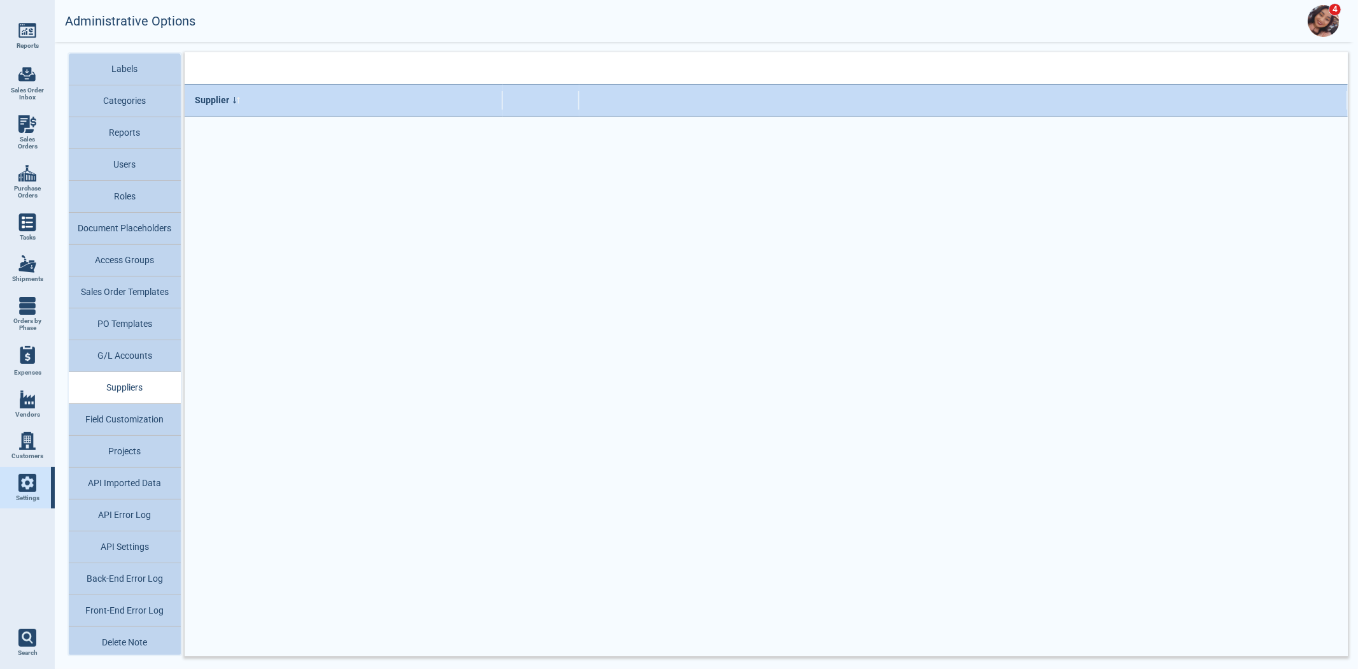
click at [32, 136] on span "Sales Orders" at bounding box center [27, 143] width 34 height 15
select select "50"
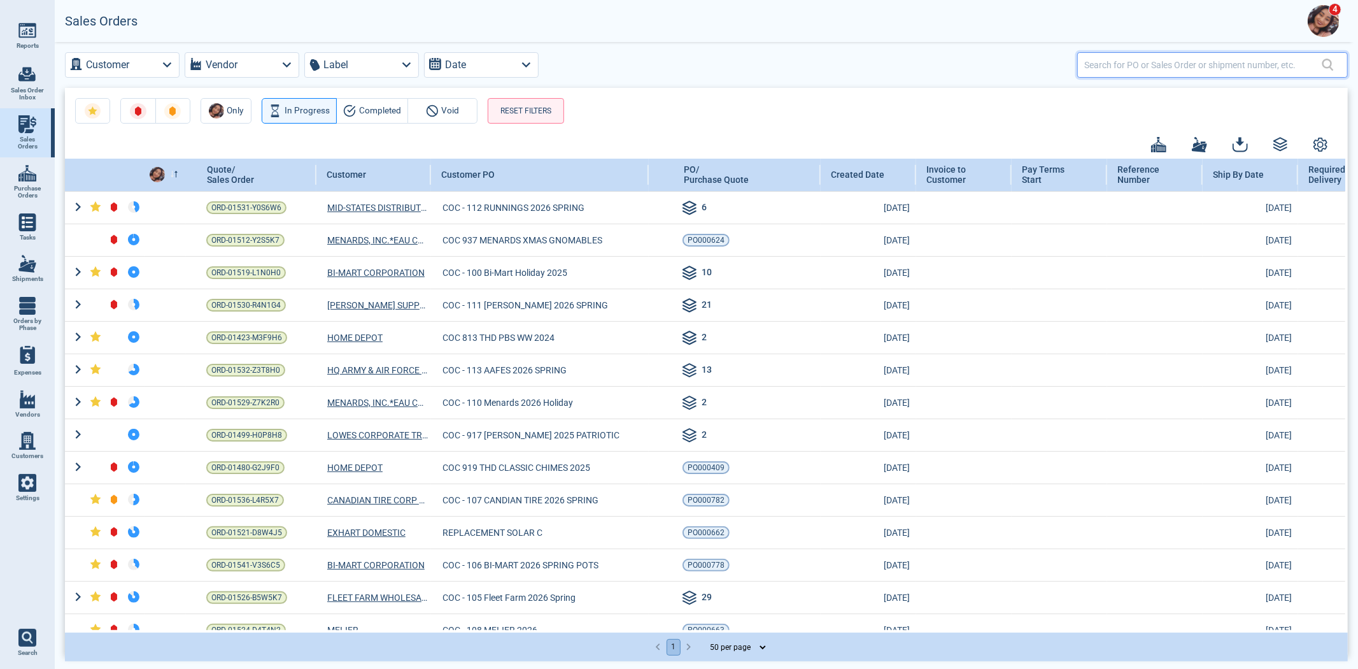
click at [1144, 67] on input "text" at bounding box center [1204, 64] width 238 height 18
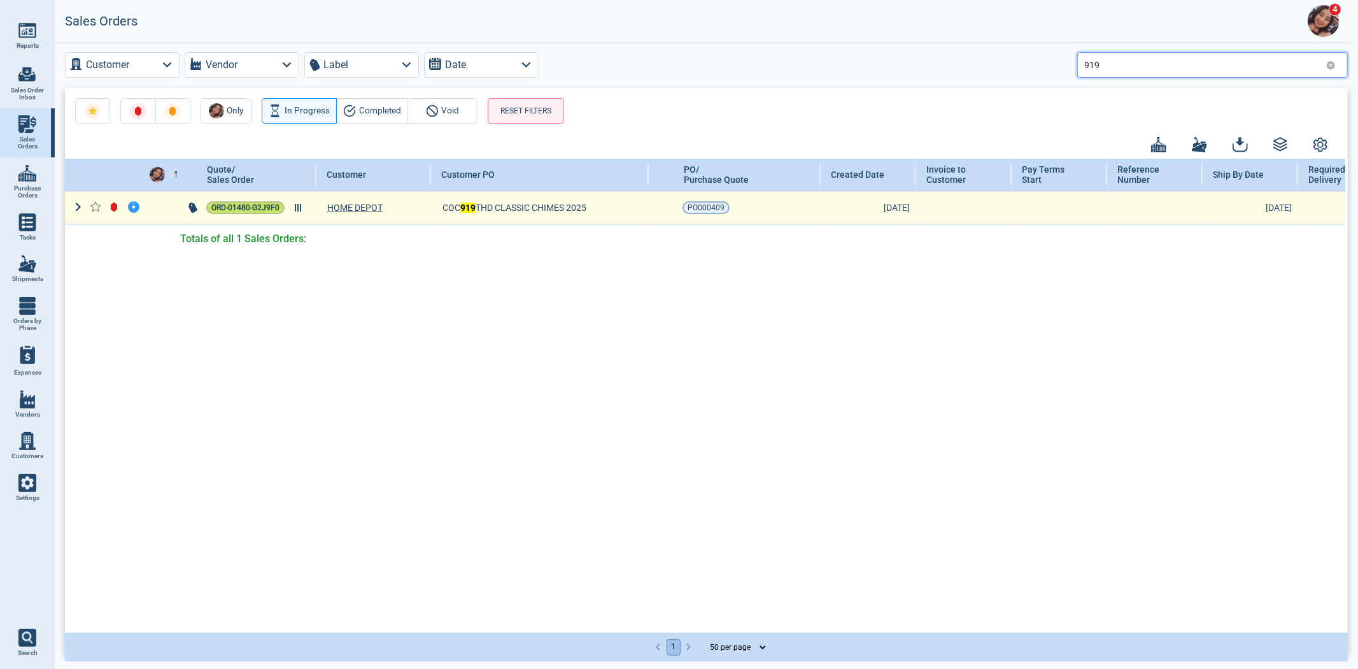
type input "919"
click at [243, 212] on span "ORD-01480-G2J9F0" at bounding box center [245, 207] width 68 height 13
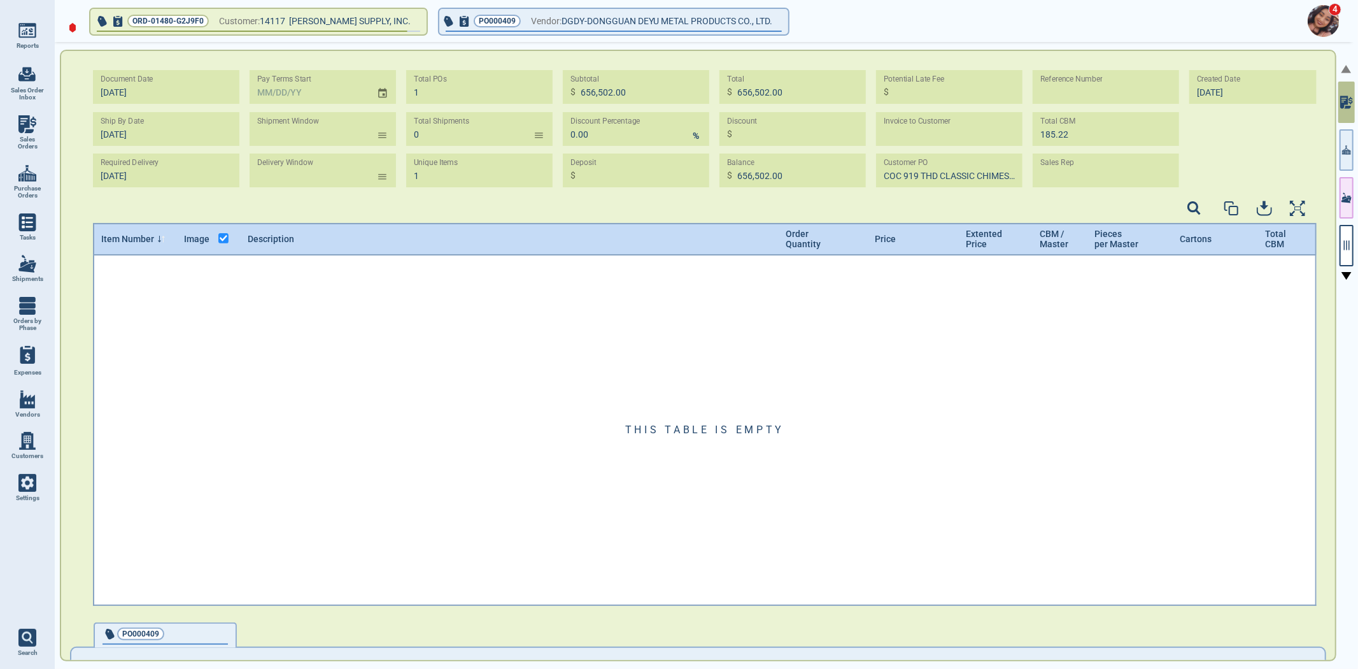
type input "3"
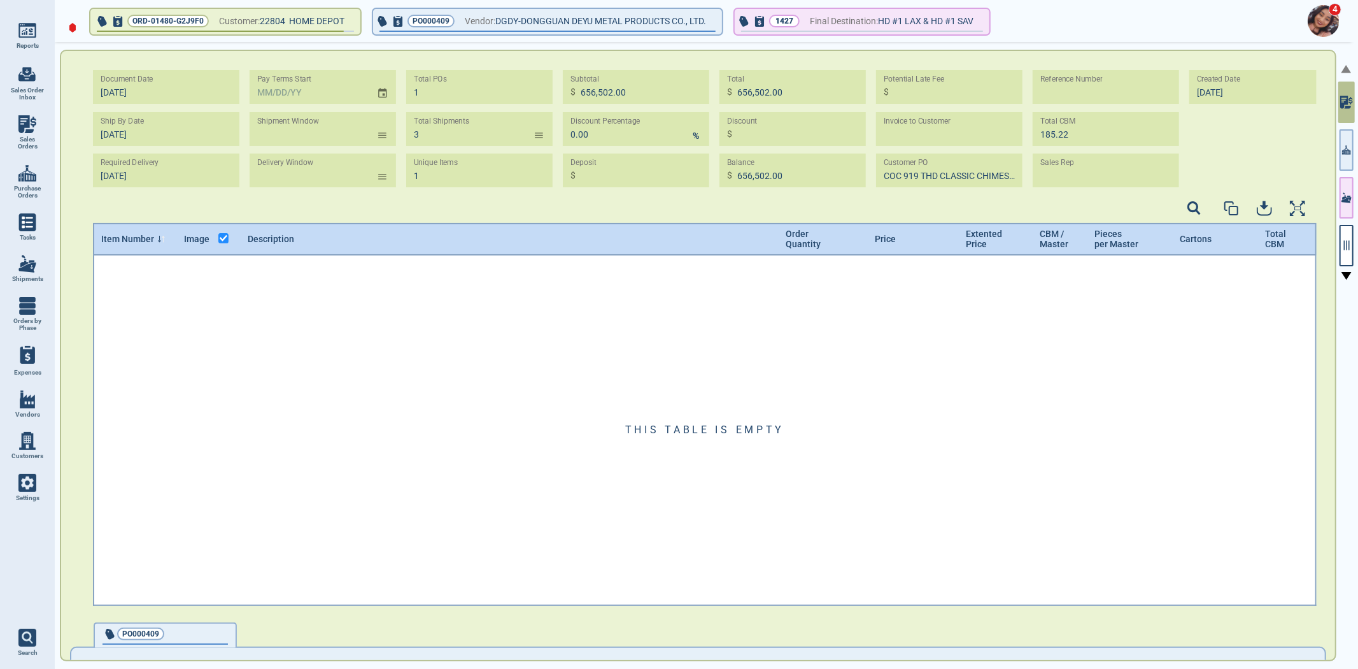
type input "1/25/25 - 12/28/24"
type input "1/21/25 - 2/25/25"
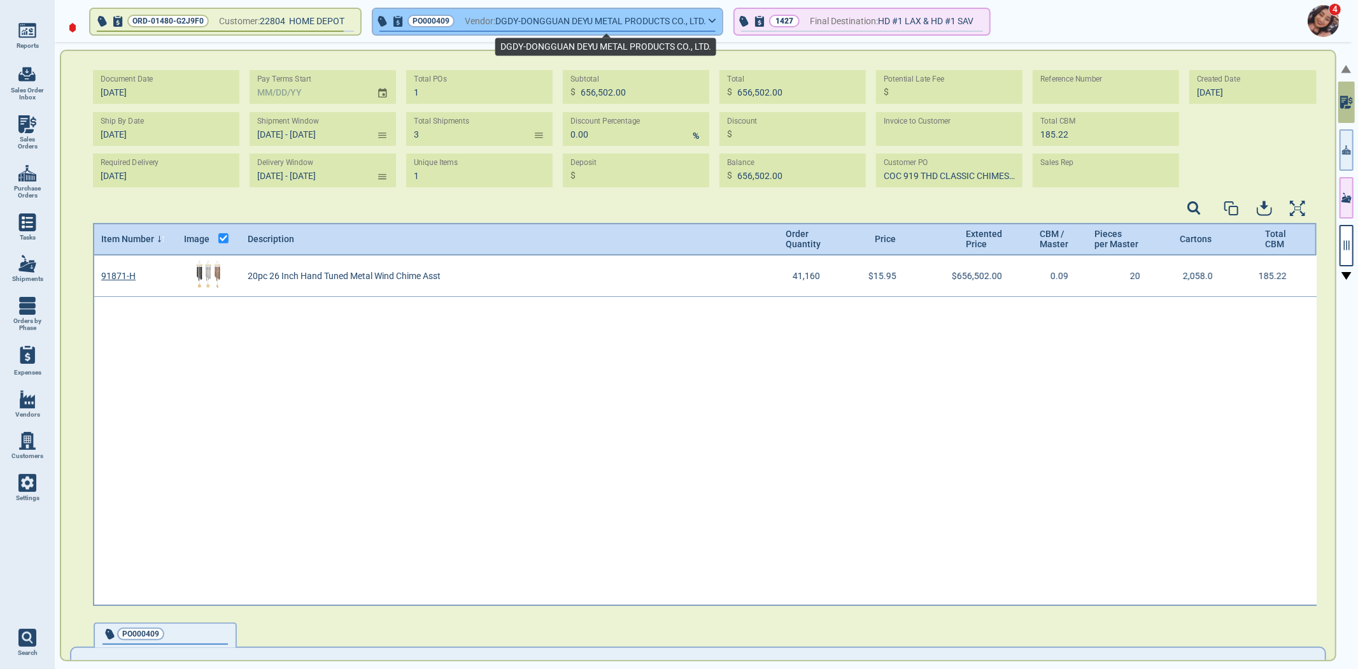
click at [525, 17] on span "DGDY-DONGGUAN DEYU METAL PRODUCTS CO., LTD." at bounding box center [600, 21] width 211 height 16
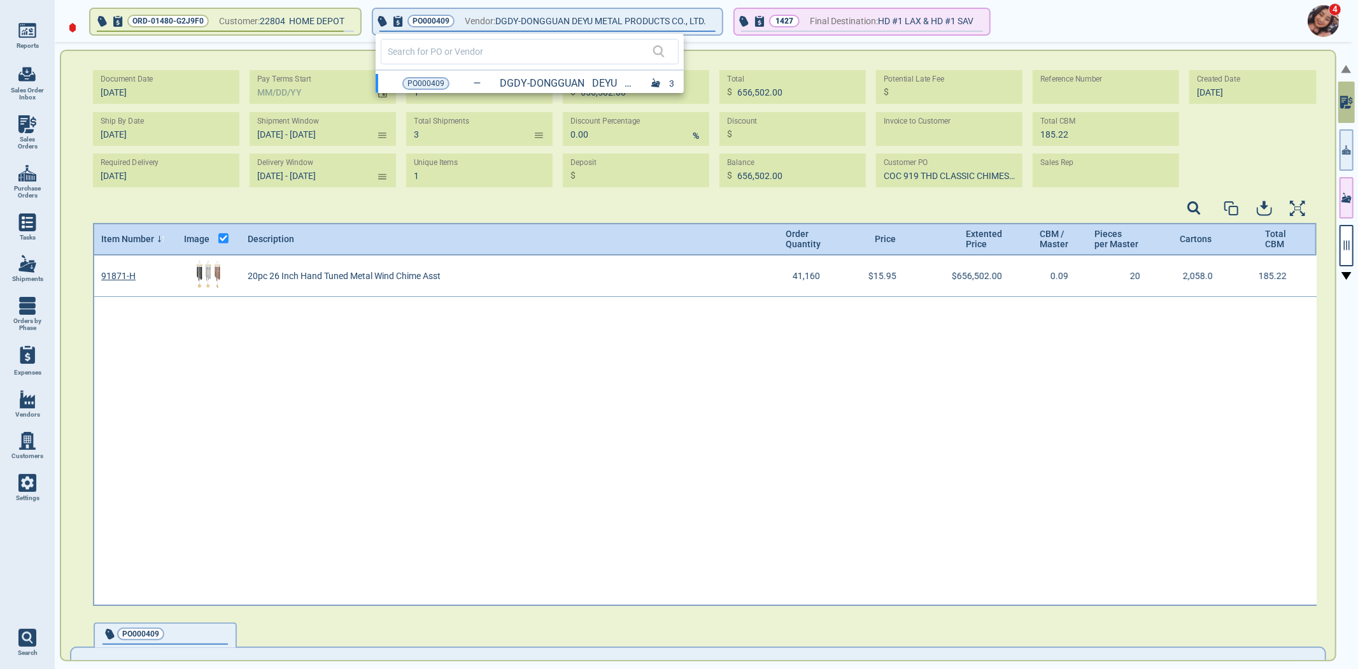
click at [288, 194] on div at bounding box center [679, 334] width 1358 height 669
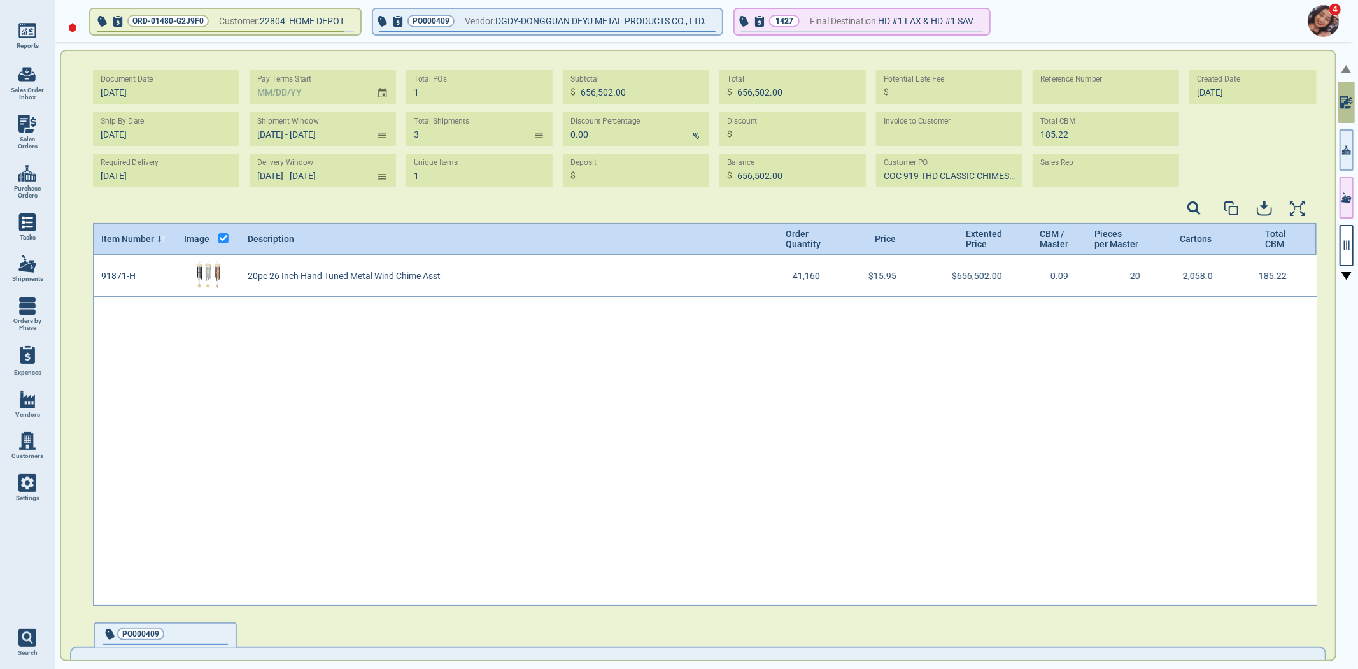
select select "50"
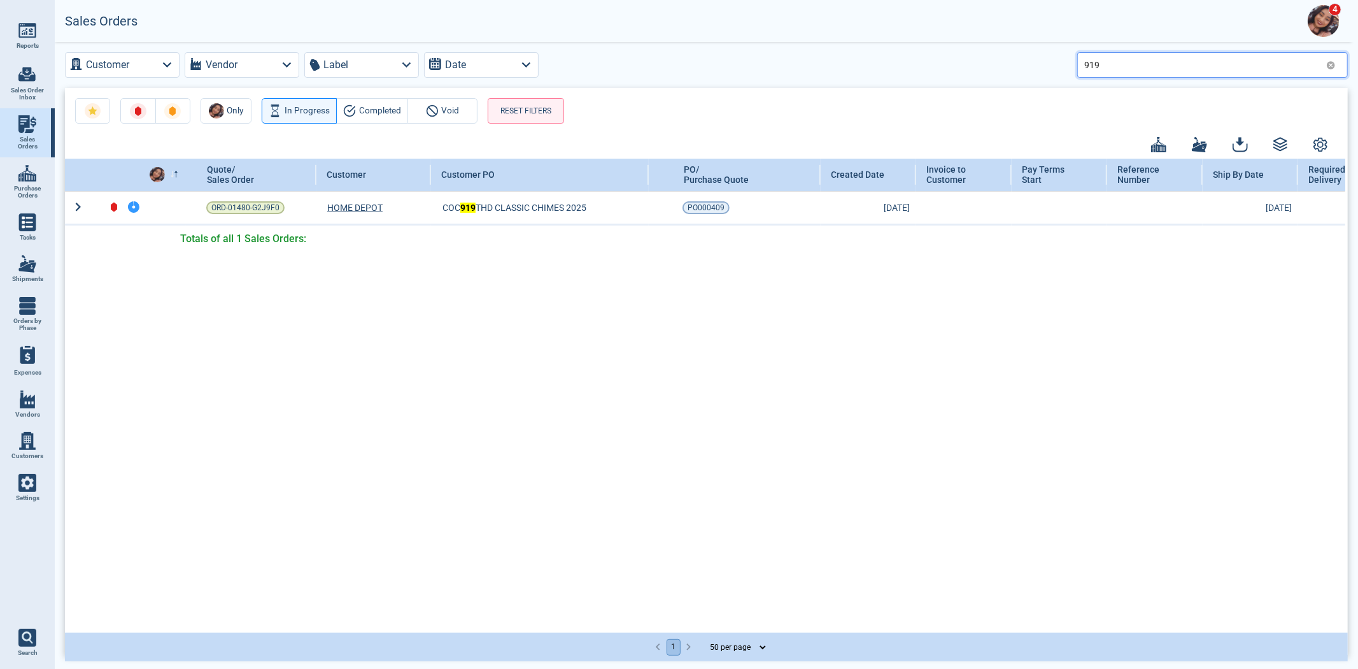
drag, startPoint x: 1113, startPoint y: 68, endPoint x: 1044, endPoint y: 72, distance: 68.9
click at [1057, 67] on div "Customer Vendor Label Date 919" at bounding box center [706, 64] width 1283 height 25
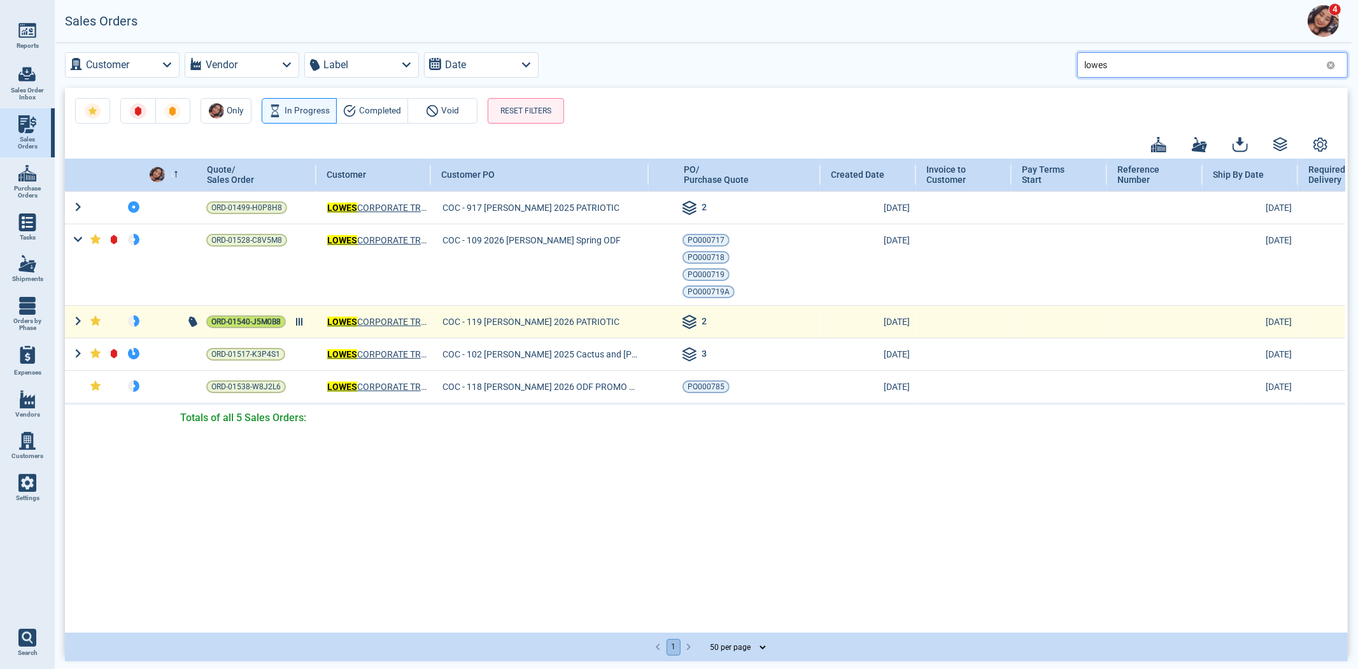
type input "lowes"
click at [247, 325] on span "ORD-01540-J5M0B8" at bounding box center [245, 321] width 69 height 13
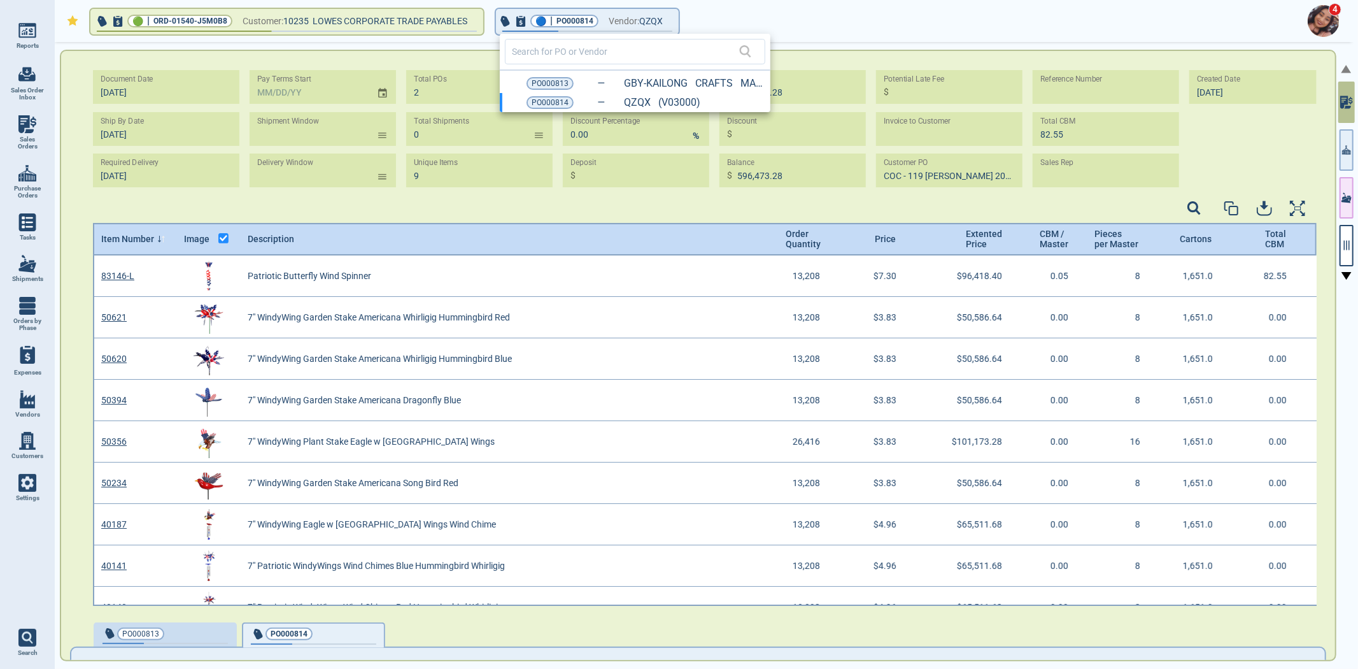
scroll to position [346, 1221]
select select "50"
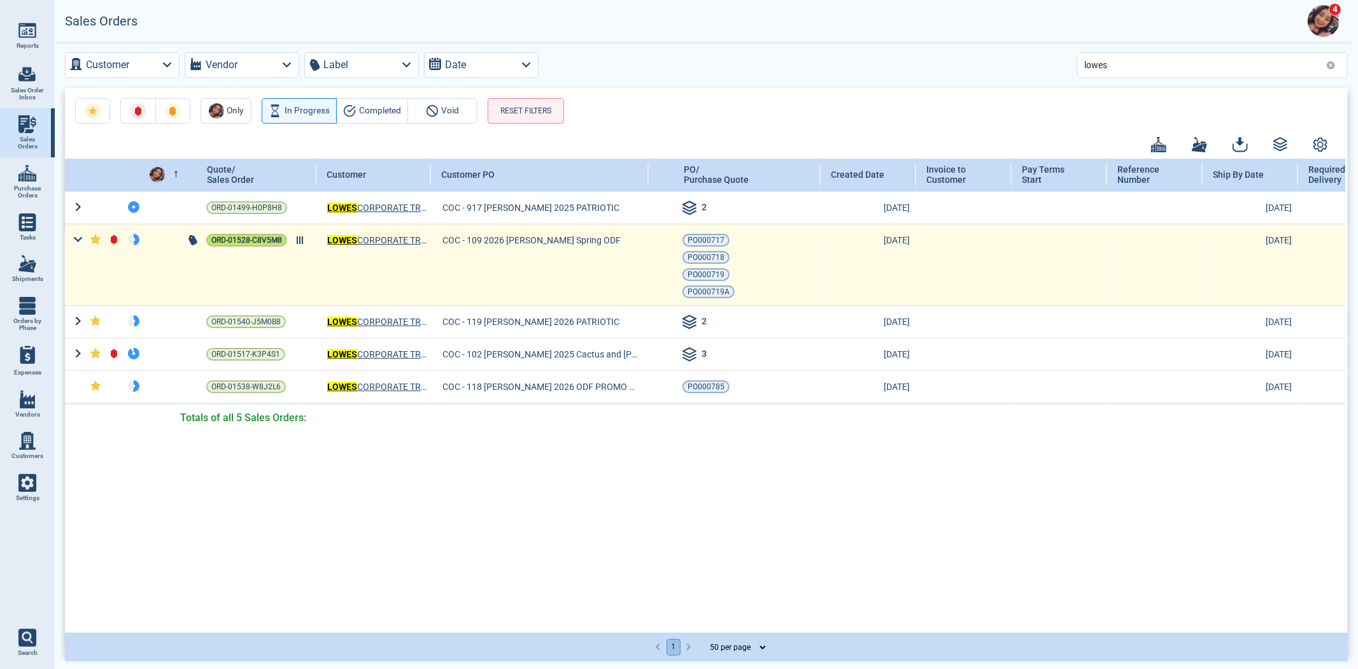
click at [244, 236] on span "ORD-01528-C8V5M8" at bounding box center [246, 240] width 71 height 13
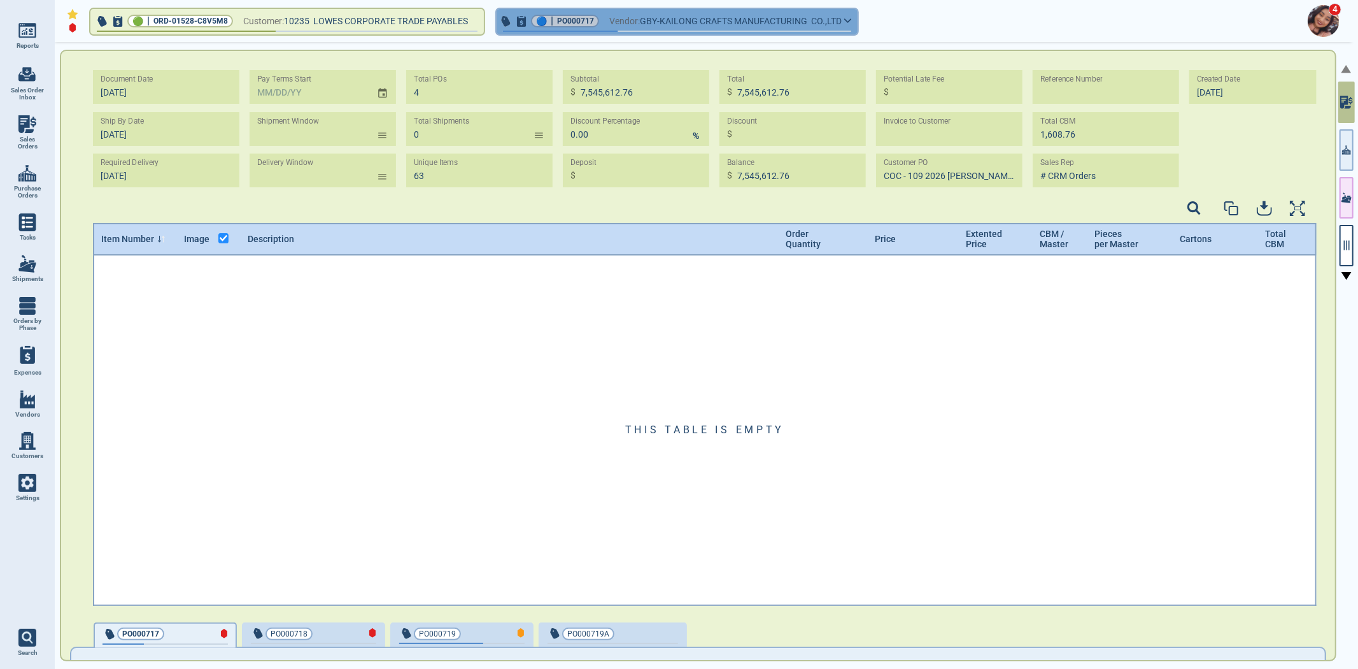
click at [623, 16] on span "Vendor:" at bounding box center [624, 21] width 31 height 16
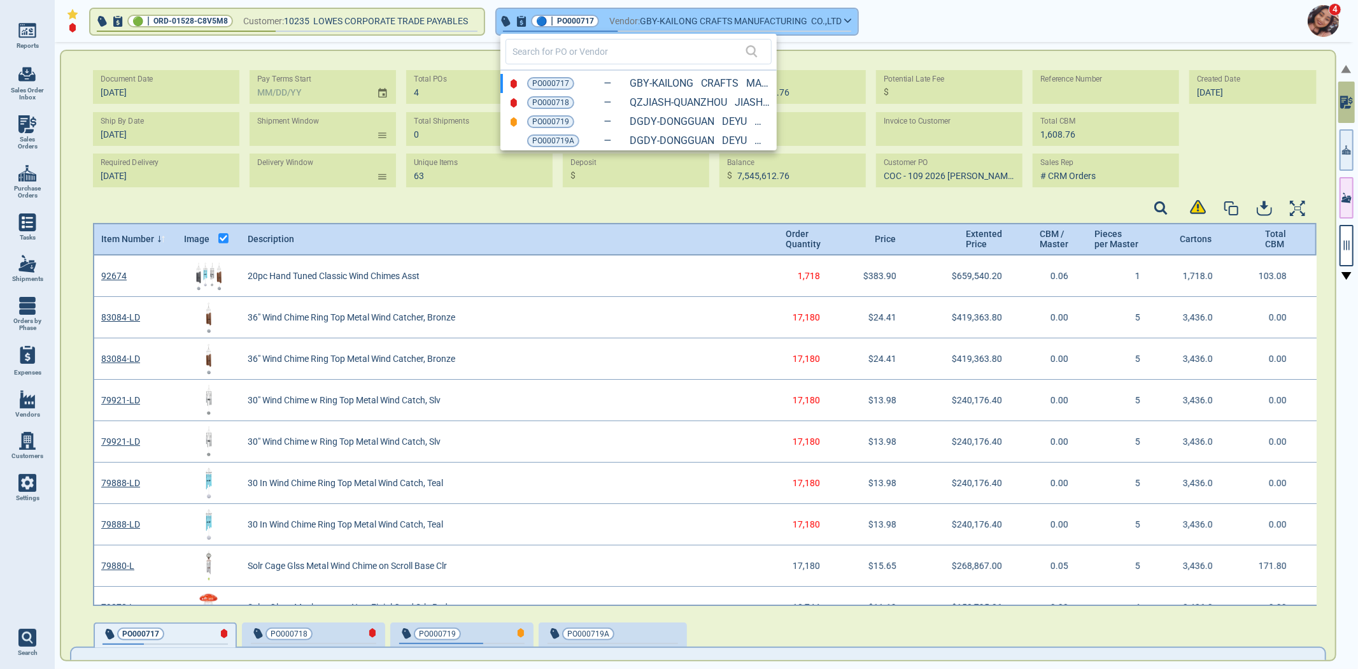
click at [623, 17] on div at bounding box center [679, 334] width 1358 height 669
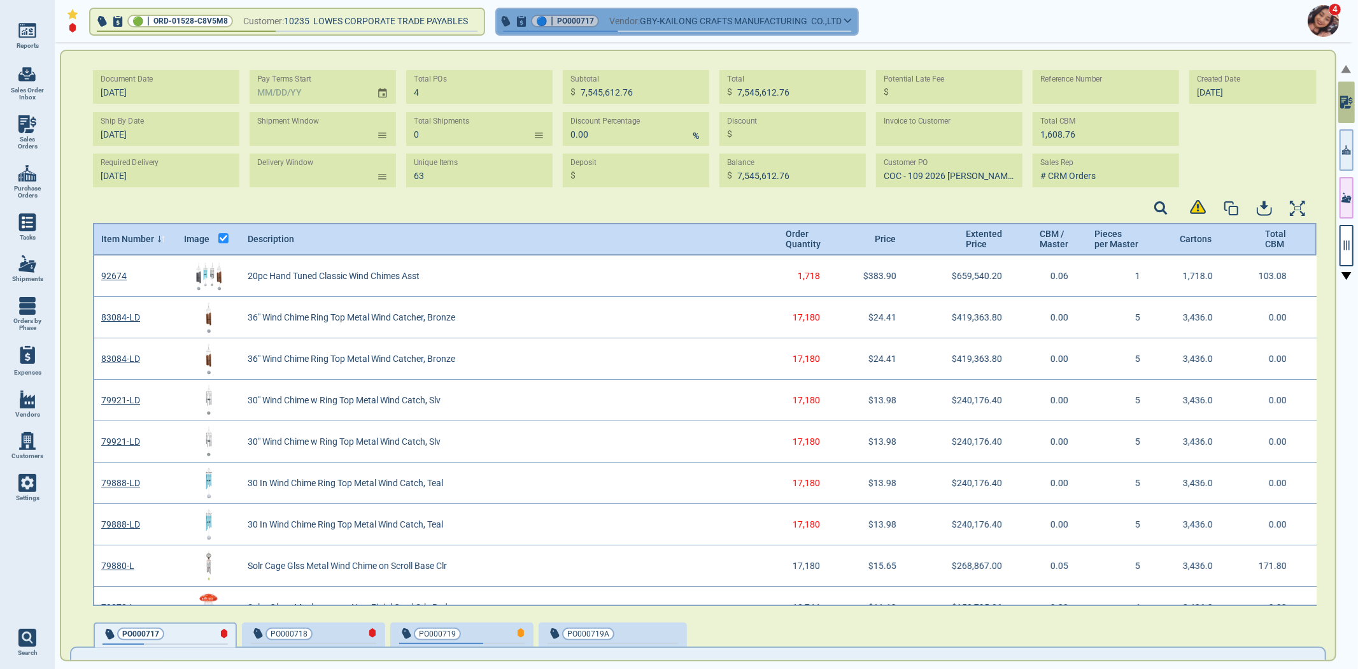
click at [623, 17] on span "Vendor:" at bounding box center [624, 21] width 31 height 16
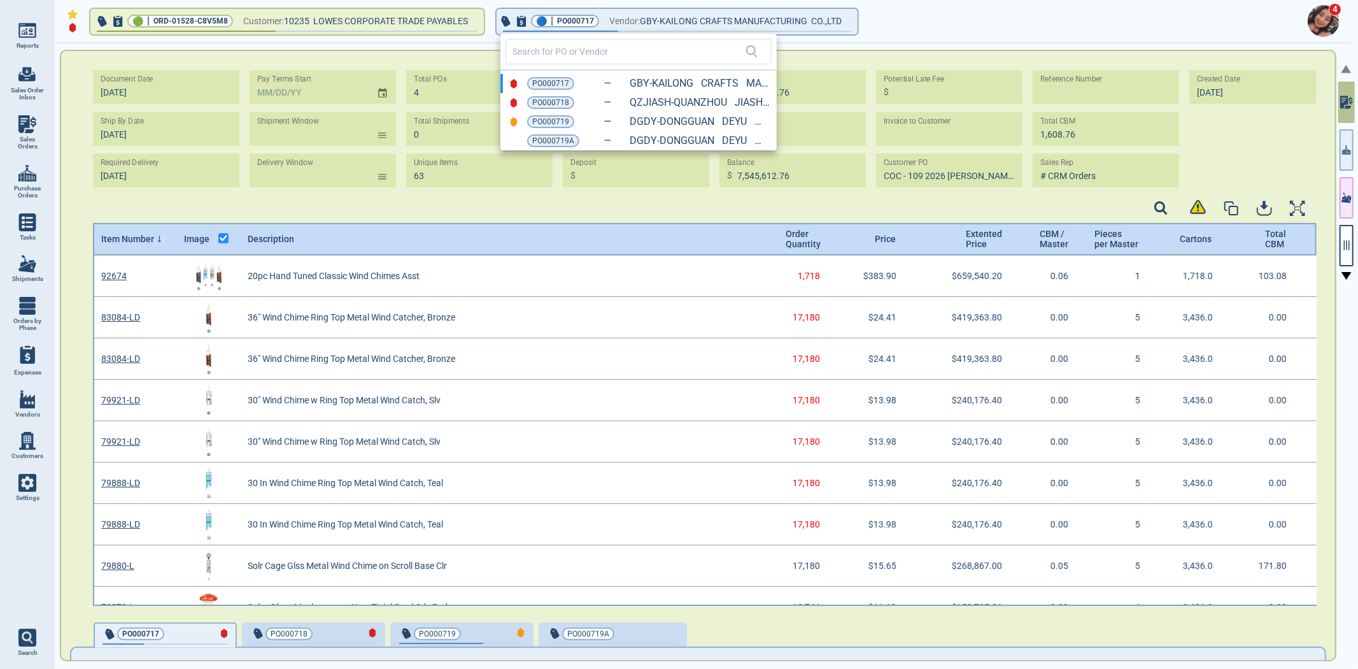
click at [1348, 130] on div at bounding box center [679, 334] width 1358 height 669
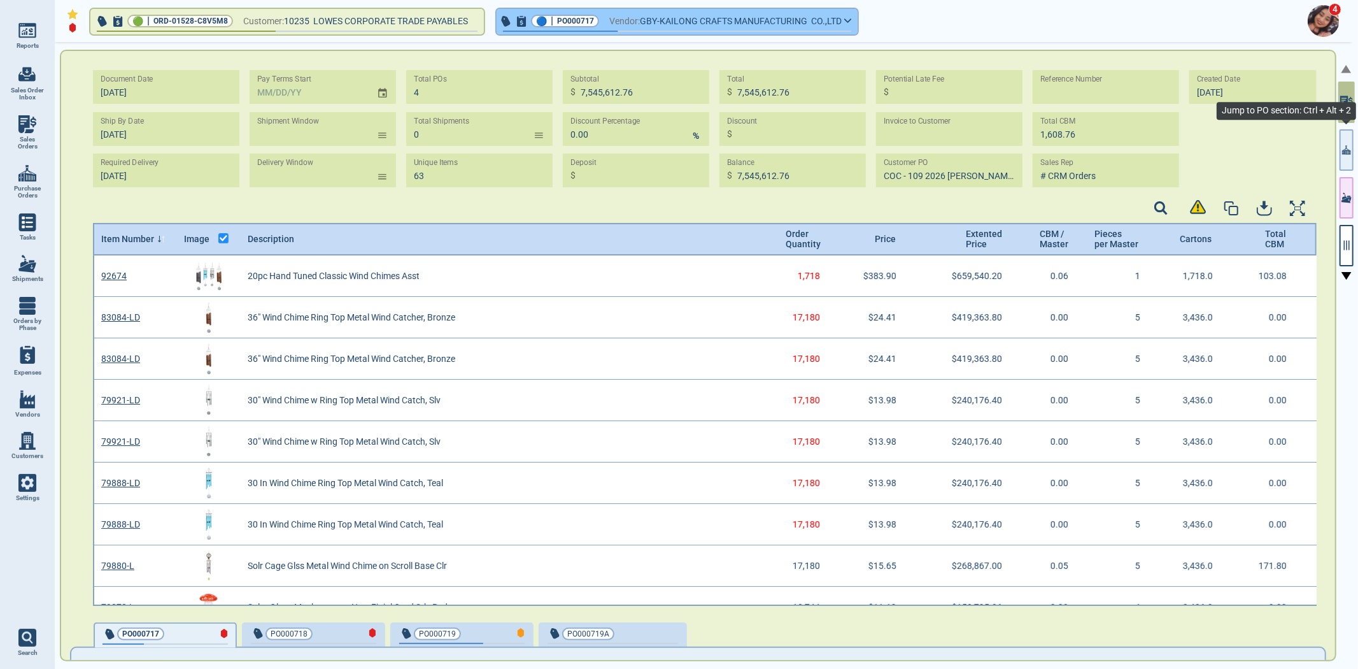
click at [1348, 140] on button "button" at bounding box center [1347, 149] width 14 height 41
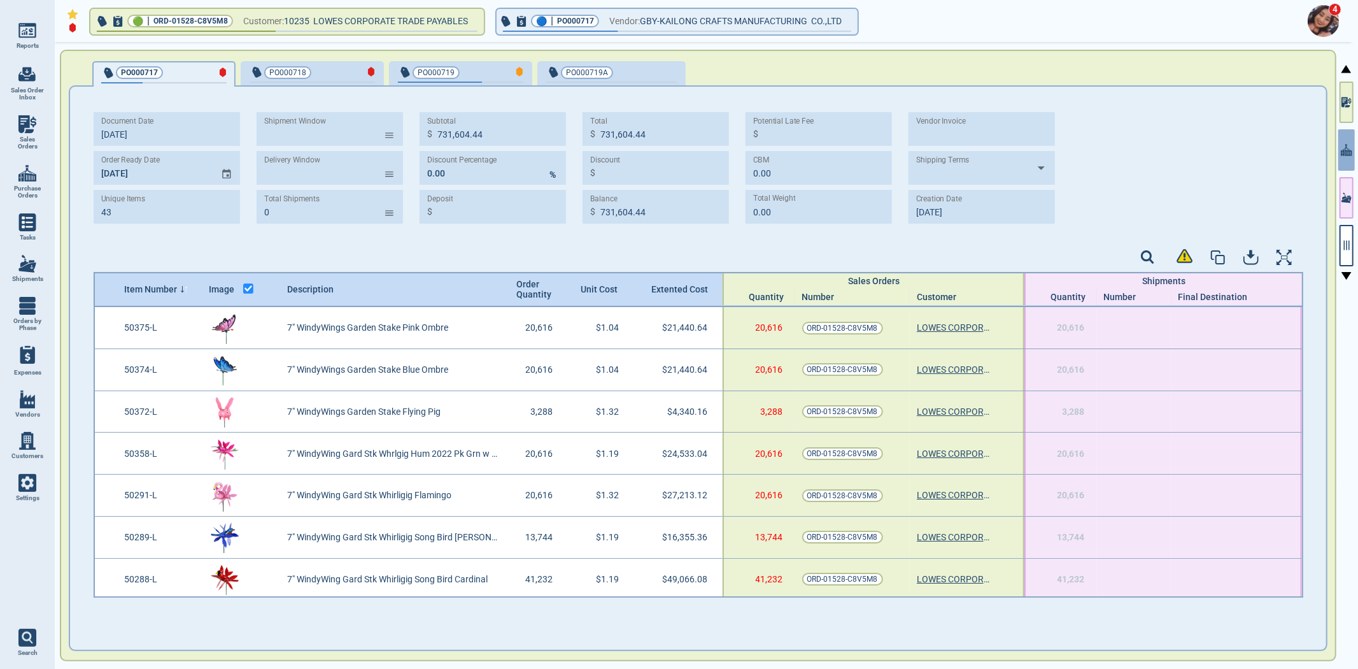
drag, startPoint x: 1180, startPoint y: 153, endPoint x: 1176, endPoint y: 148, distance: 7.3
click at [1176, 150] on div "Document Date 10/2‎/25 Order Ready Date 11/5‎/25 Unique Items 43 Shipment Windo…" at bounding box center [699, 172] width 1210 height 121
click at [618, 82] on span "button" at bounding box center [611, 82] width 131 height 1
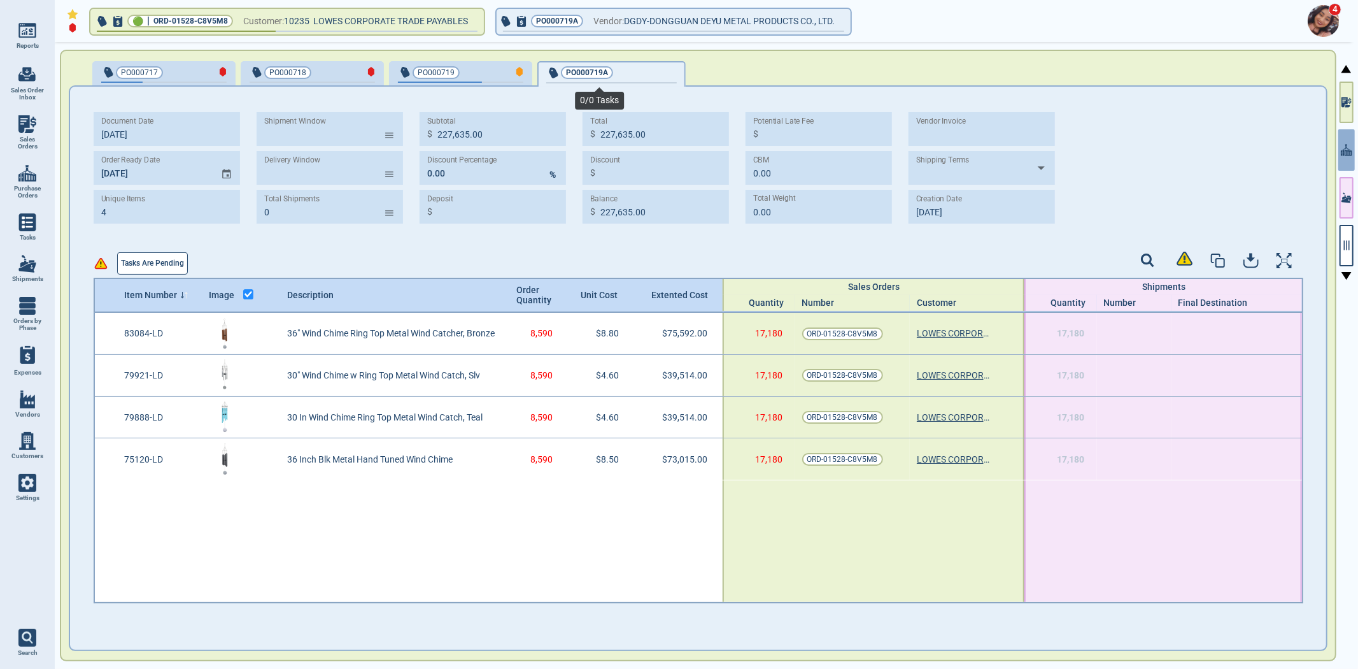
type input "4"
type input "227,635.00"
click at [464, 78] on div "PO000719" at bounding box center [460, 74] width 125 height 18
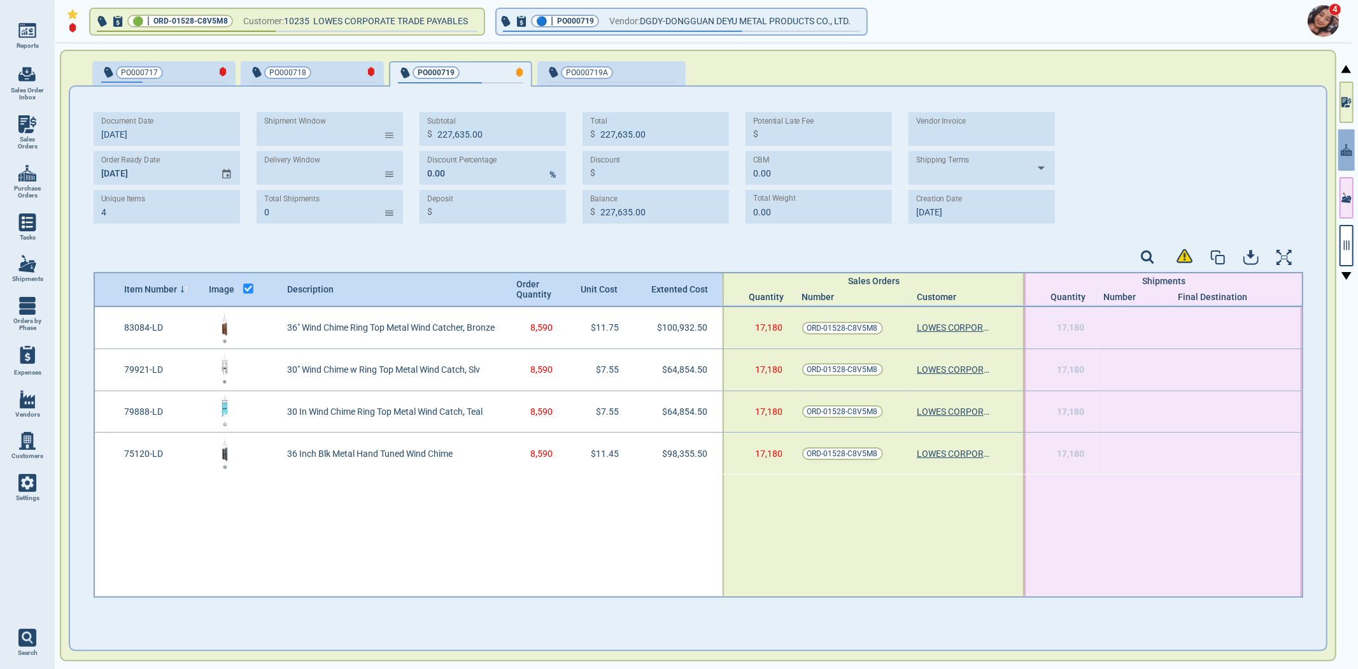
type input "328,997.00"
click at [1339, 239] on div at bounding box center [1347, 356] width 18 height 629
click at [1351, 246] on icon "button" at bounding box center [1346, 244] width 11 height 11
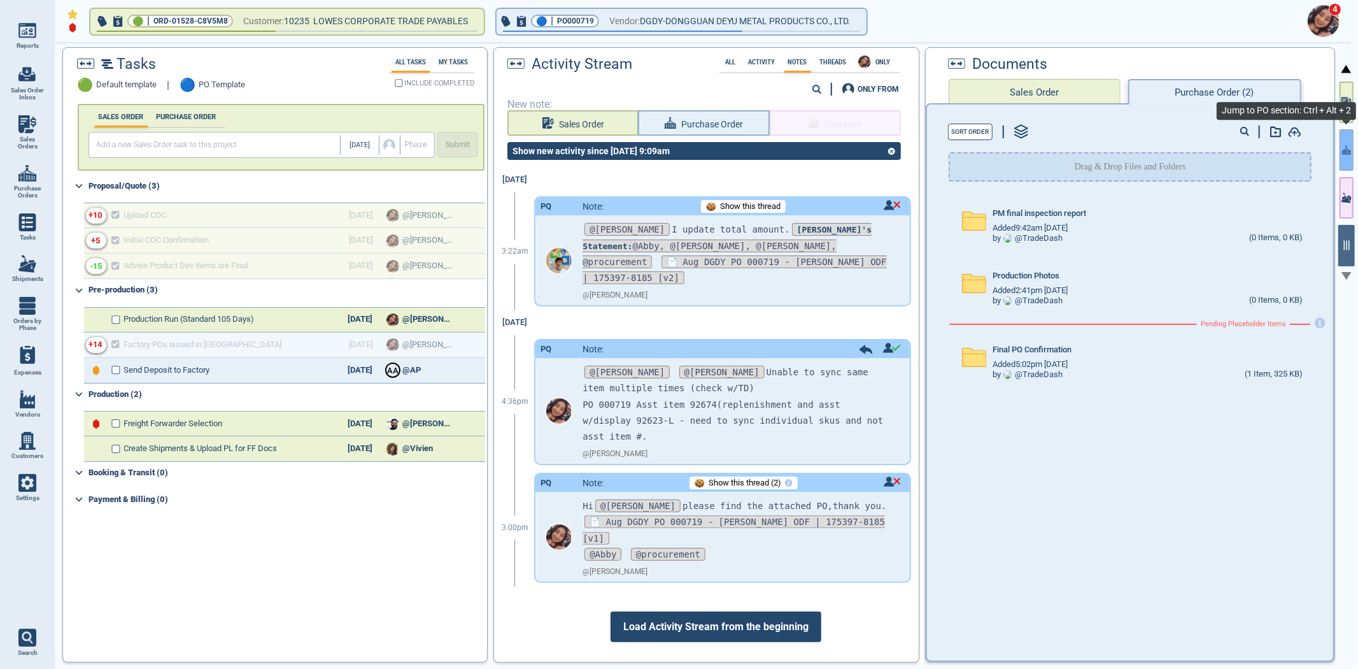
click at [1348, 141] on button "button" at bounding box center [1347, 149] width 14 height 41
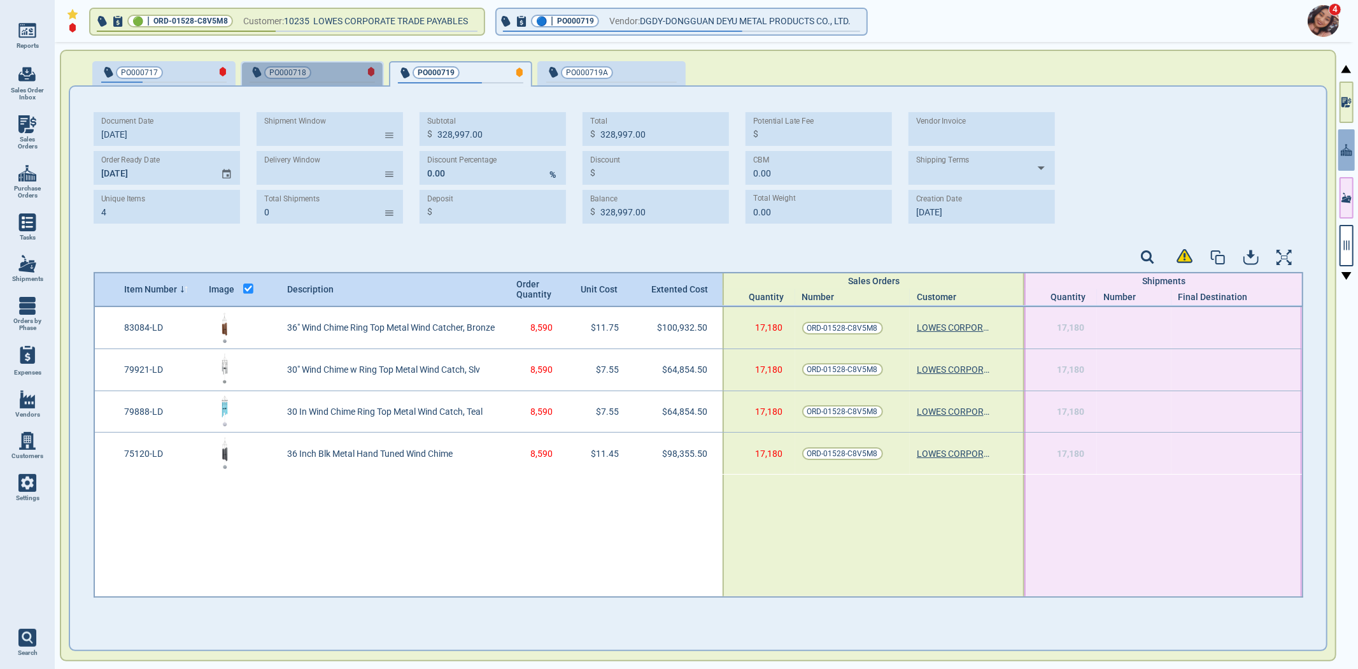
click at [332, 82] on span "button" at bounding box center [312, 82] width 125 height 1
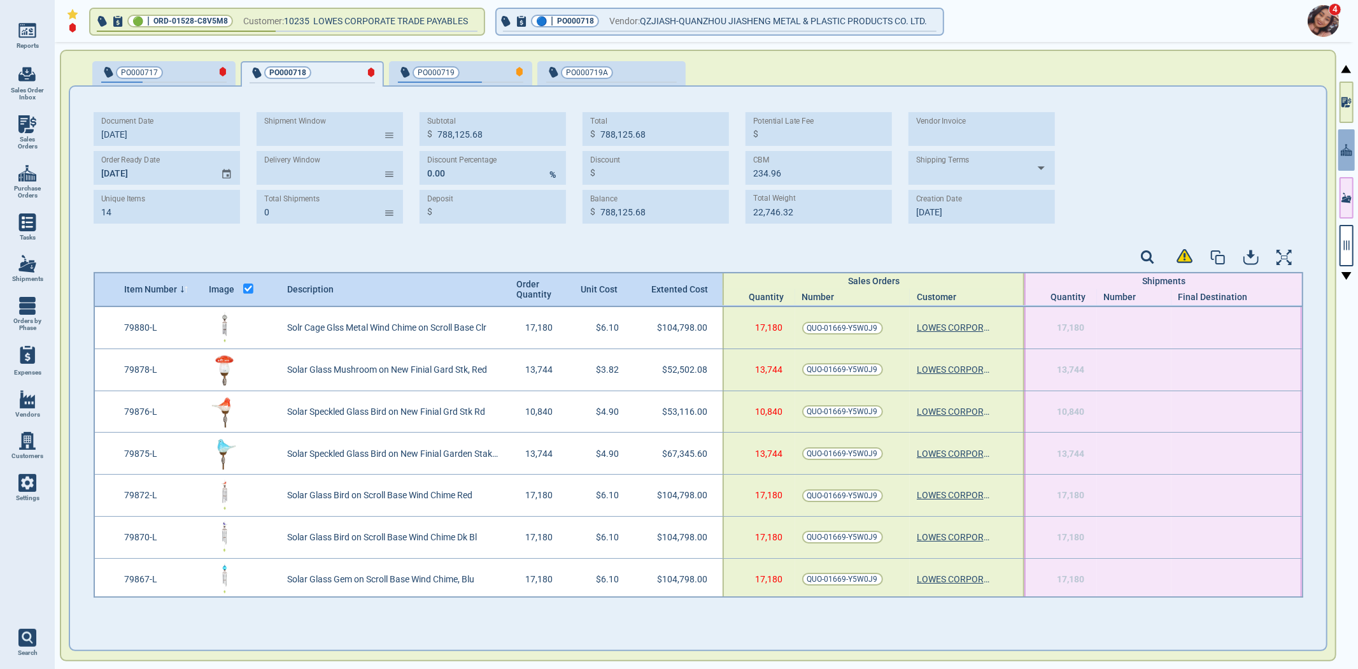
type input "14"
type input "788,125.68"
type input "234.96"
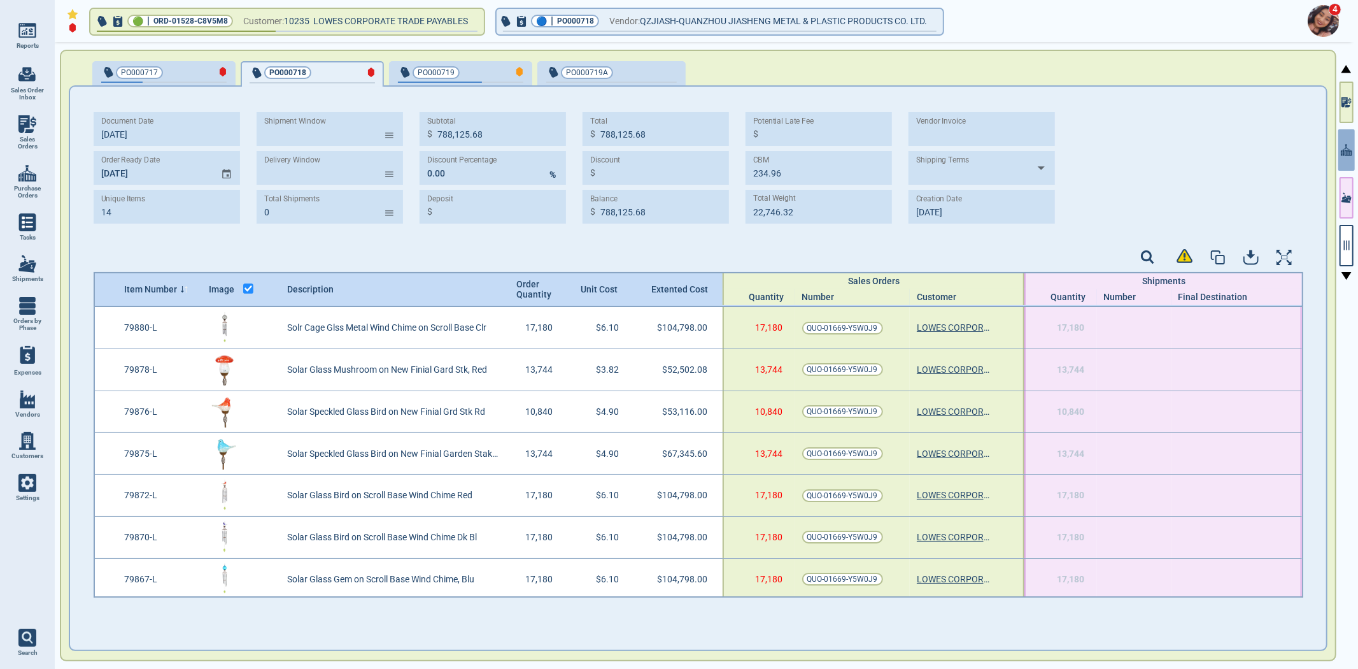
type input "22,746.32"
type input "8‎/12/25"
type input "8‎/13/25"
click at [175, 75] on span "PO000717" at bounding box center [142, 72] width 83 height 13
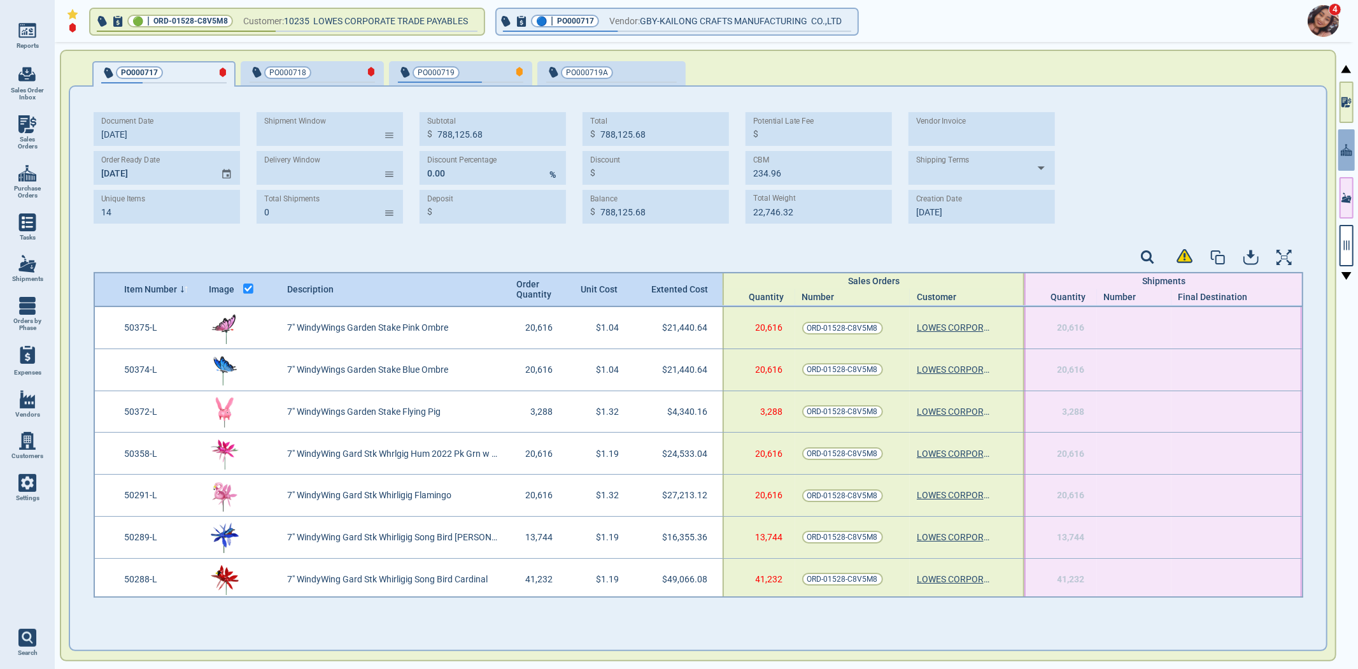
type input "43"
type input "731,604.44"
type input "0.00"
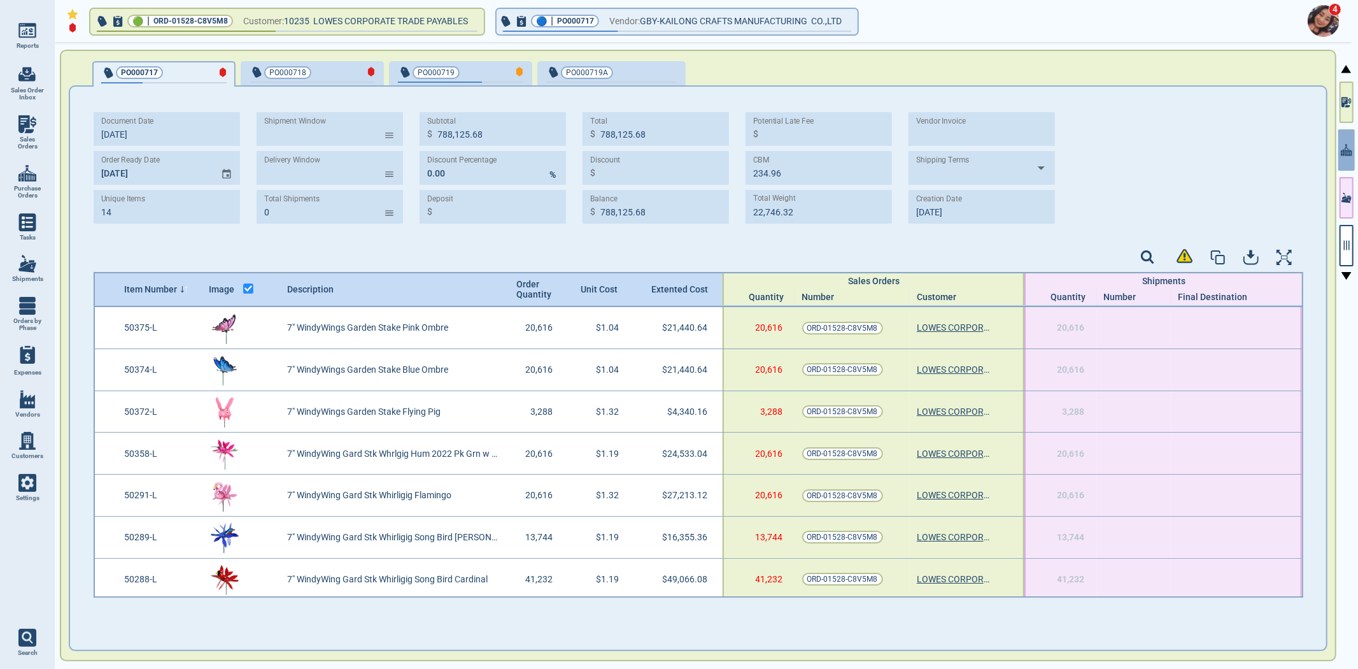
type input "0.00"
type input "[DATE]"
click at [1344, 249] on icon "button" at bounding box center [1346, 244] width 11 height 11
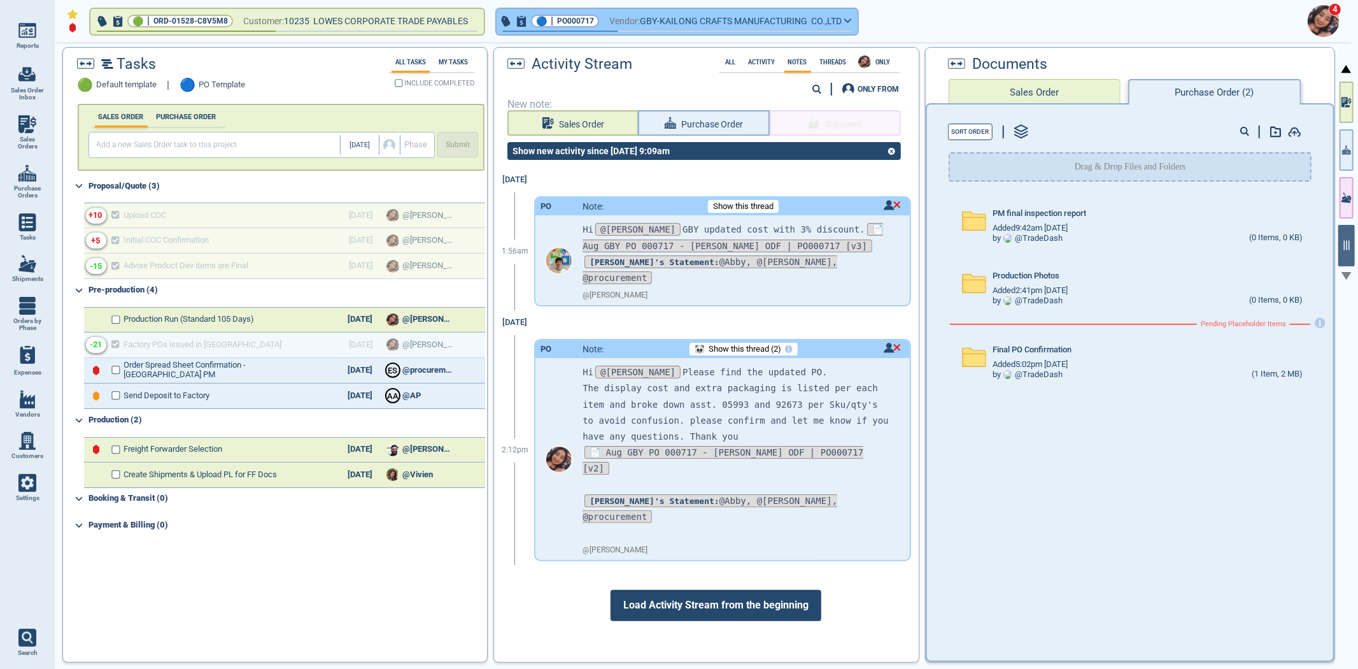
click at [640, 23] on span "Vendor:" at bounding box center [624, 21] width 31 height 16
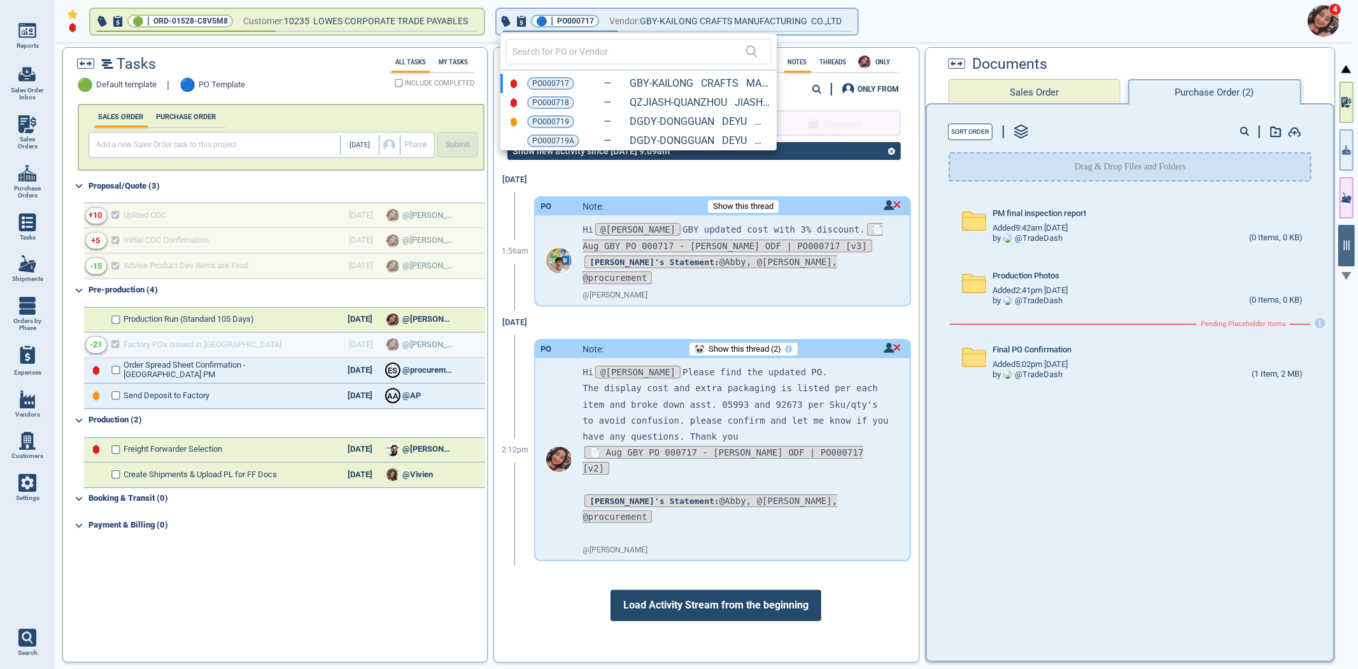
click at [1348, 154] on div at bounding box center [679, 334] width 1358 height 669
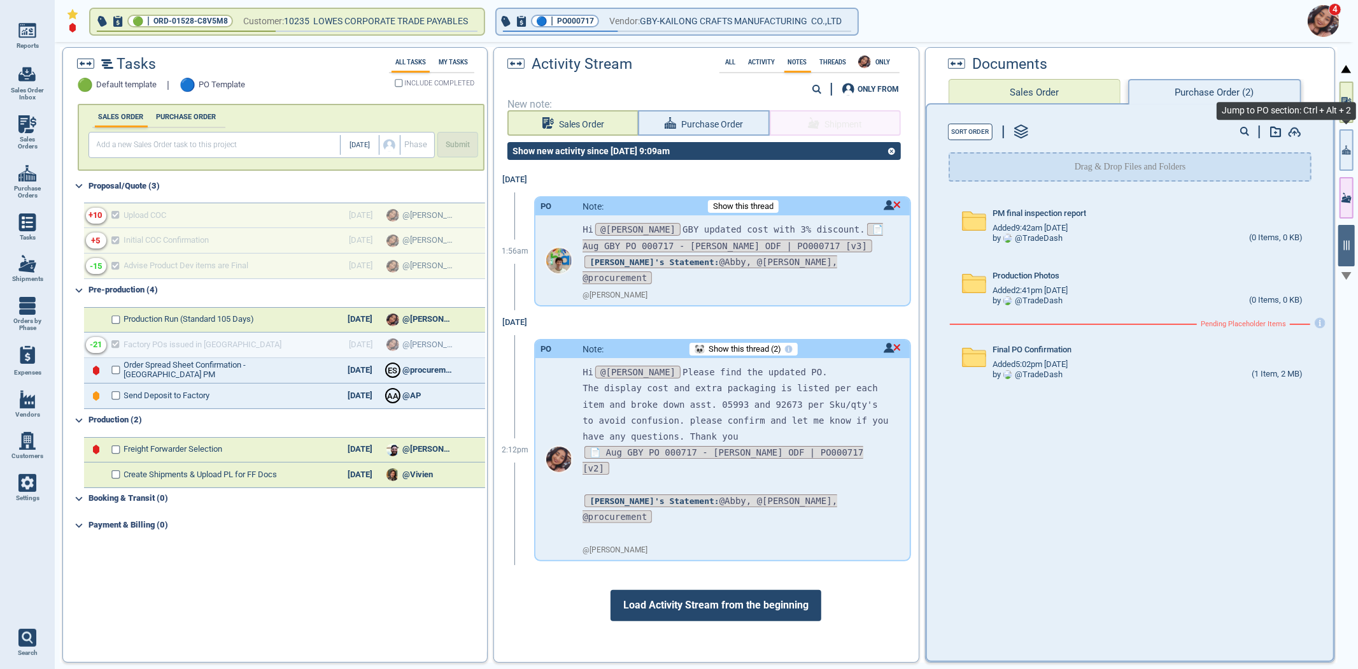
click at [1348, 154] on icon "button" at bounding box center [1346, 149] width 9 height 9
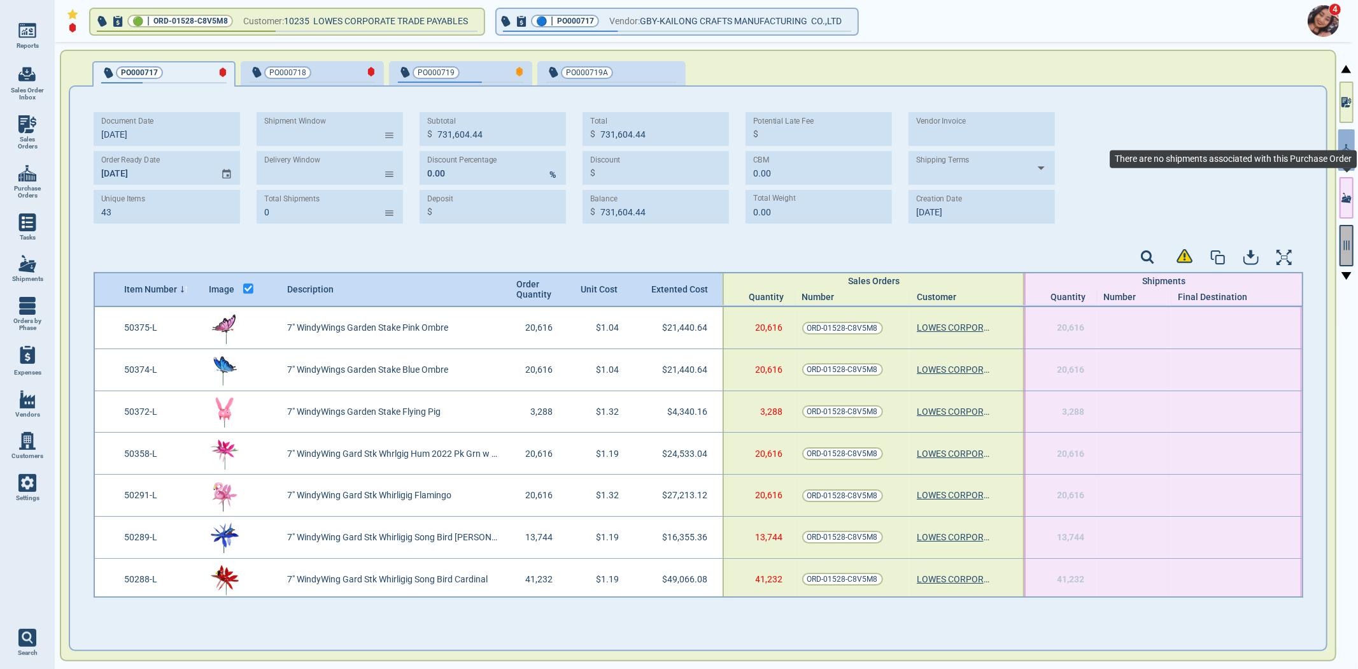
click at [1351, 246] on icon "button" at bounding box center [1346, 244] width 11 height 11
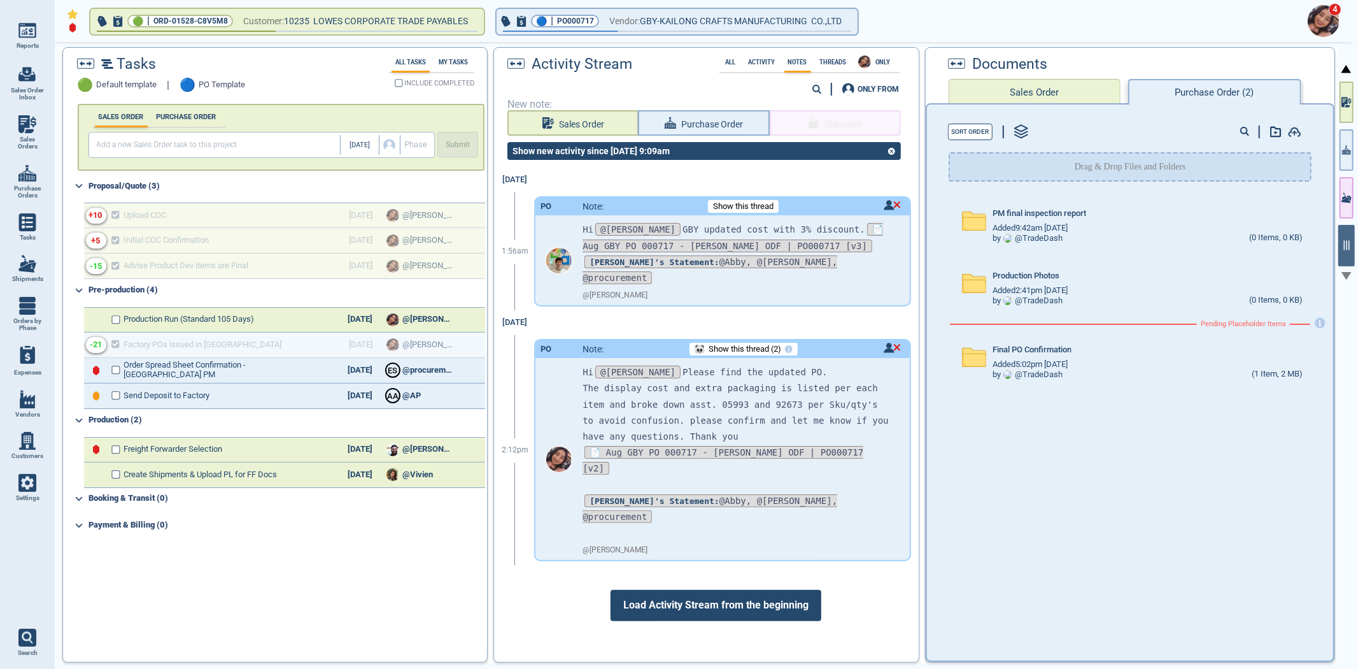
click at [729, 64] on label "All" at bounding box center [731, 62] width 18 height 7
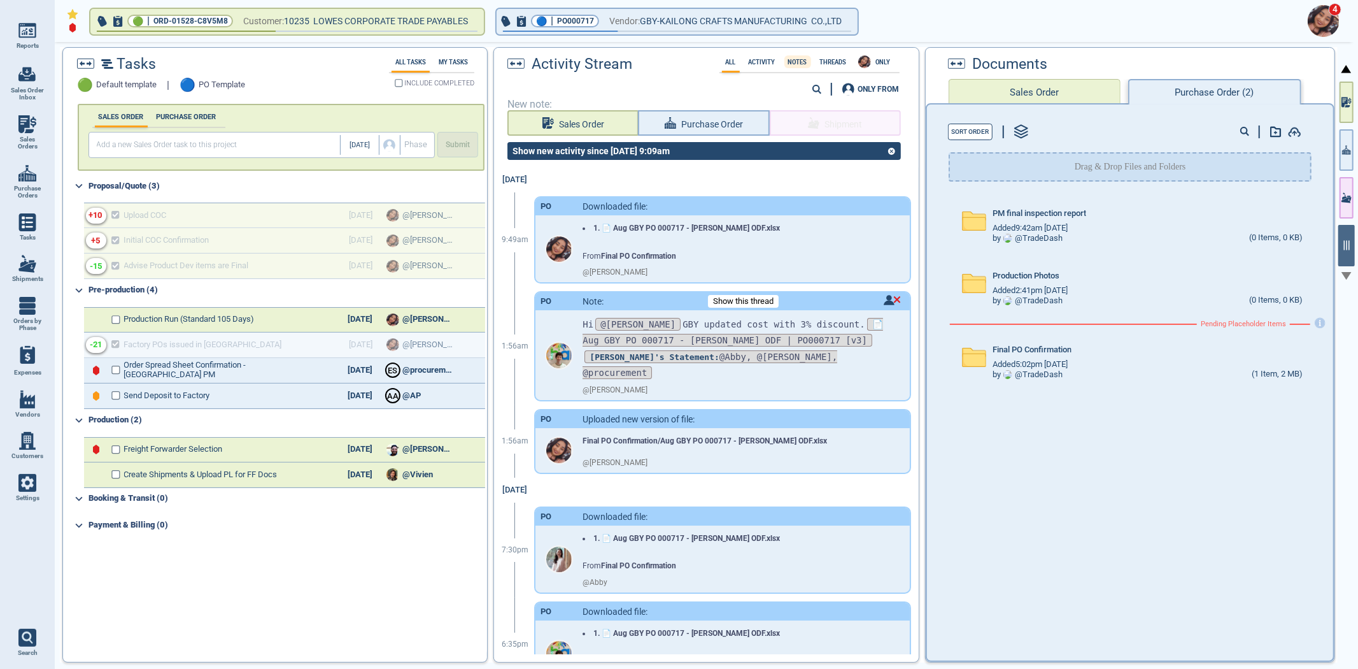
click at [792, 62] on label "Notes" at bounding box center [798, 62] width 27 height 7
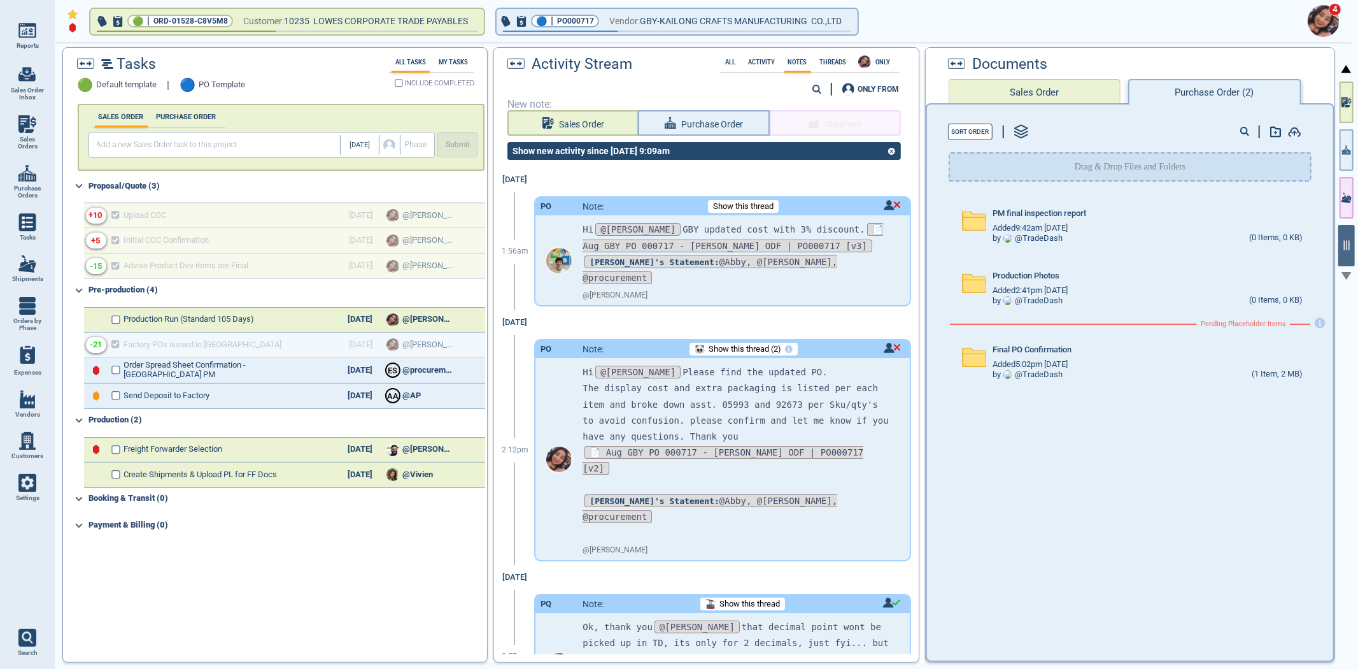
click at [734, 64] on label "All" at bounding box center [731, 62] width 18 height 7
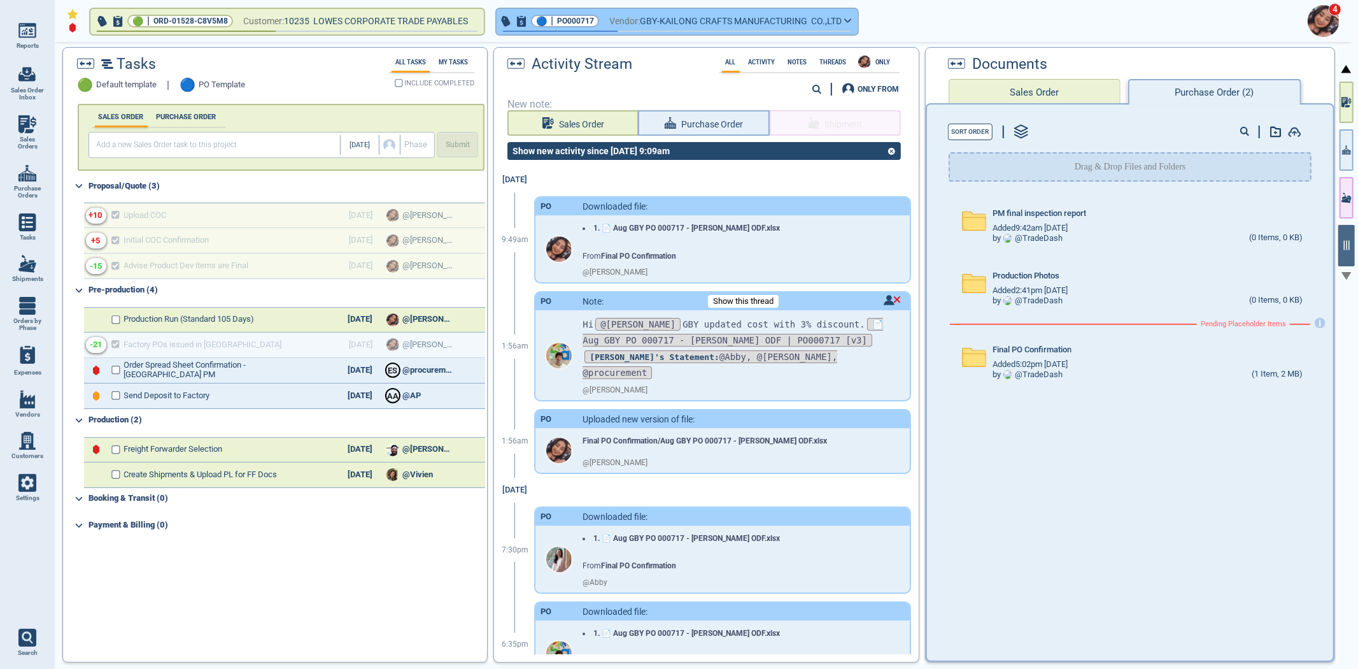
click at [650, 29] on button "🔵 | PO000717 Vendor: GBY-KAILONG CRAFTS MANUFACTURING CO.,LTD" at bounding box center [677, 21] width 361 height 25
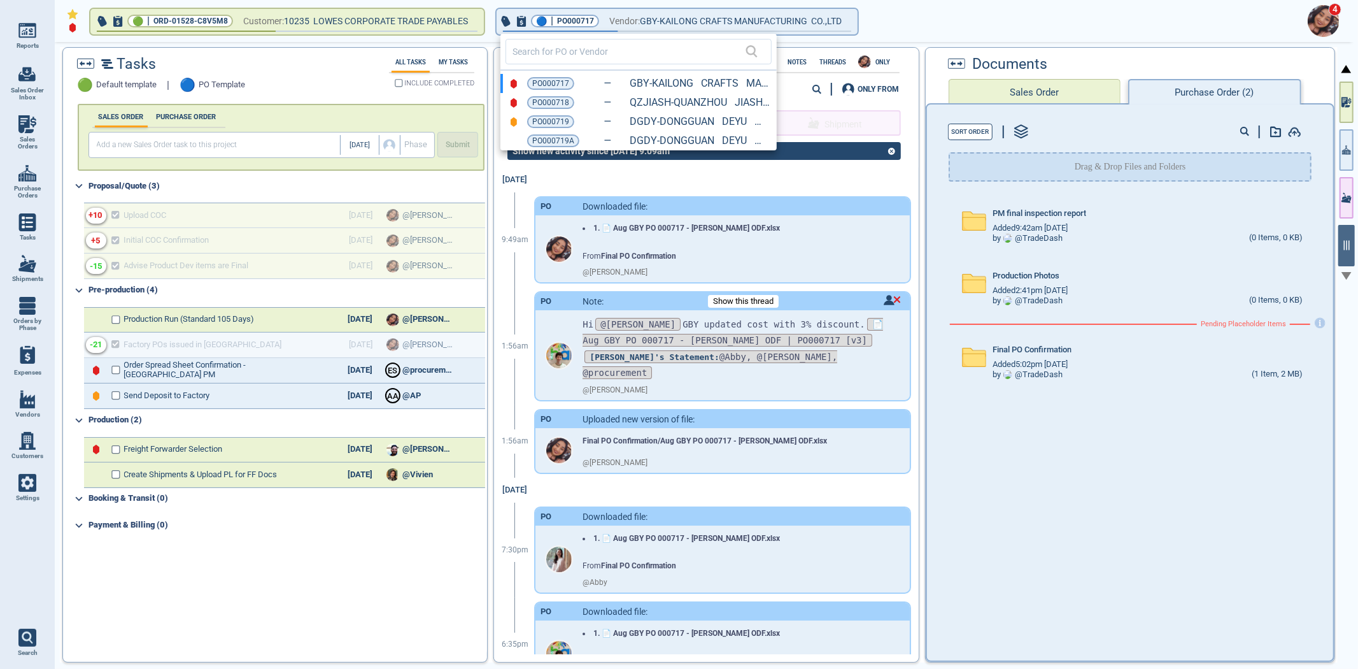
click at [1352, 157] on div at bounding box center [679, 334] width 1358 height 669
